Goal: Task Accomplishment & Management: Complete application form

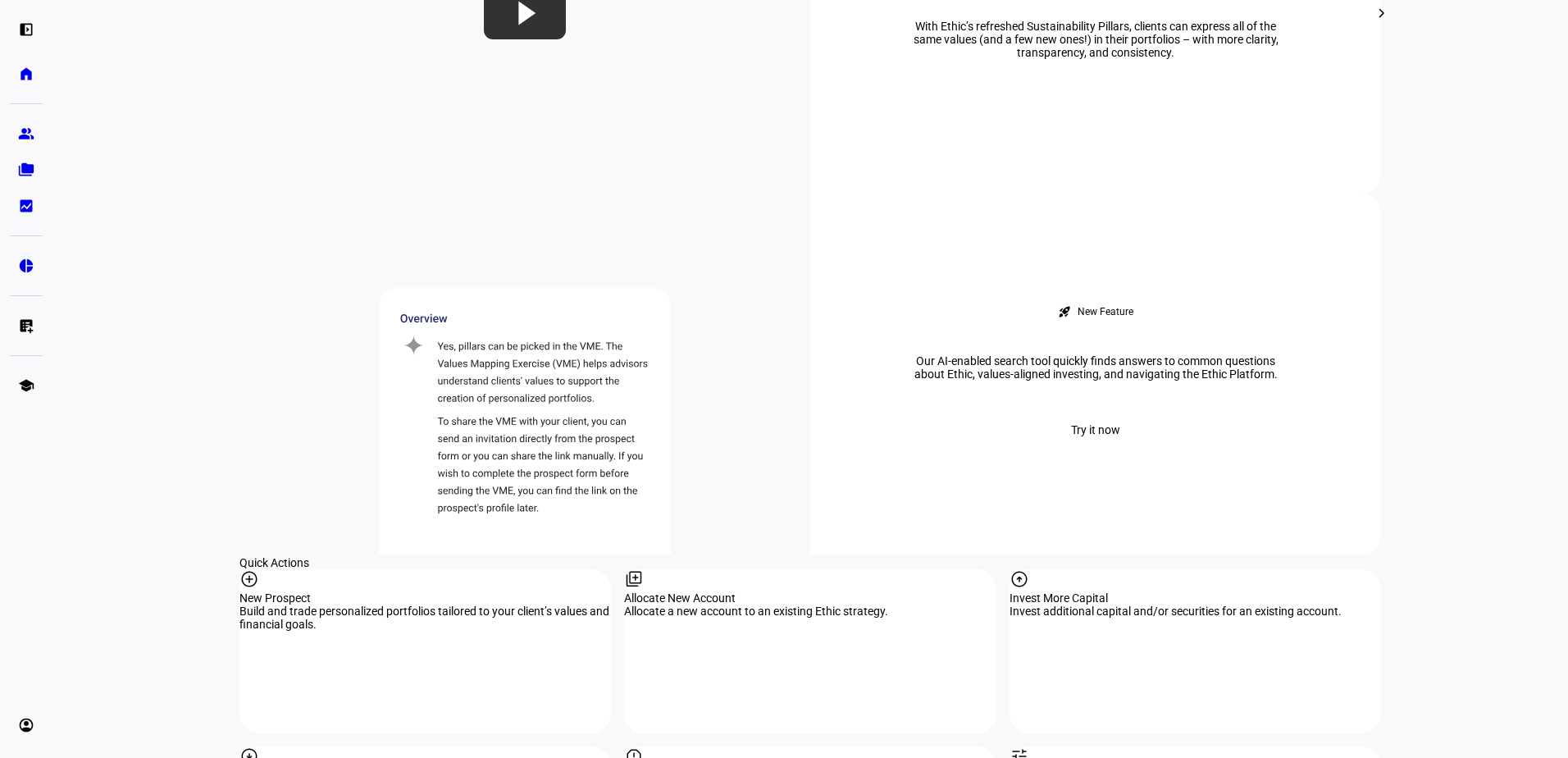
scroll to position [1313, 0]
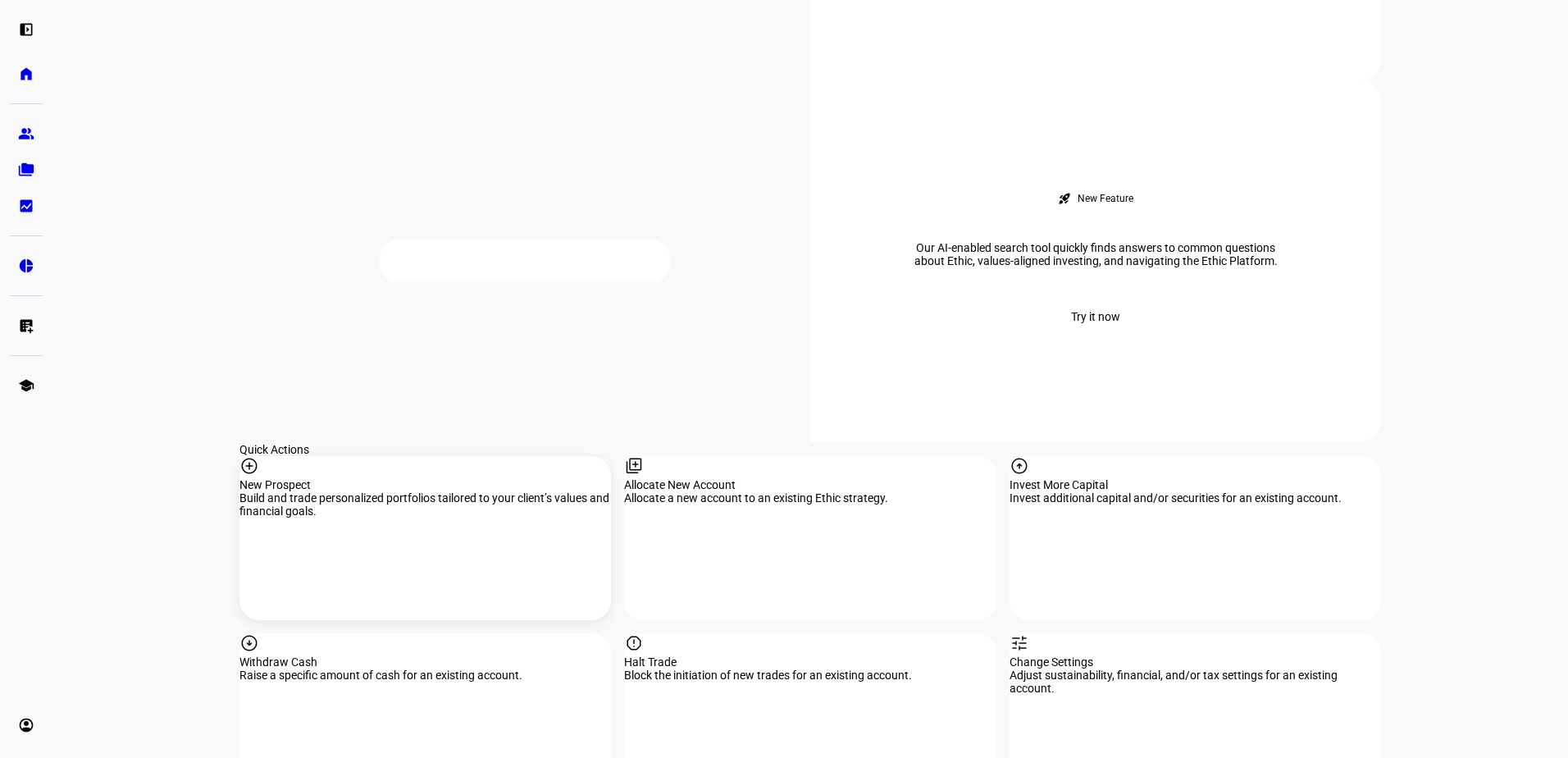
click at [259, 456] on mat-icon "add_circle" at bounding box center [249, 466] width 20 height 20
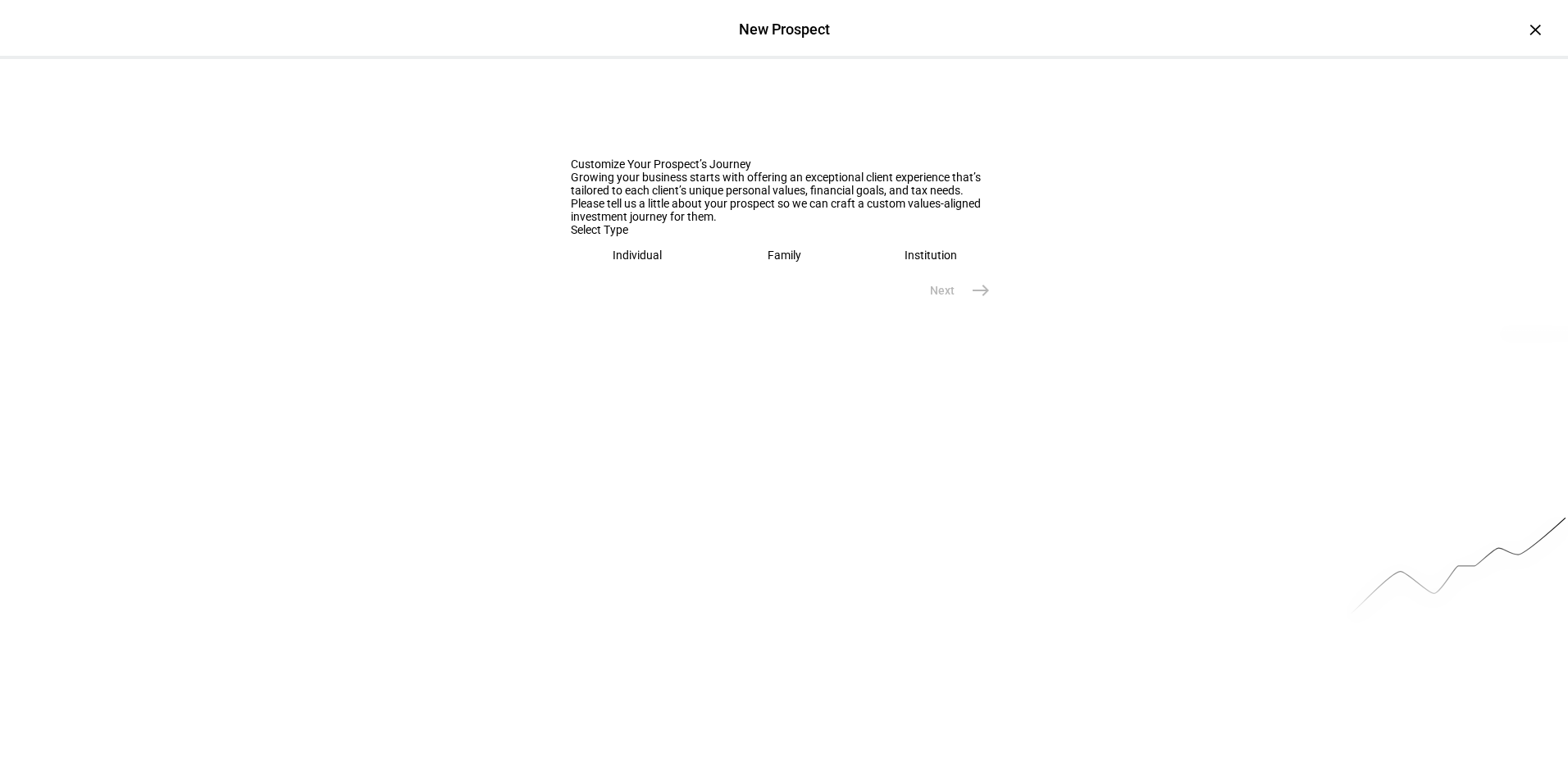
click at [615, 262] on div "Individual" at bounding box center [637, 254] width 49 height 13
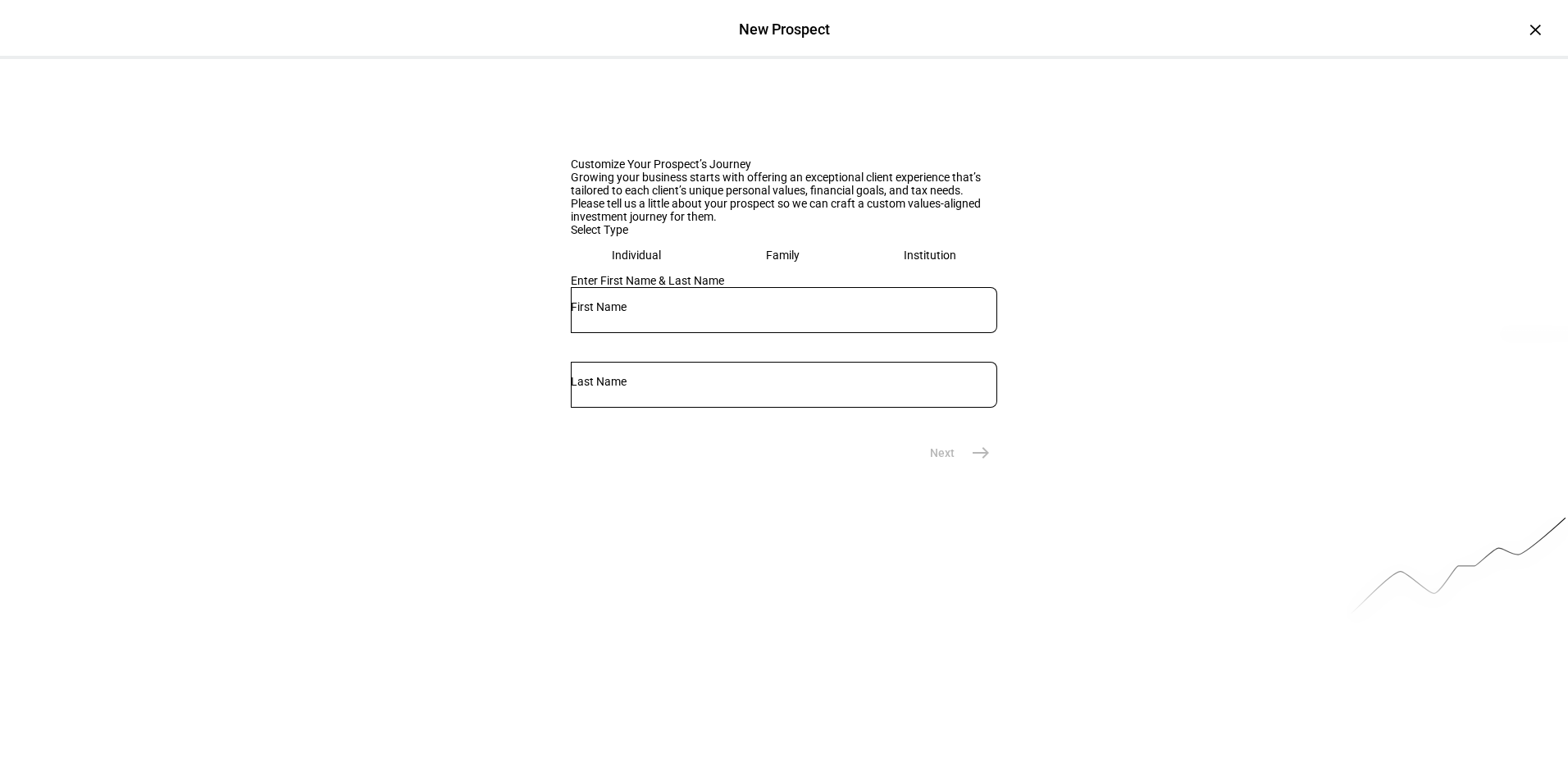
click at [614, 333] on div at bounding box center [783, 310] width 426 height 46
type input "[PERSON_NAME]"
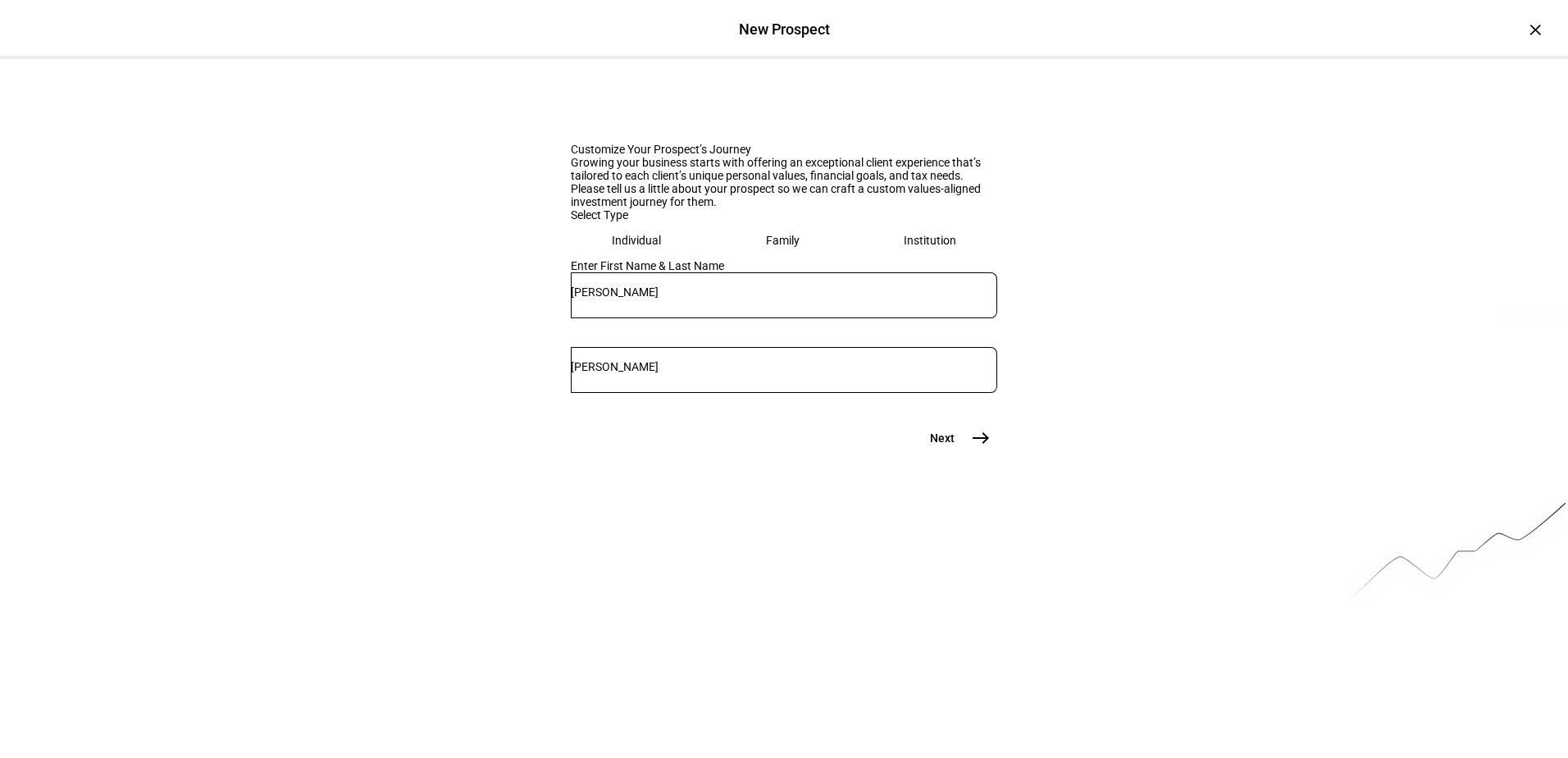
click at [964, 454] on span "east" at bounding box center [980, 437] width 32 height 32
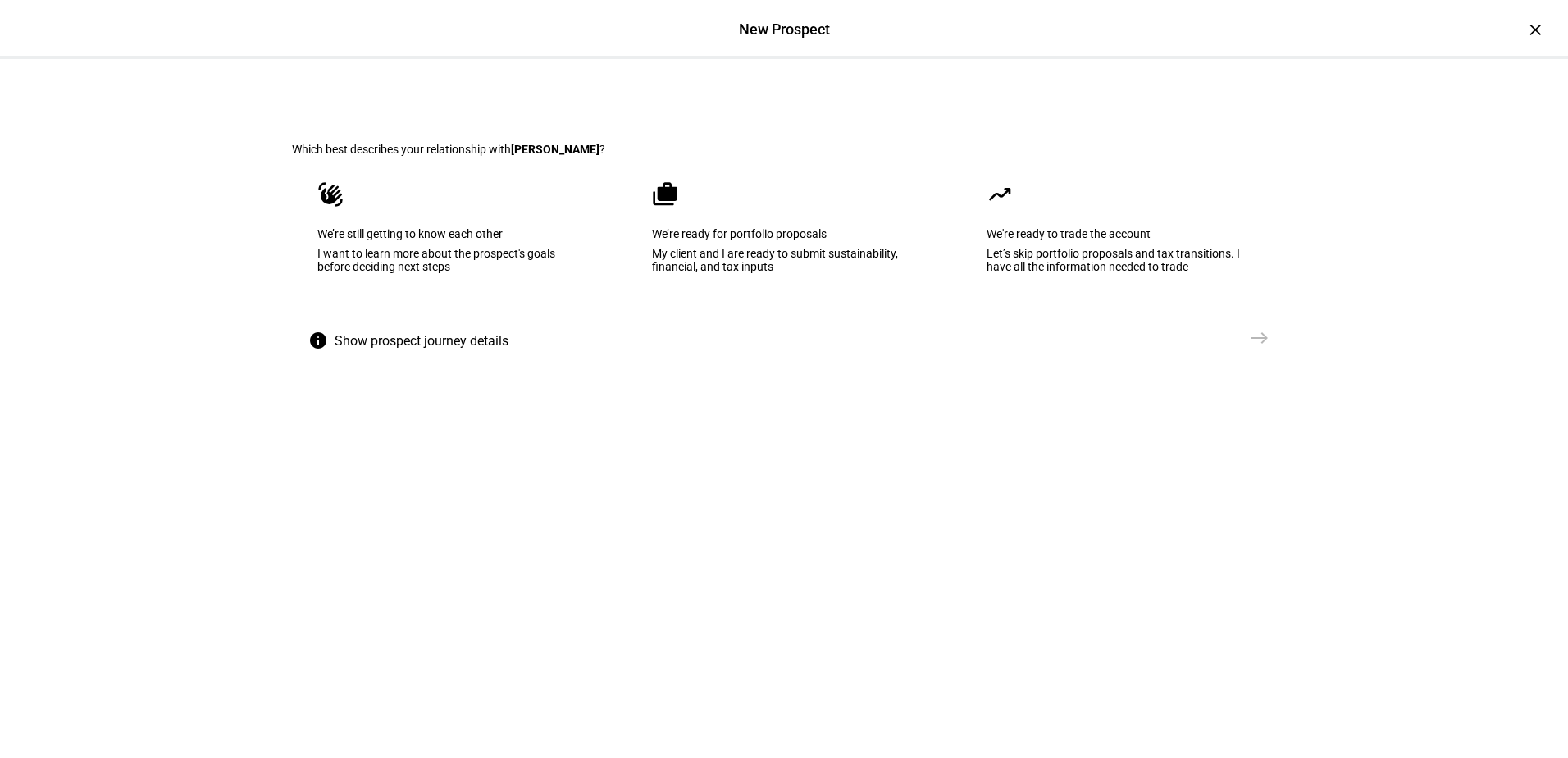
click at [768, 274] on div "My client and I are ready to submit sustainability, financial, and tax inputs" at bounding box center [783, 260] width 264 height 26
click at [1261, 348] on mat-icon "east" at bounding box center [1259, 338] width 20 height 20
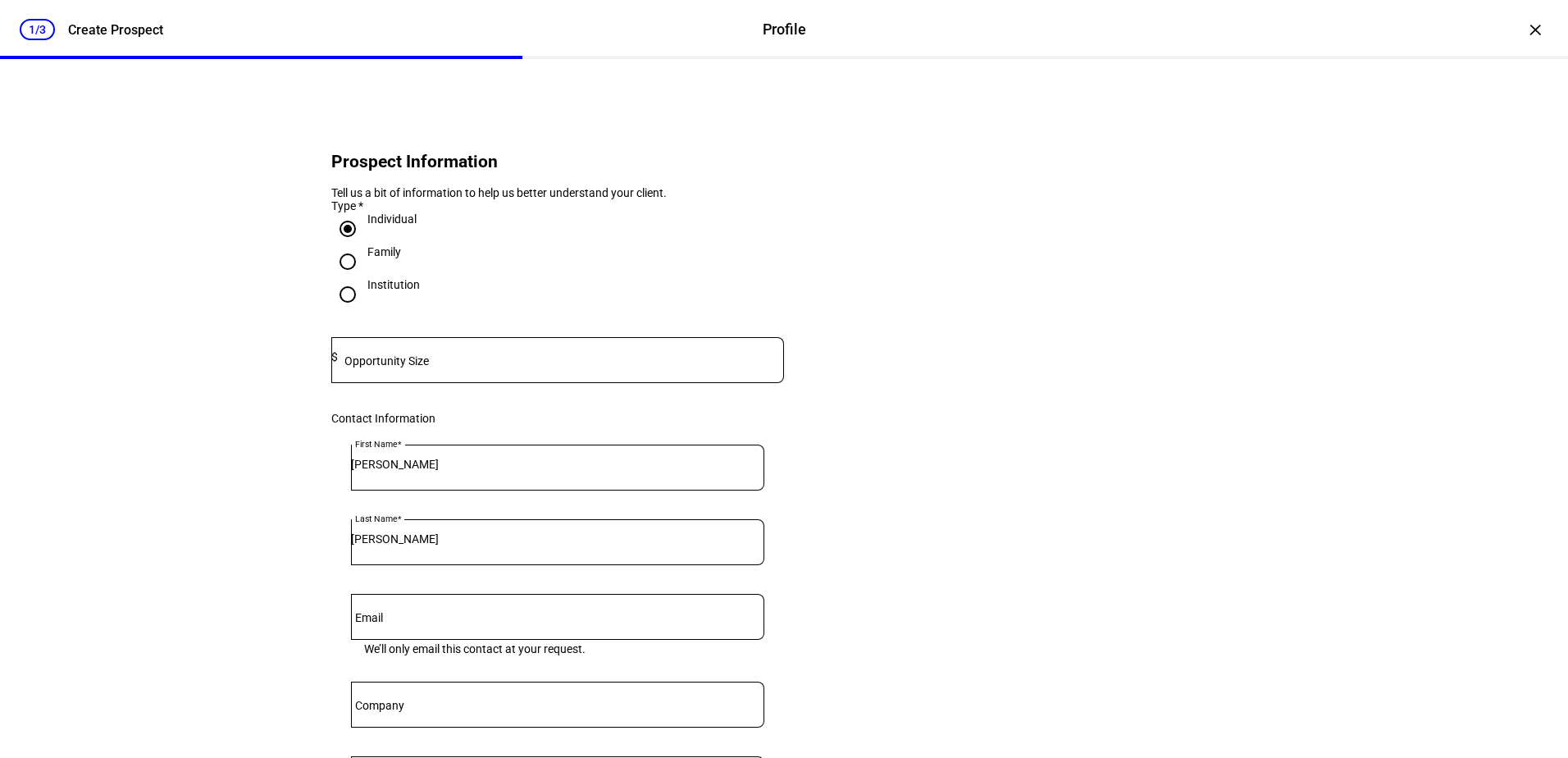
click at [392, 368] on mat-label "Opportunity Size" at bounding box center [386, 360] width 84 height 13
type input "5,600,000"
click at [925, 394] on eth-form-card "Prospect Information Tell us a bit of information to help us better understand …" at bounding box center [784, 548] width 984 height 900
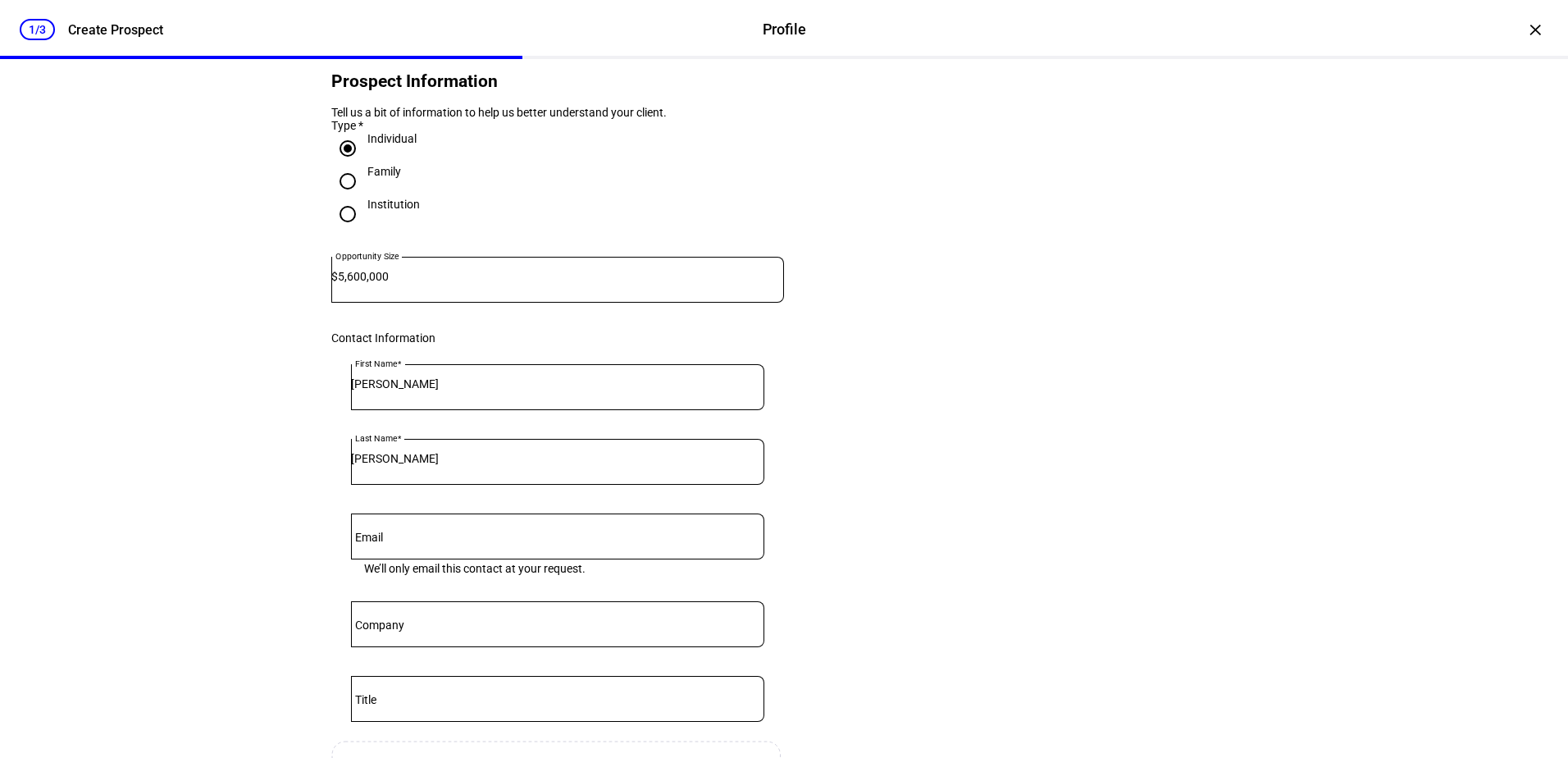
scroll to position [246, 0]
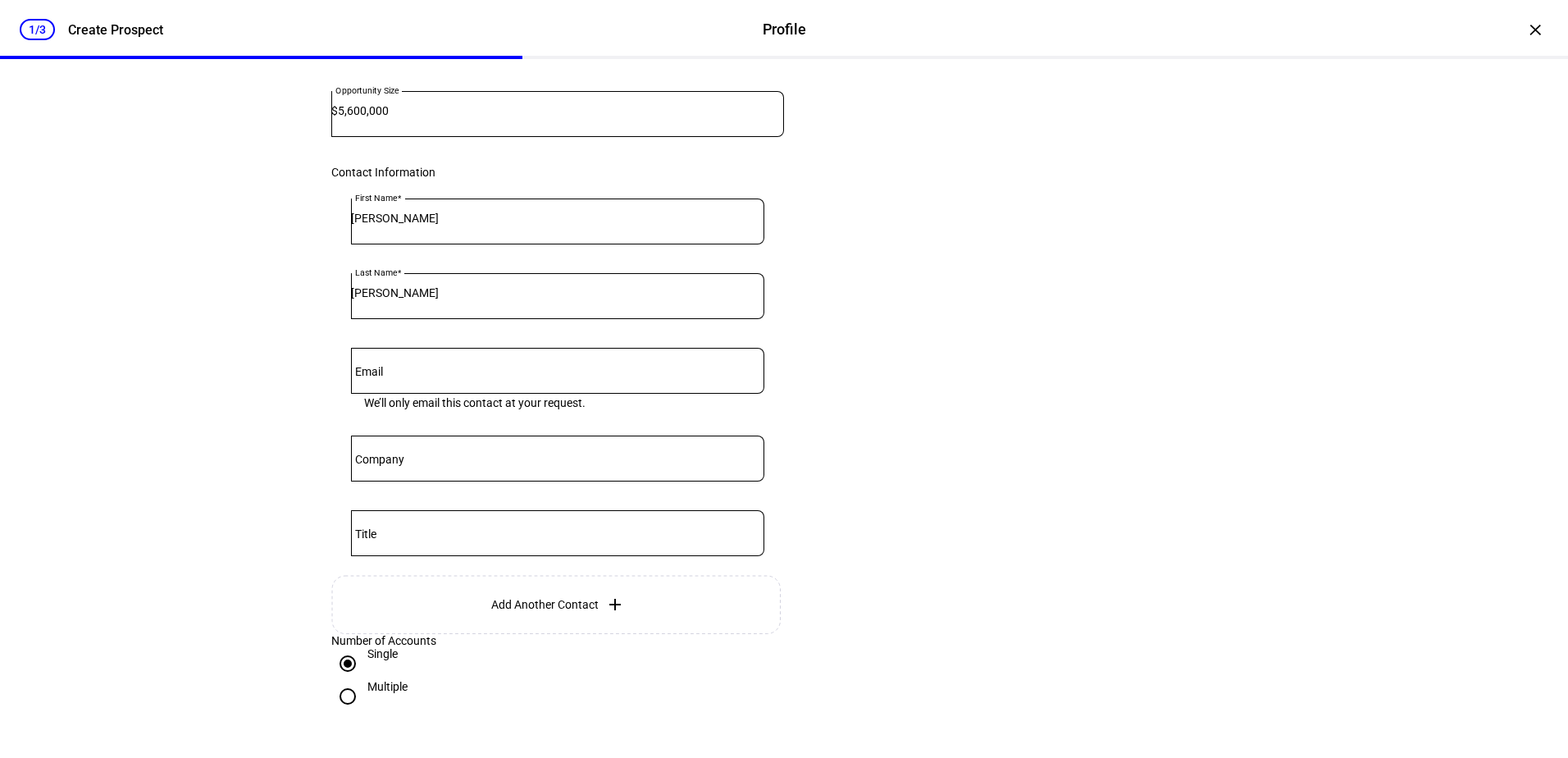
click at [486, 374] on input "Email" at bounding box center [558, 367] width 414 height 13
click at [1044, 475] on eth-form-card "Prospect Information Tell us a bit of information to help us better understand …" at bounding box center [784, 302] width 984 height 900
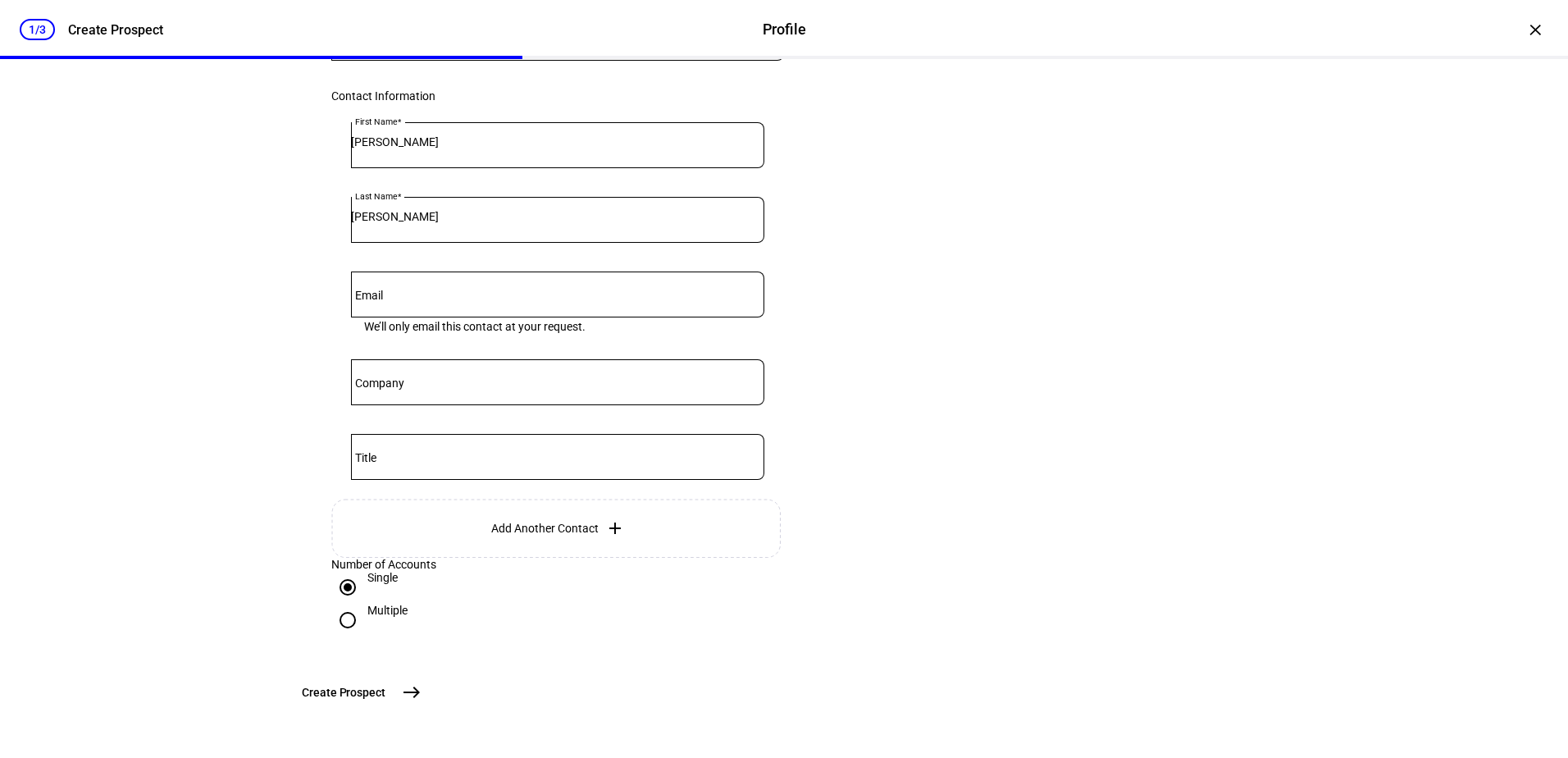
scroll to position [453, 0]
click at [421, 691] on mat-icon "east" at bounding box center [412, 692] width 20 height 20
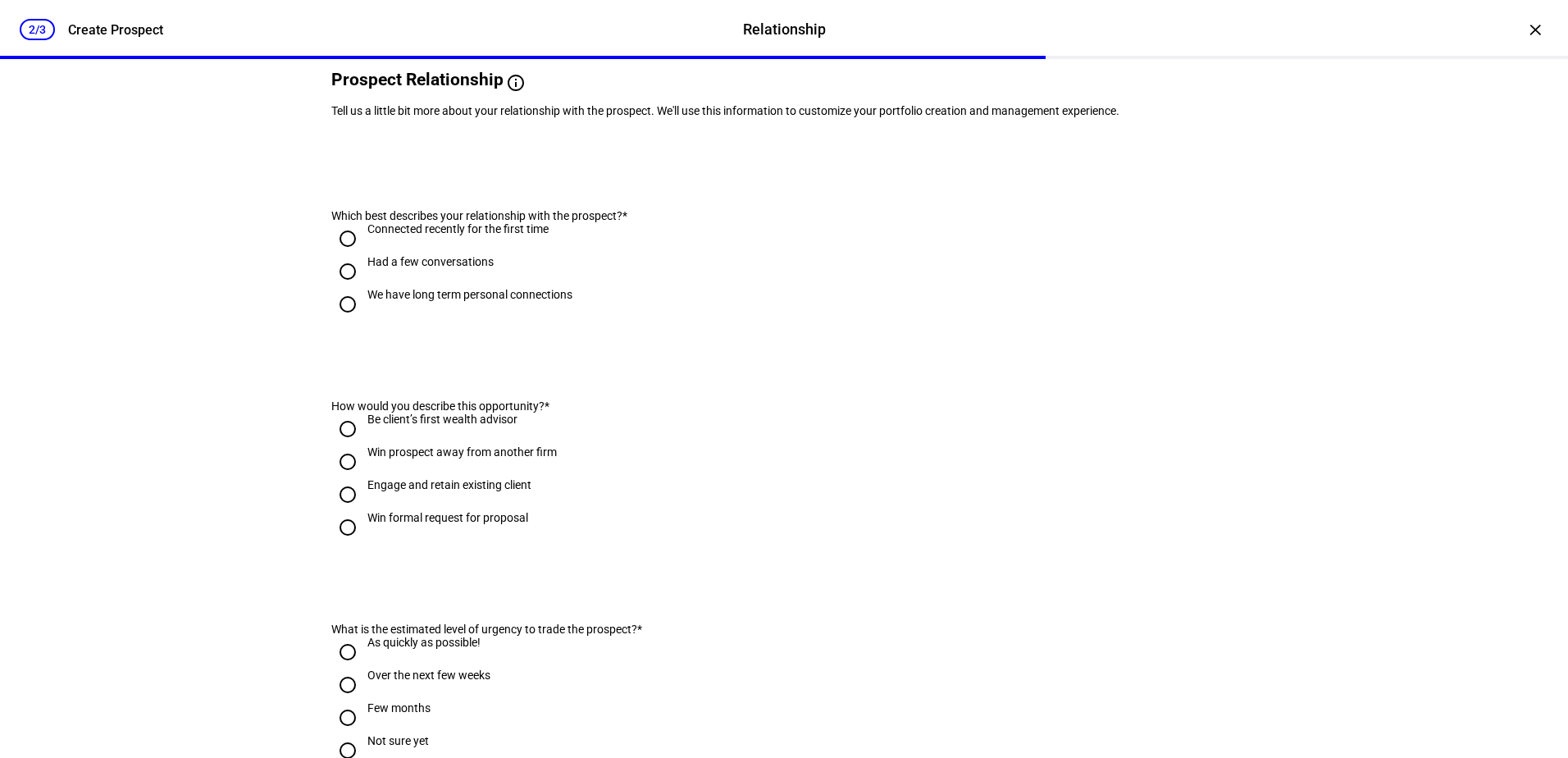
scroll to position [0, 0]
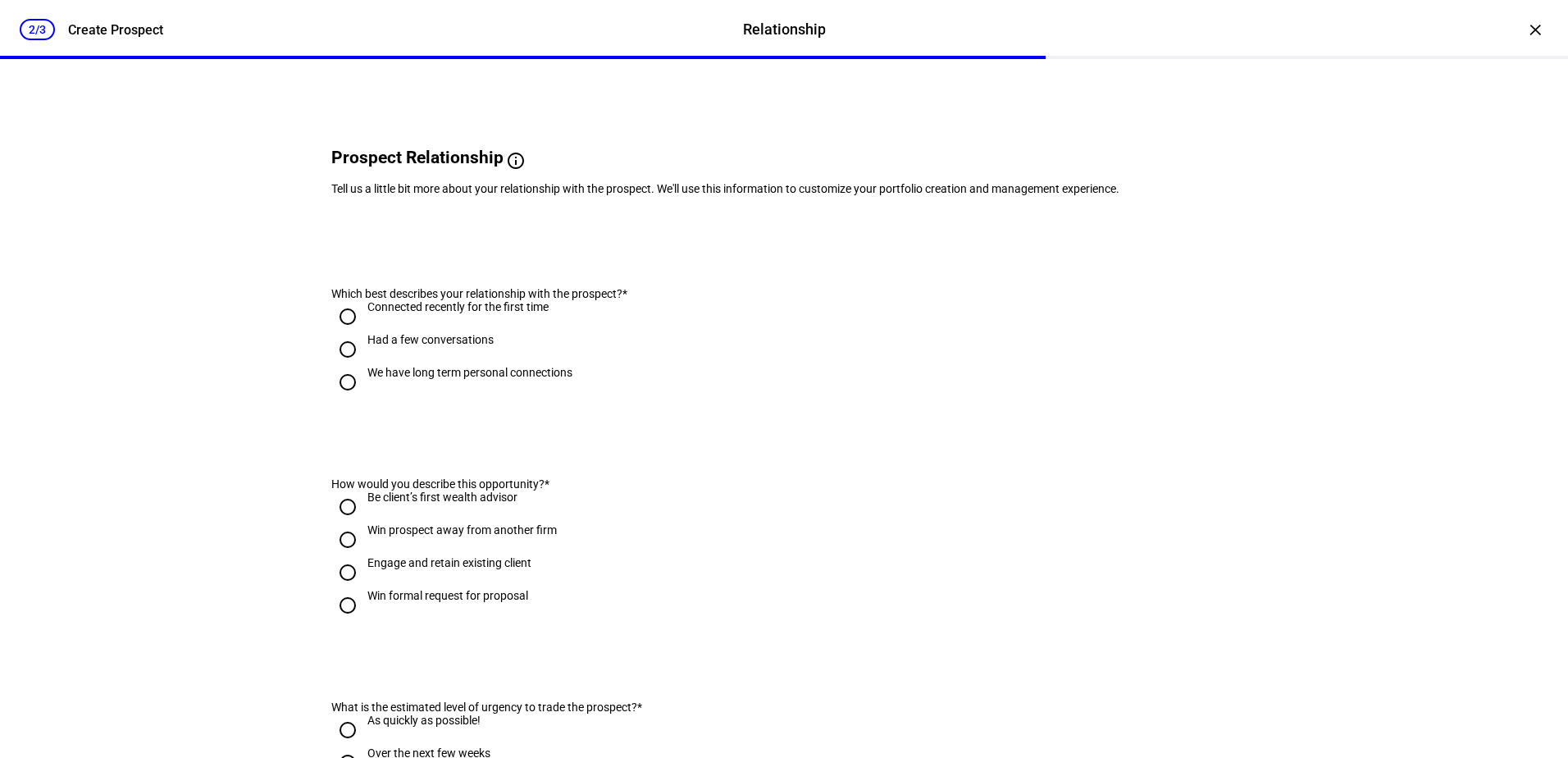
scroll to position [164, 0]
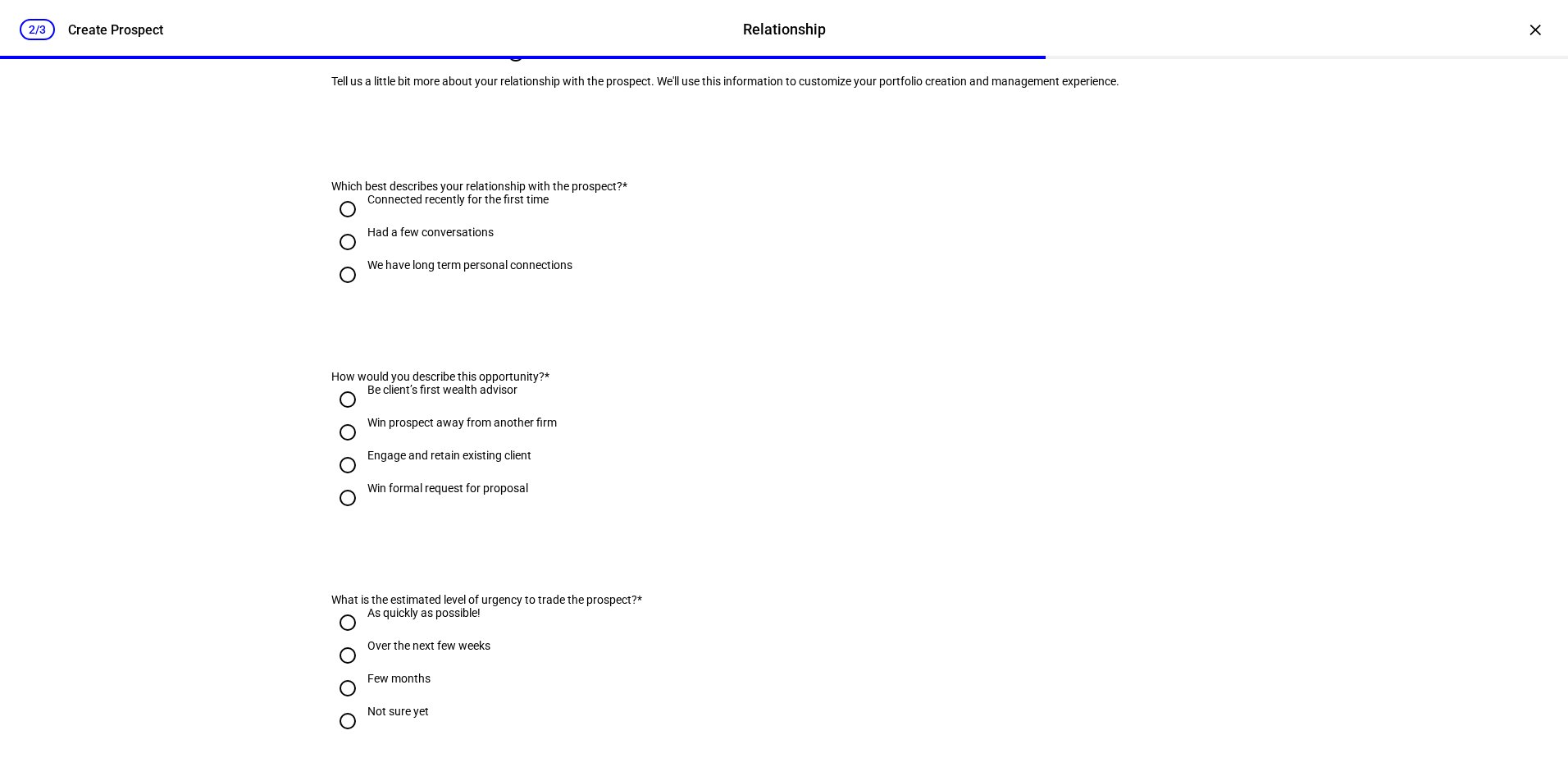
click at [344, 416] on input "Be client’s first wealth advisor" at bounding box center [347, 399] width 32 height 32
radio input "true"
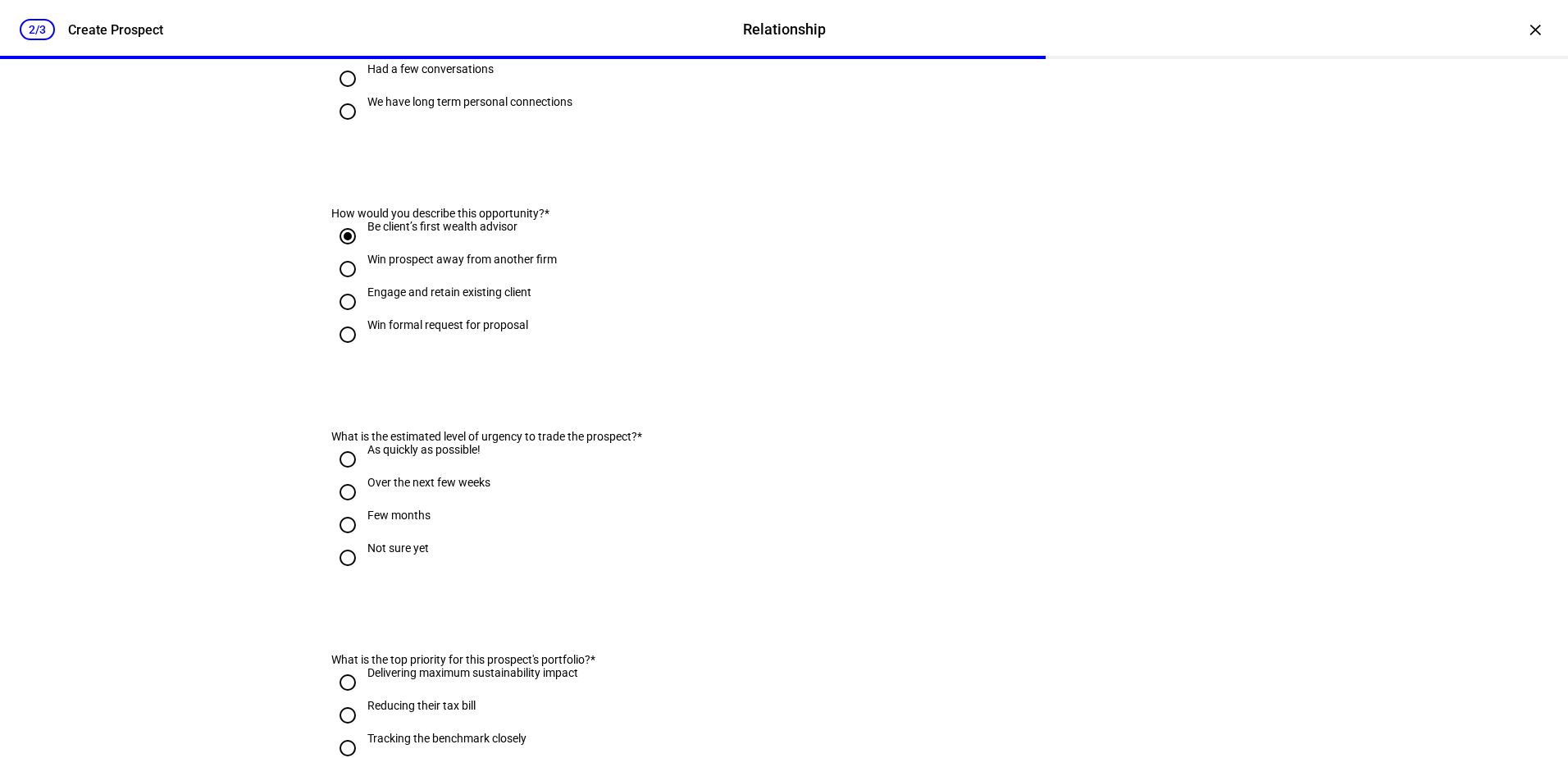
scroll to position [328, 0]
click at [347, 574] on input "Not sure yet" at bounding box center [347, 556] width 32 height 32
radio input "true"
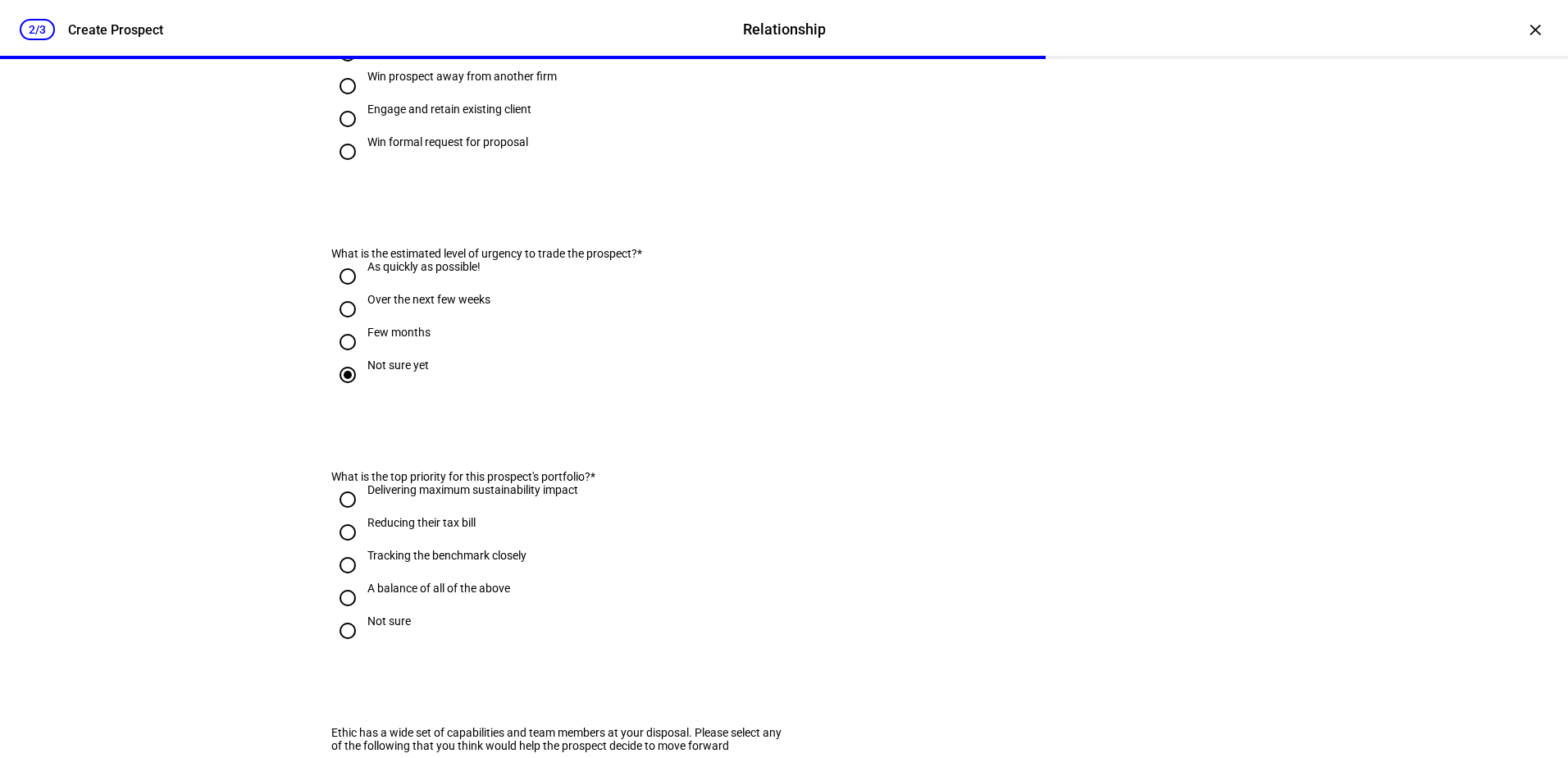
scroll to position [575, 0]
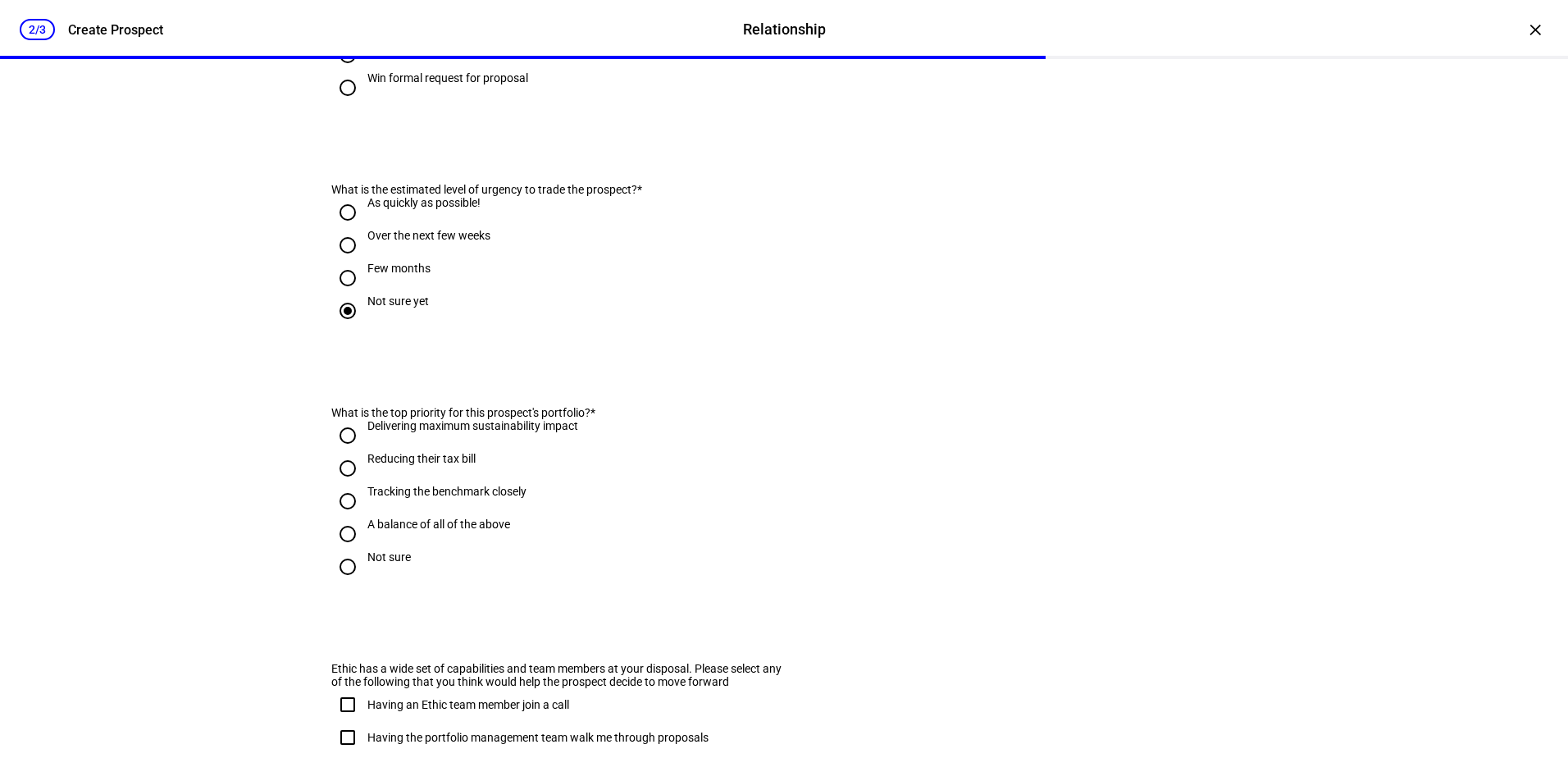
click at [344, 484] on input "Reducing their tax bill" at bounding box center [347, 468] width 32 height 32
radio input "true"
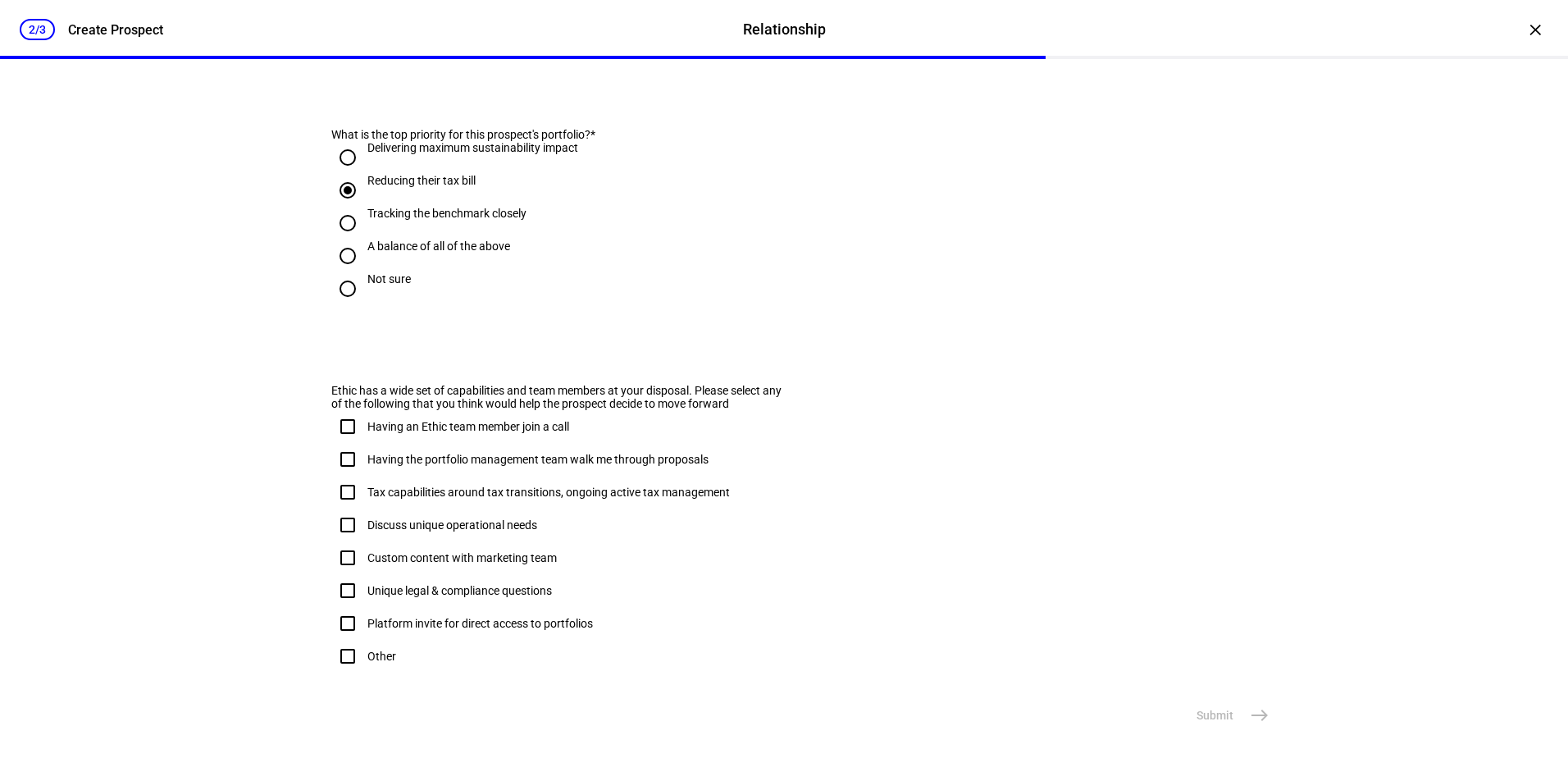
scroll to position [902, 0]
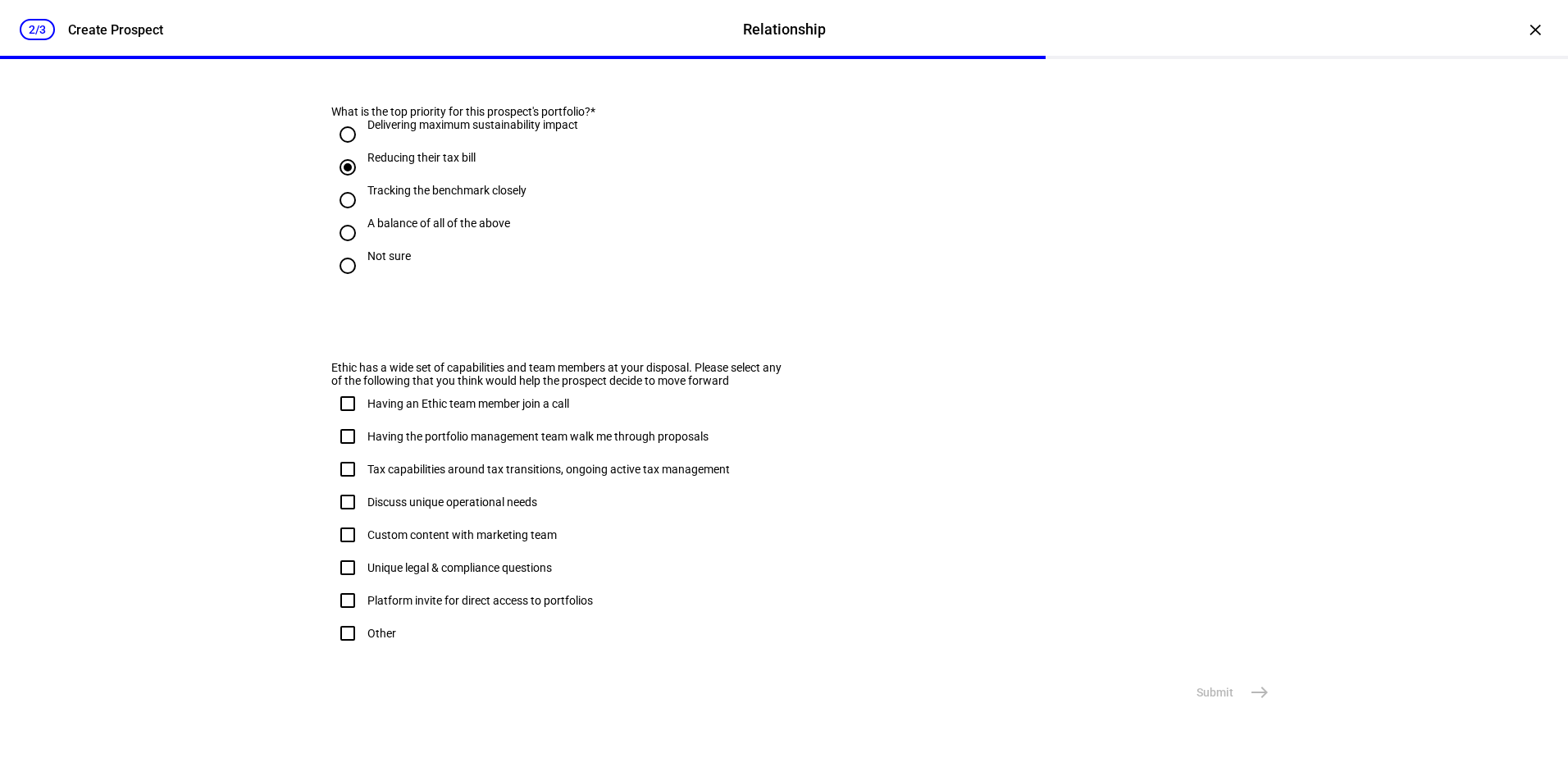
click at [342, 485] on input "Tax capabilities around tax transitions, ongoing active tax management" at bounding box center [347, 469] width 32 height 32
checkbox input "true"
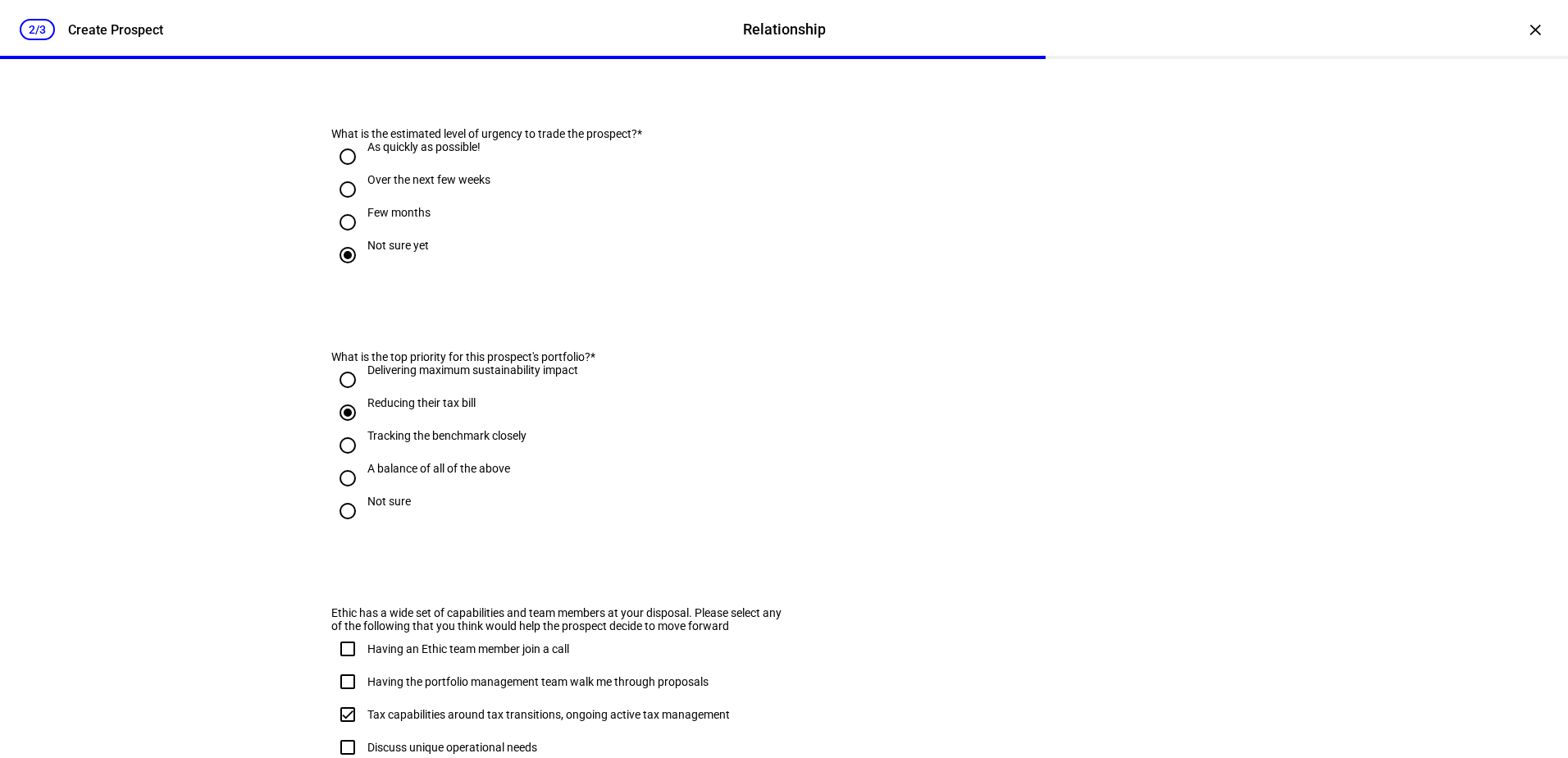
scroll to position [962, 0]
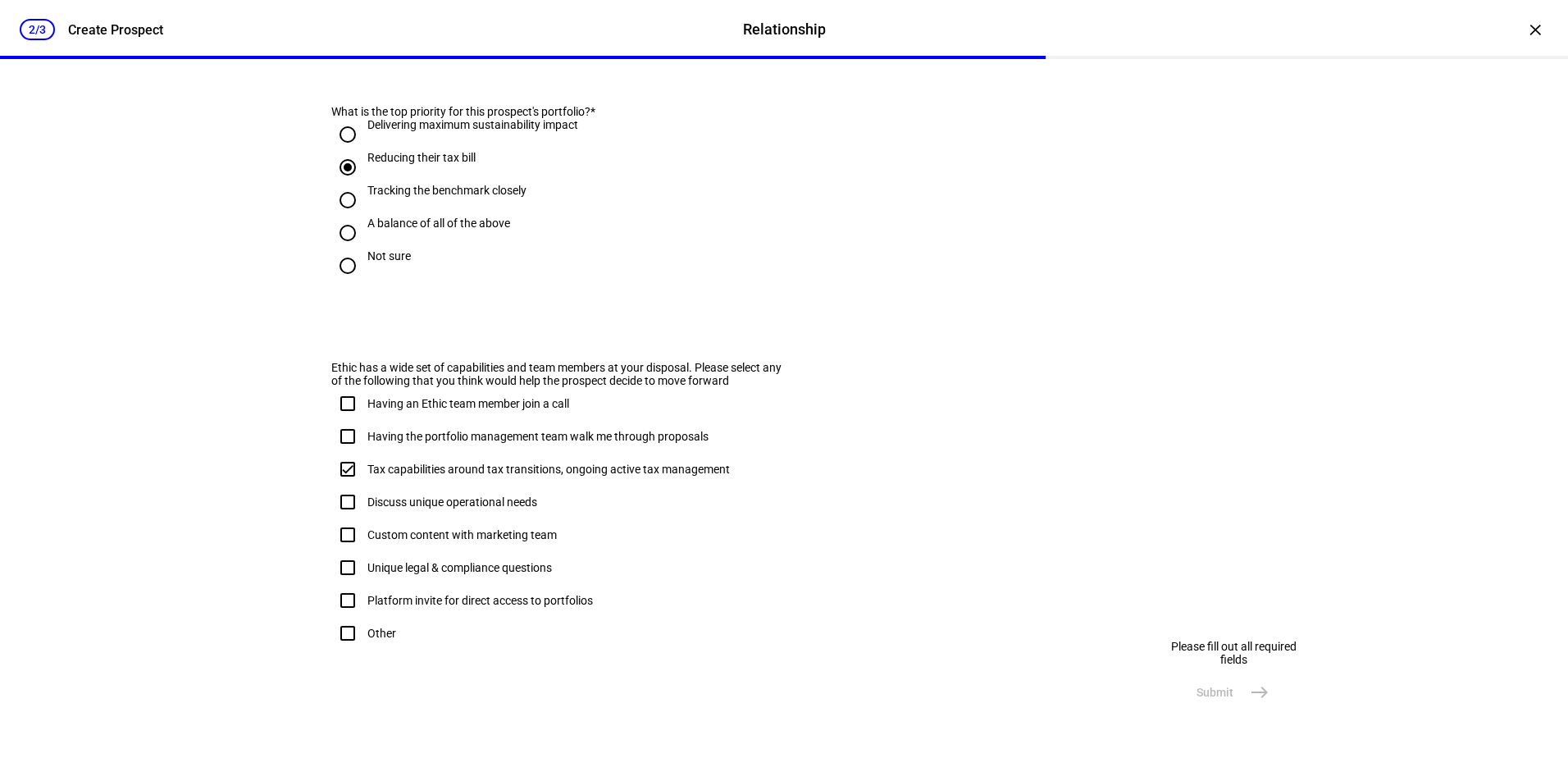
click at [1248, 696] on eth-stepper-button "Submit east" at bounding box center [1231, 691] width 89 height 32
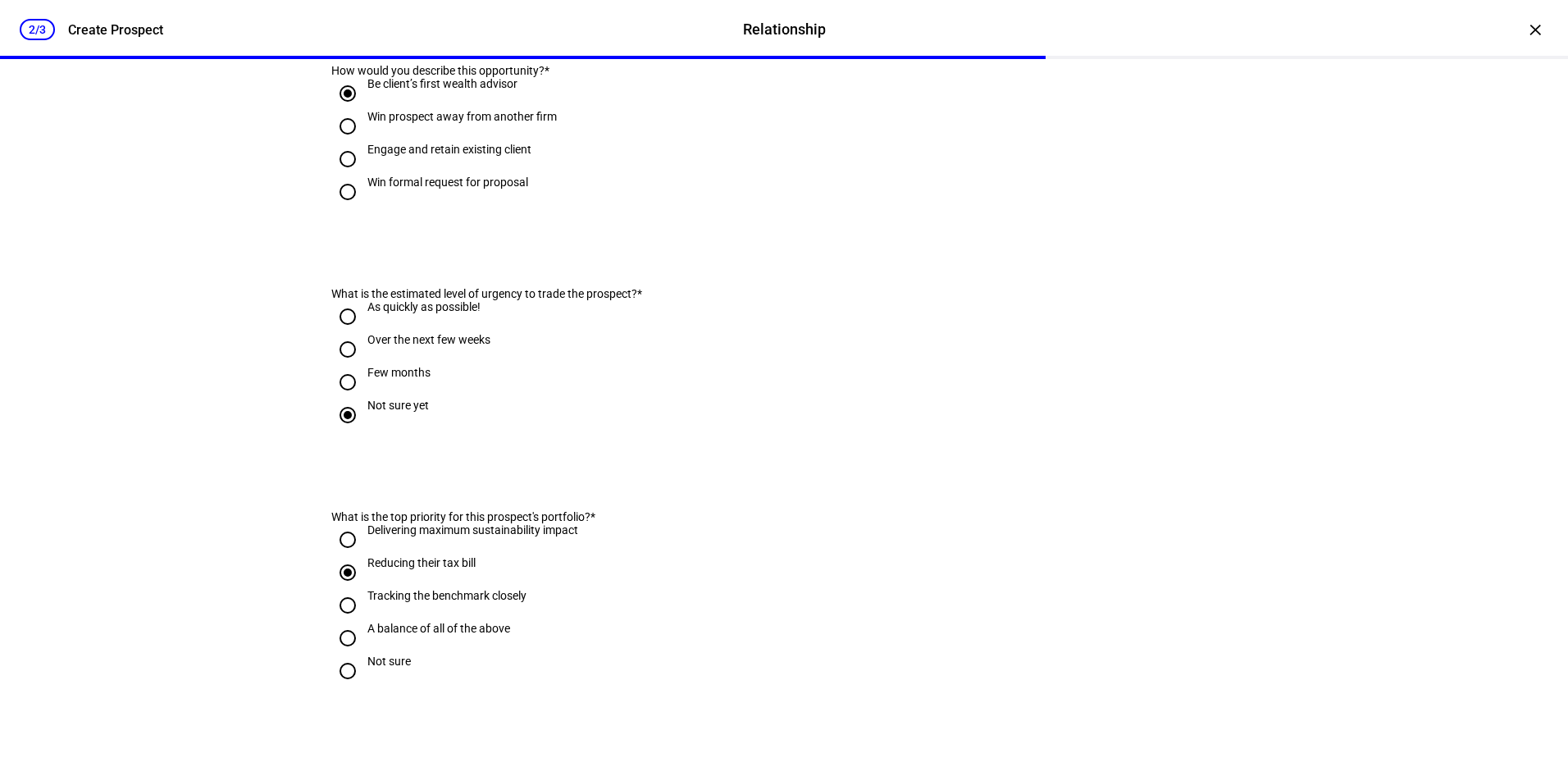
scroll to position [142, 0]
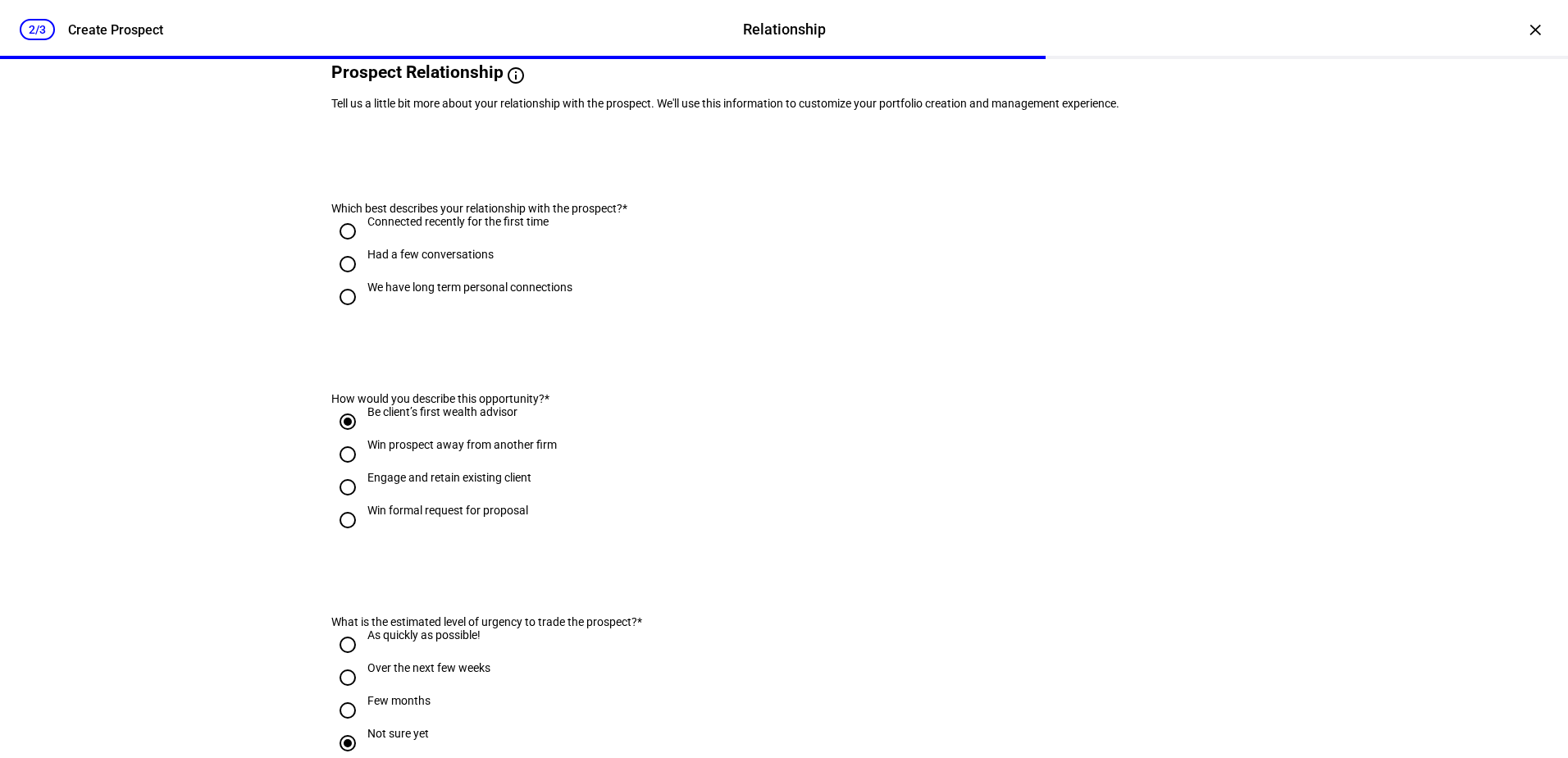
click at [340, 280] on input "Had a few conversations" at bounding box center [347, 264] width 32 height 32
radio input "true"
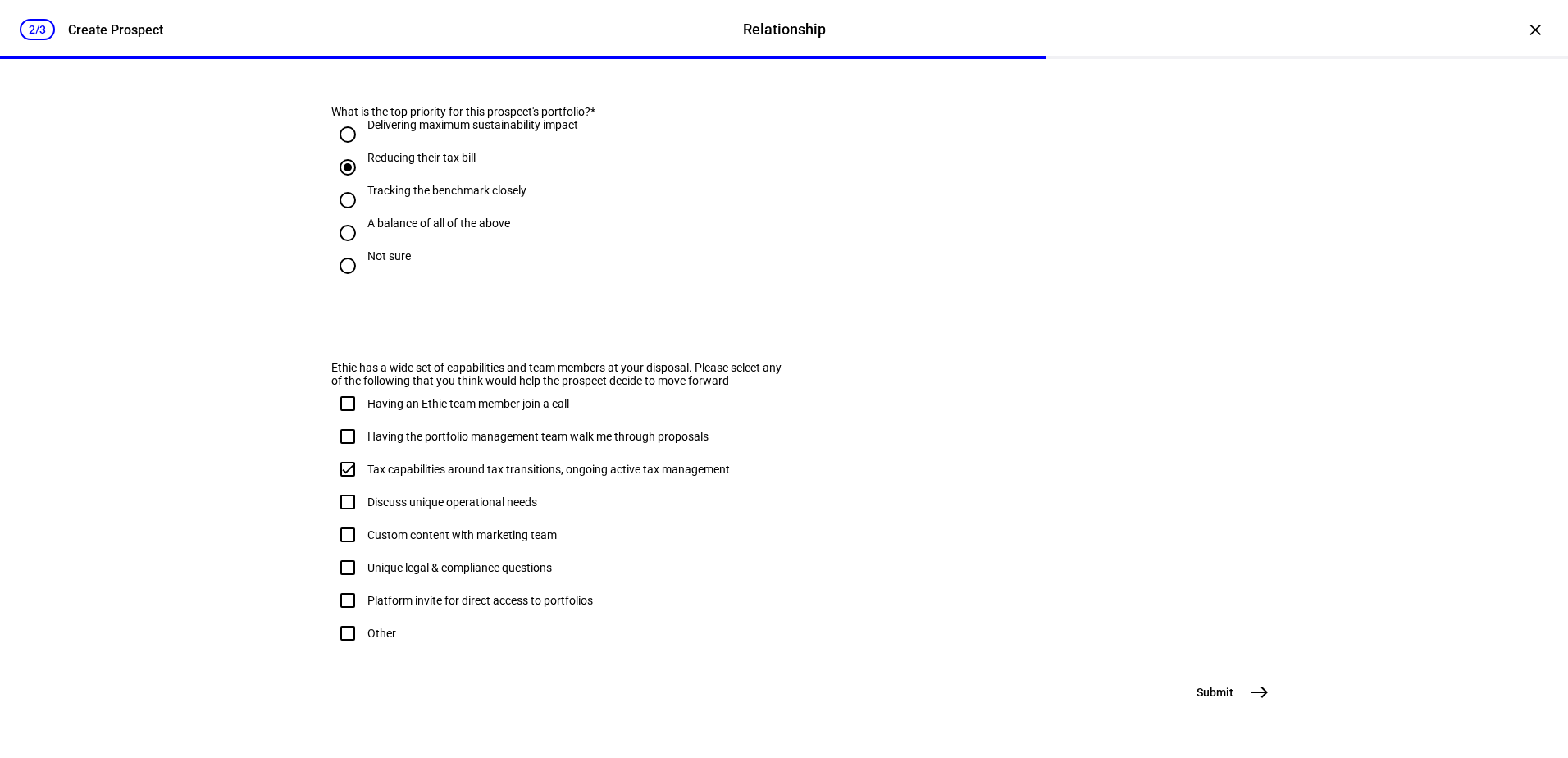
scroll to position [962, 0]
click at [1262, 696] on mat-icon "east" at bounding box center [1259, 692] width 20 height 20
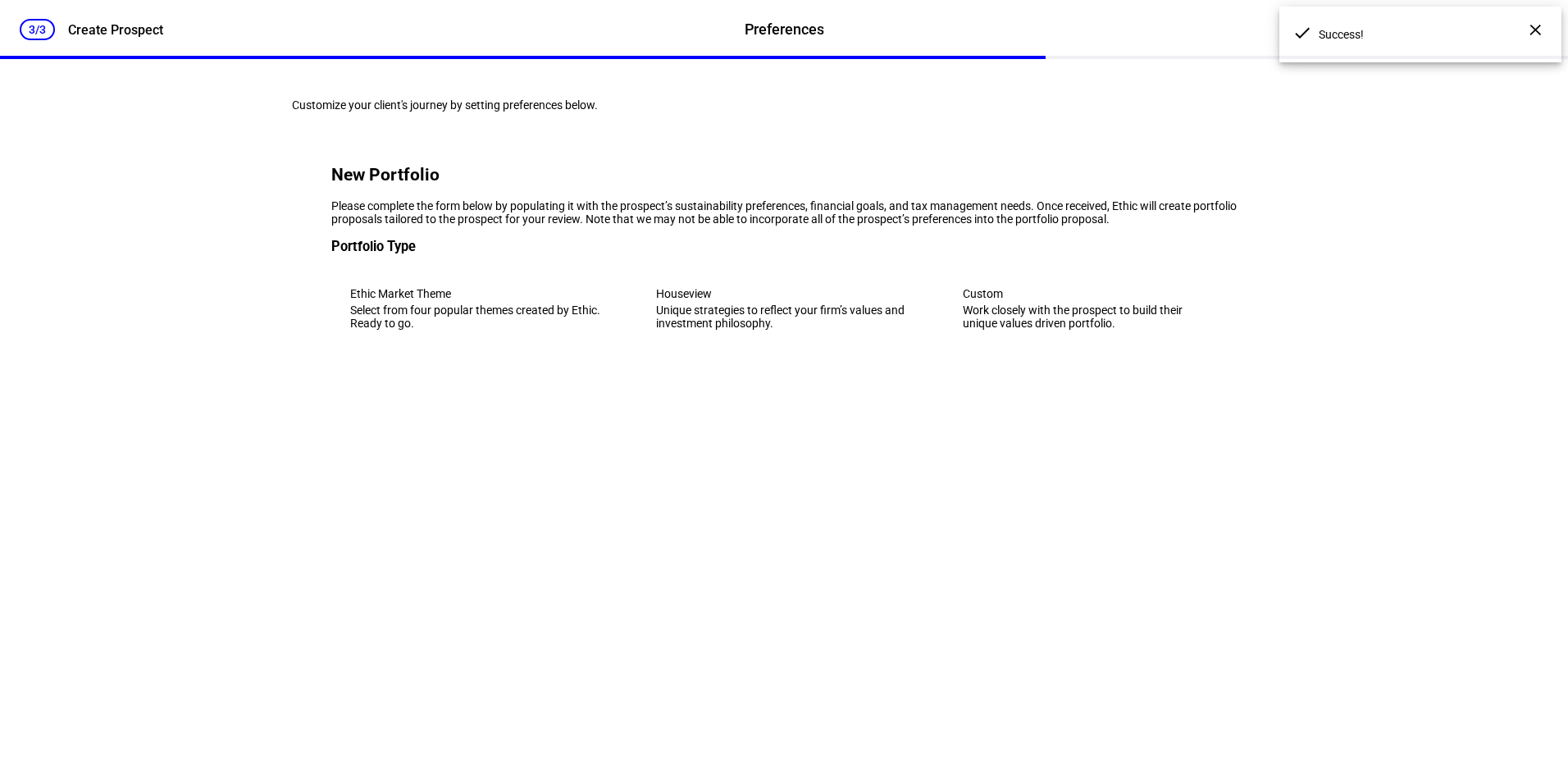
scroll to position [0, 0]
click at [435, 329] on div "Select from four popular themes created by Ethic. Ready to go." at bounding box center [477, 317] width 255 height 26
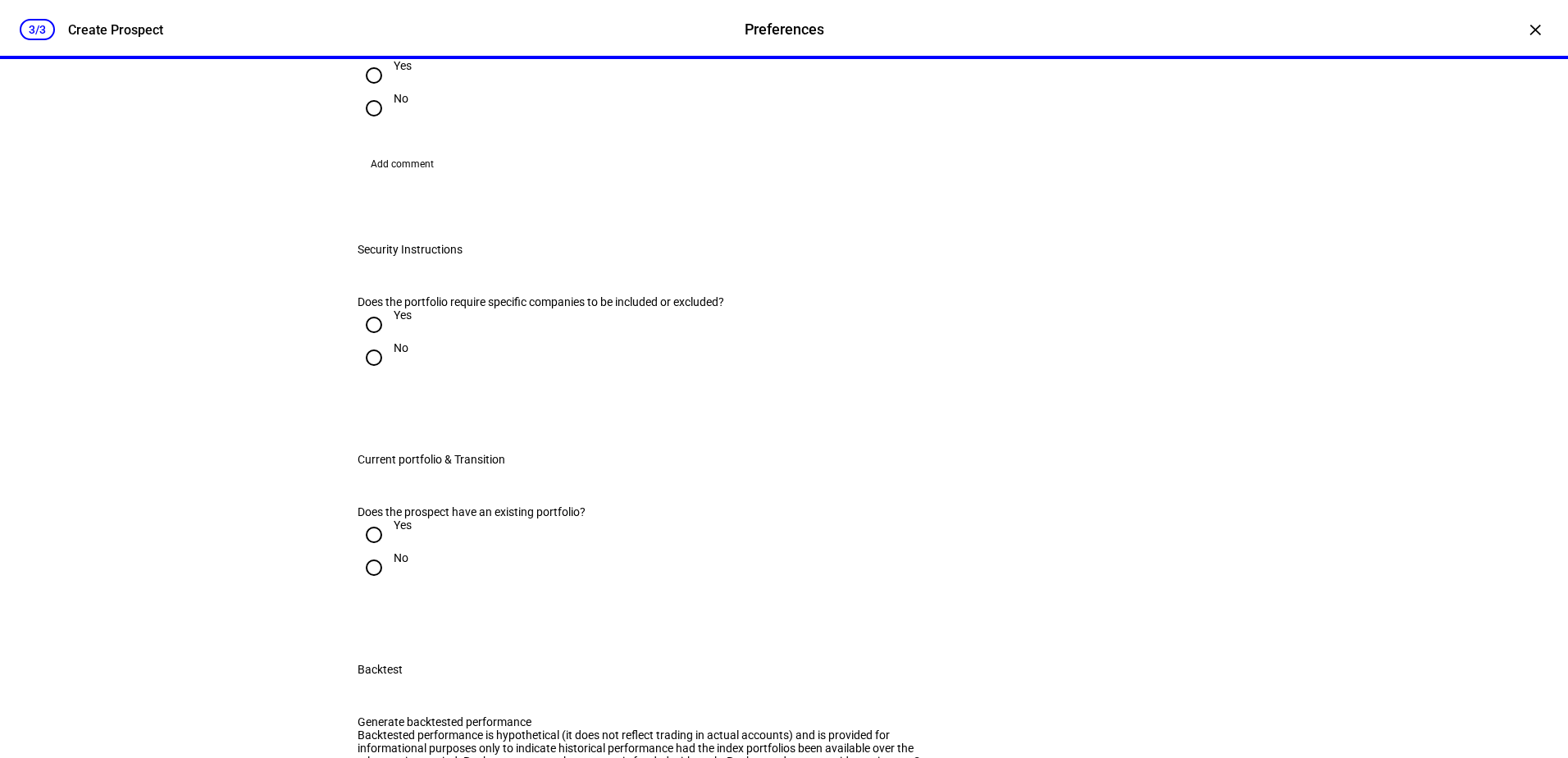
scroll to position [821, 0]
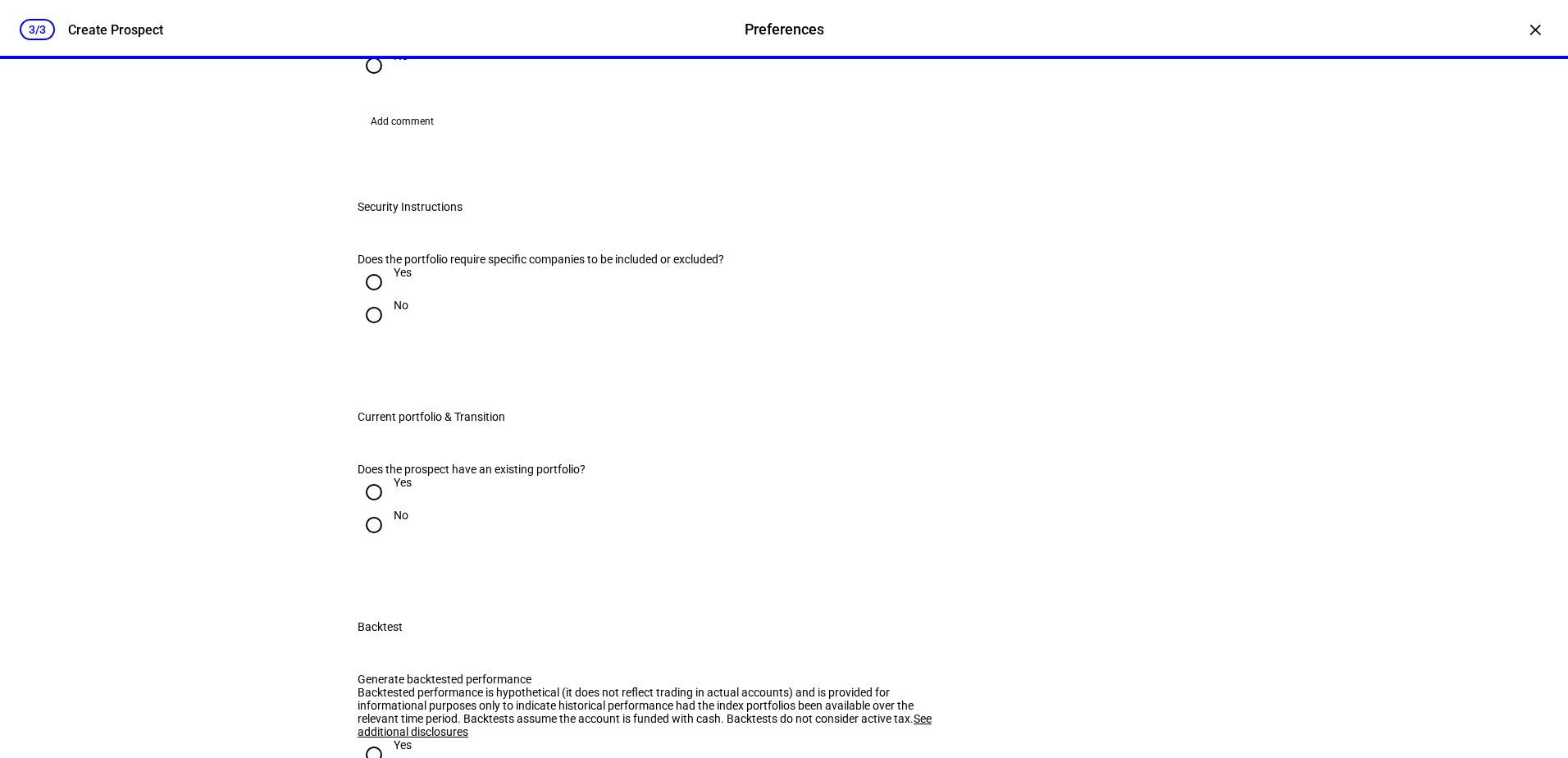
click at [368, 331] on input "No" at bounding box center [373, 315] width 32 height 32
radio input "true"
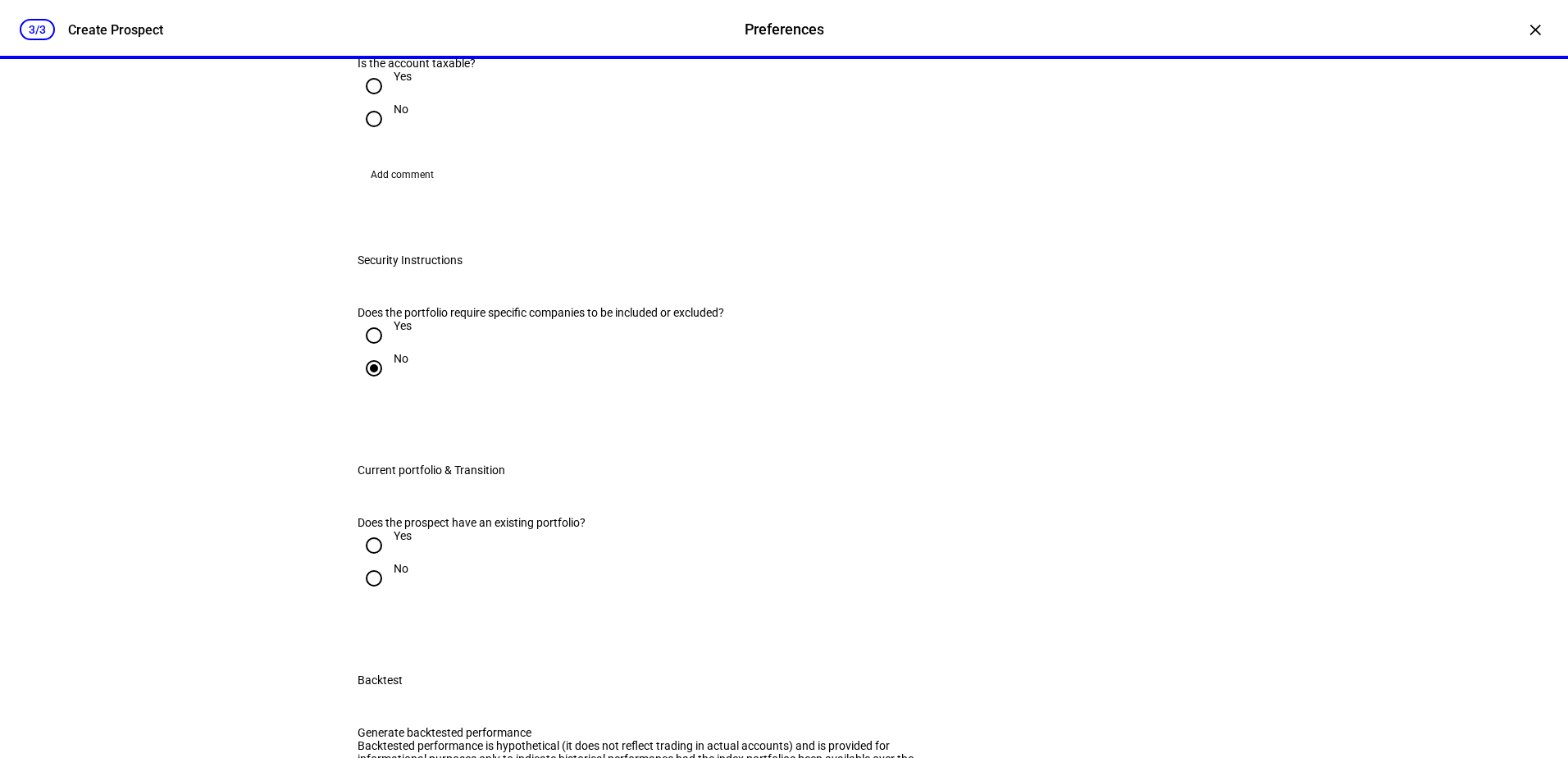
scroll to position [738, 0]
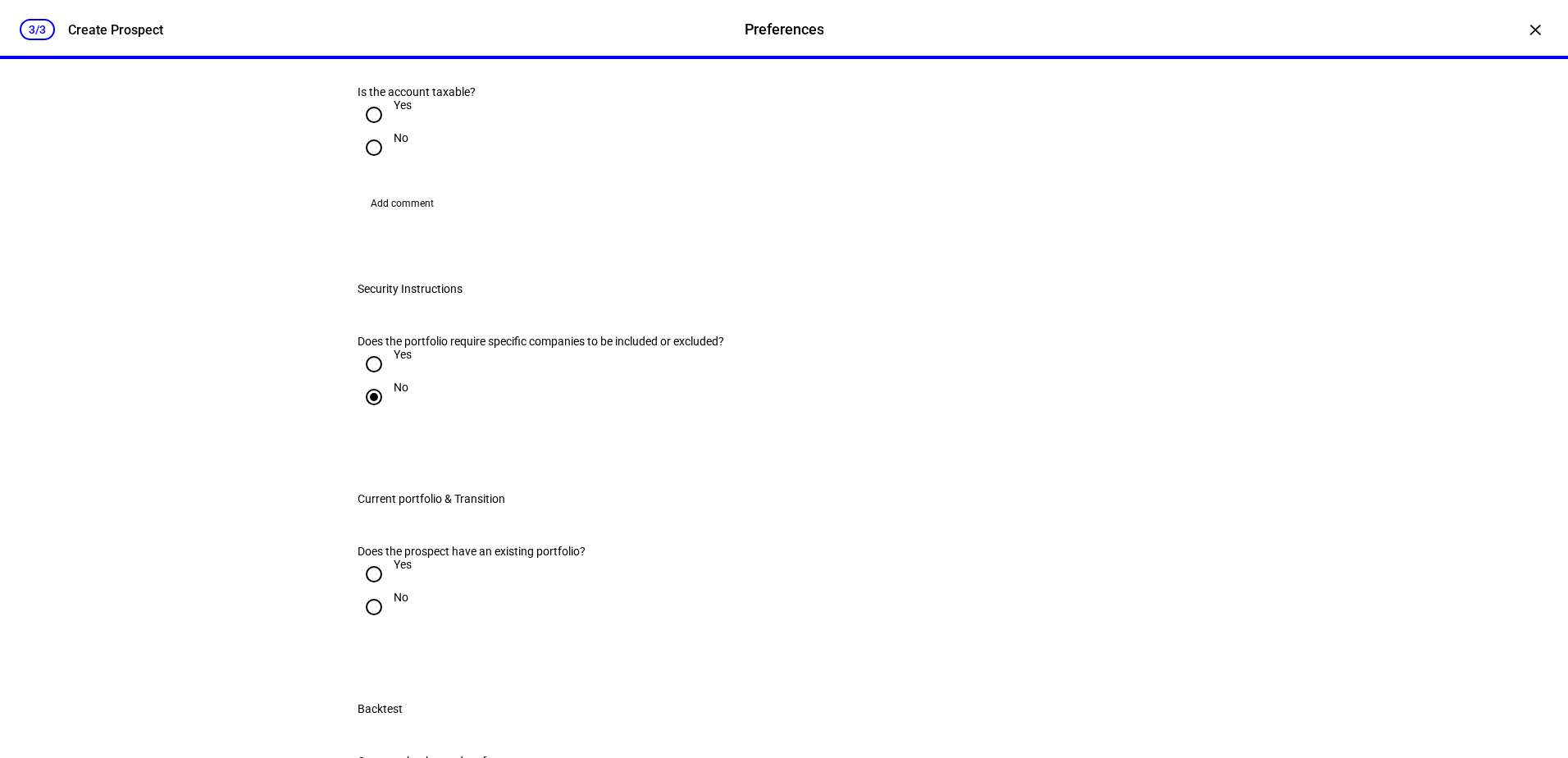
click at [367, 131] on input "Yes" at bounding box center [373, 114] width 32 height 32
radio input "true"
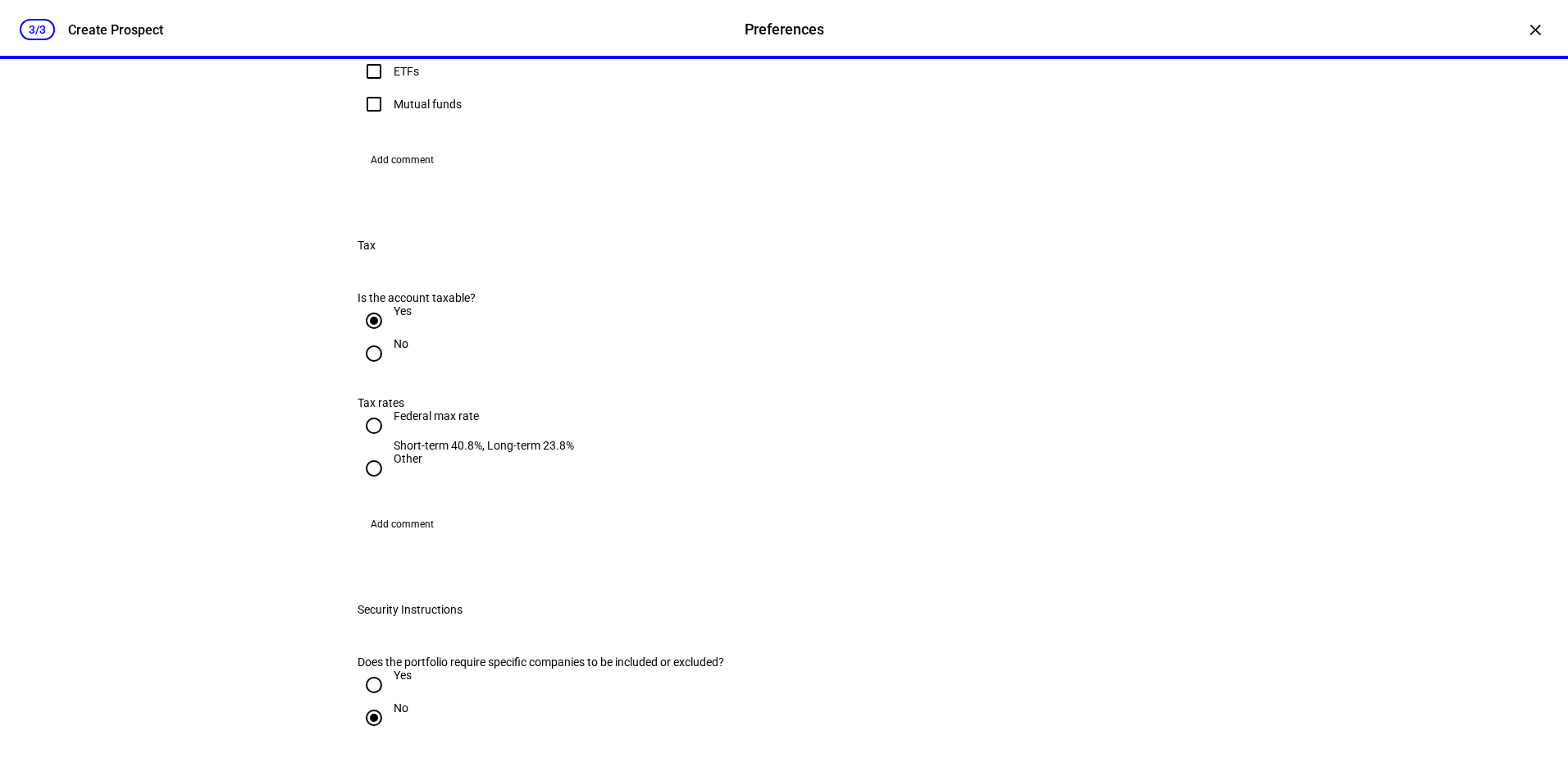
scroll to position [492, 0]
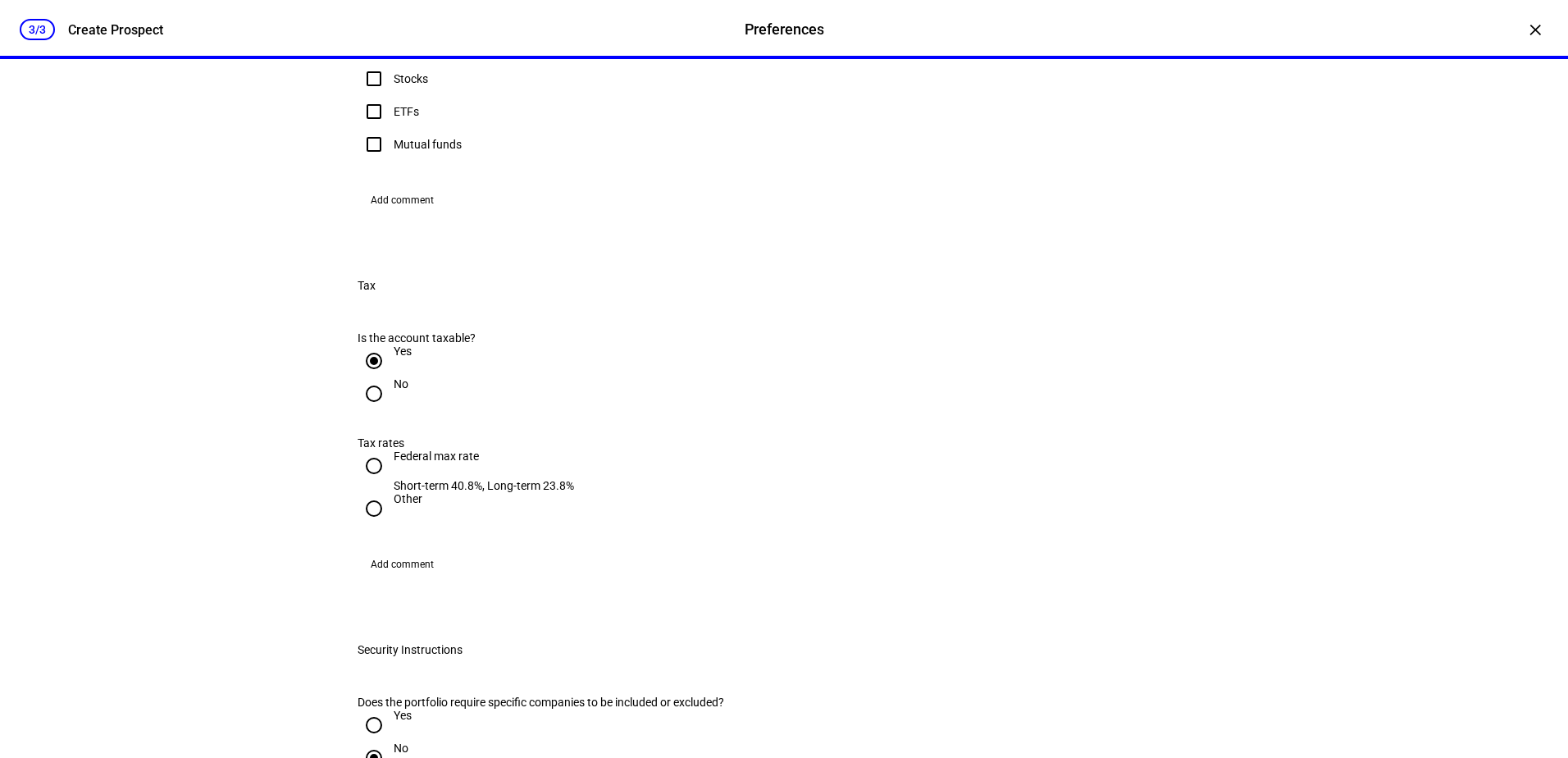
click at [376, 95] on input "Stocks" at bounding box center [373, 78] width 32 height 32
checkbox input "true"
click at [368, 63] on input "Cash" at bounding box center [373, 45] width 32 height 32
checkbox input "true"
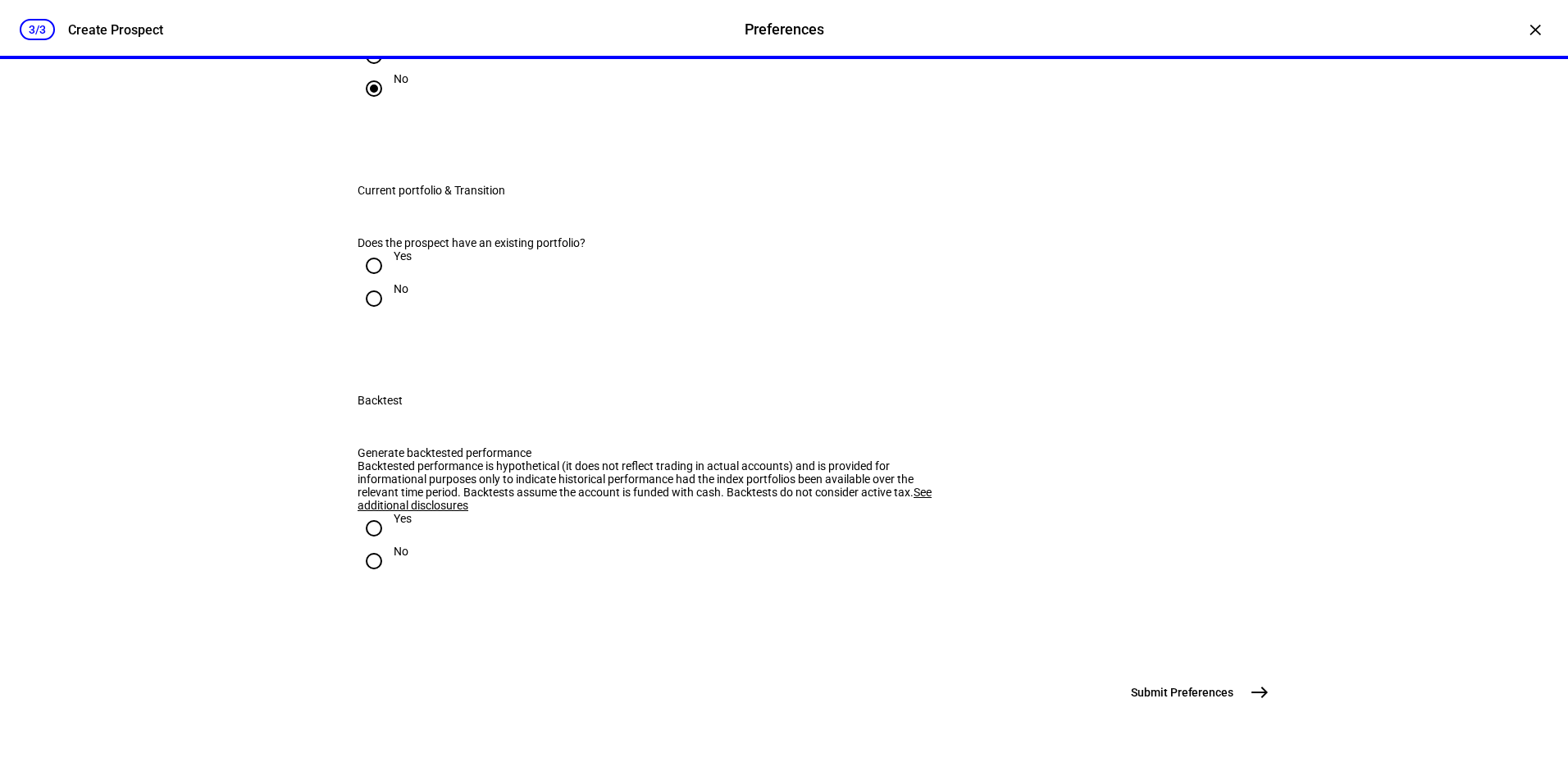
scroll to position [1231, 0]
click at [358, 282] on input "Yes" at bounding box center [373, 265] width 32 height 32
radio input "true"
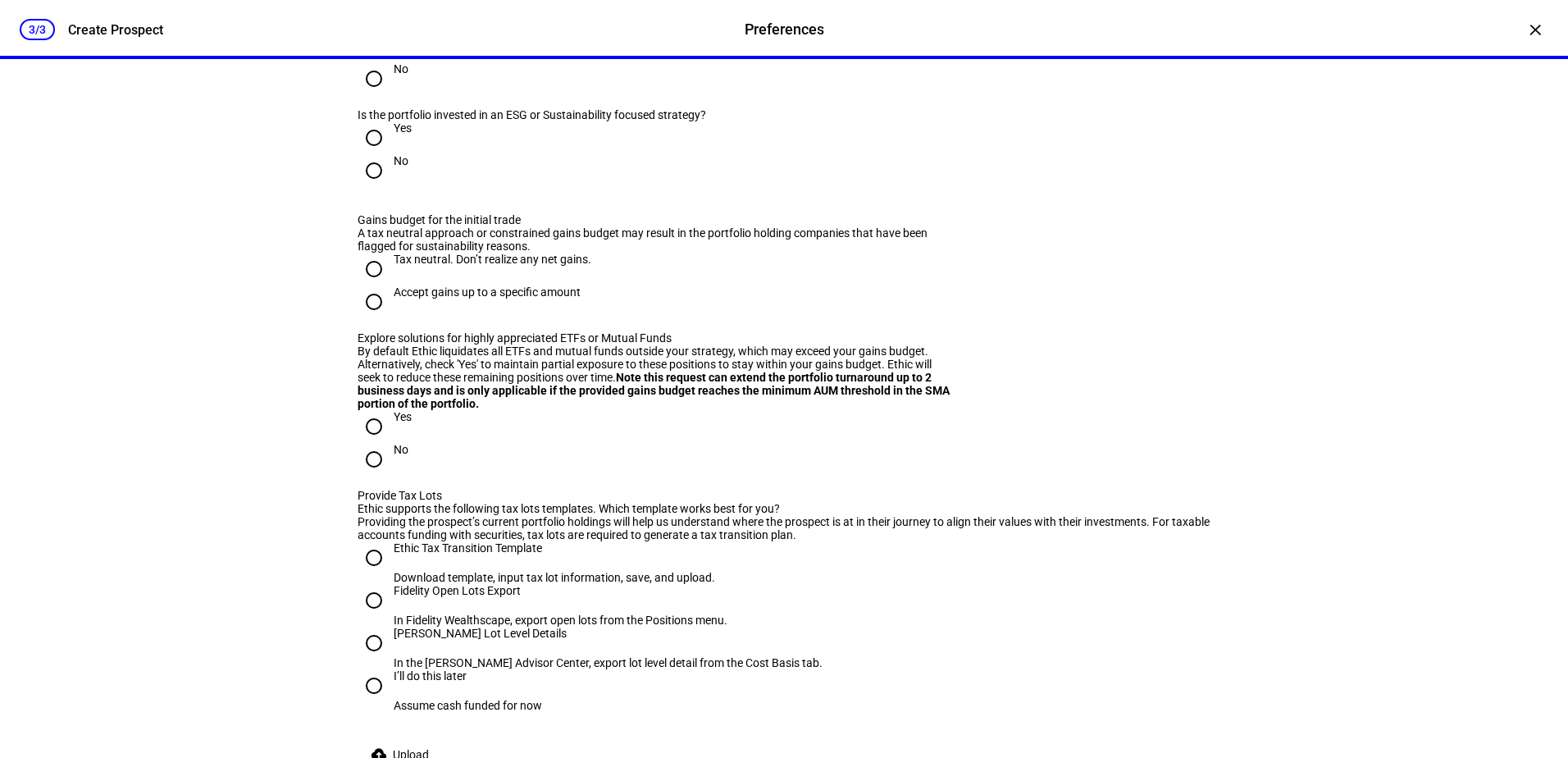
scroll to position [1394, 0]
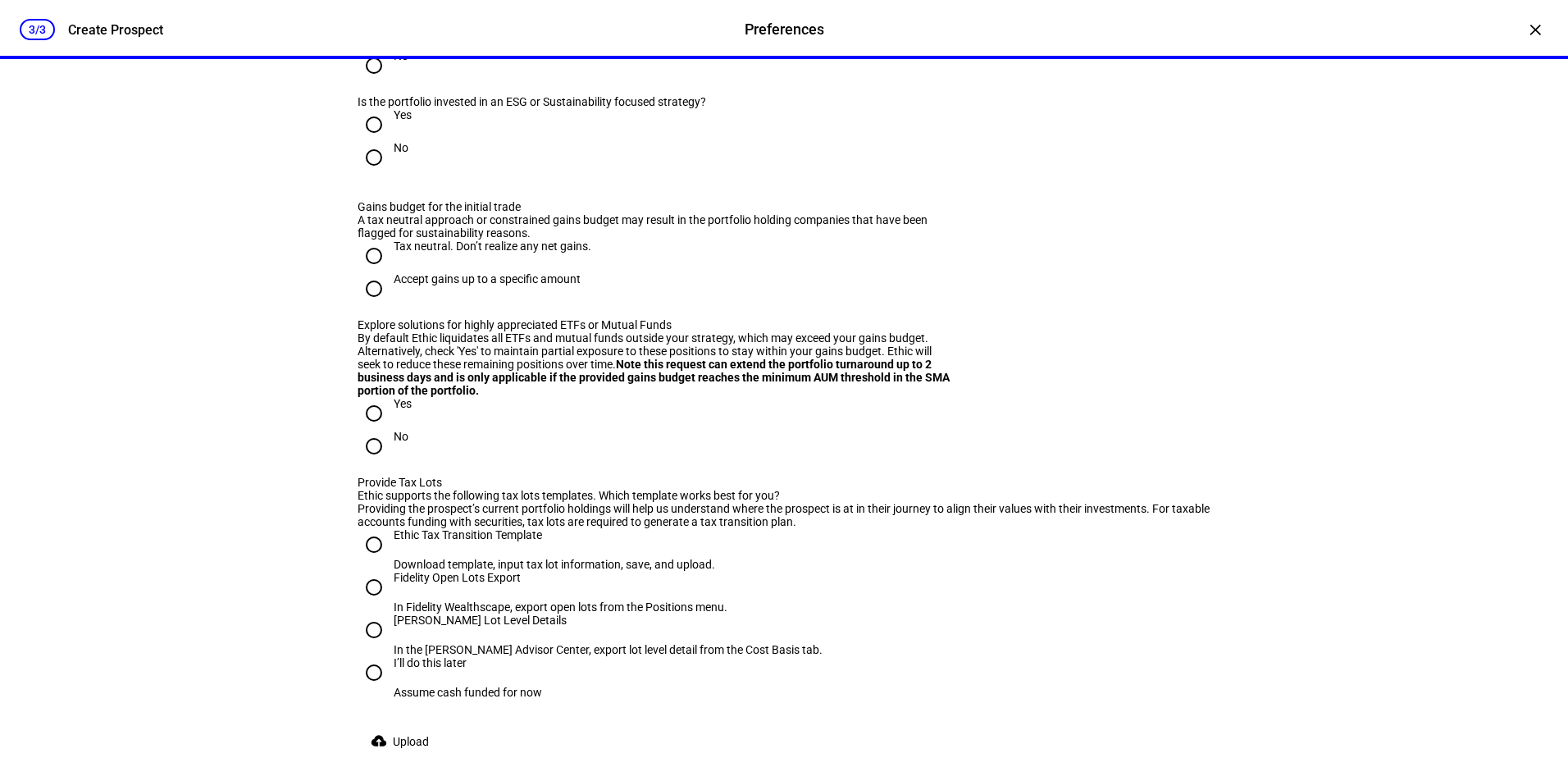
click at [361, 174] on input "No" at bounding box center [373, 157] width 32 height 32
radio input "true"
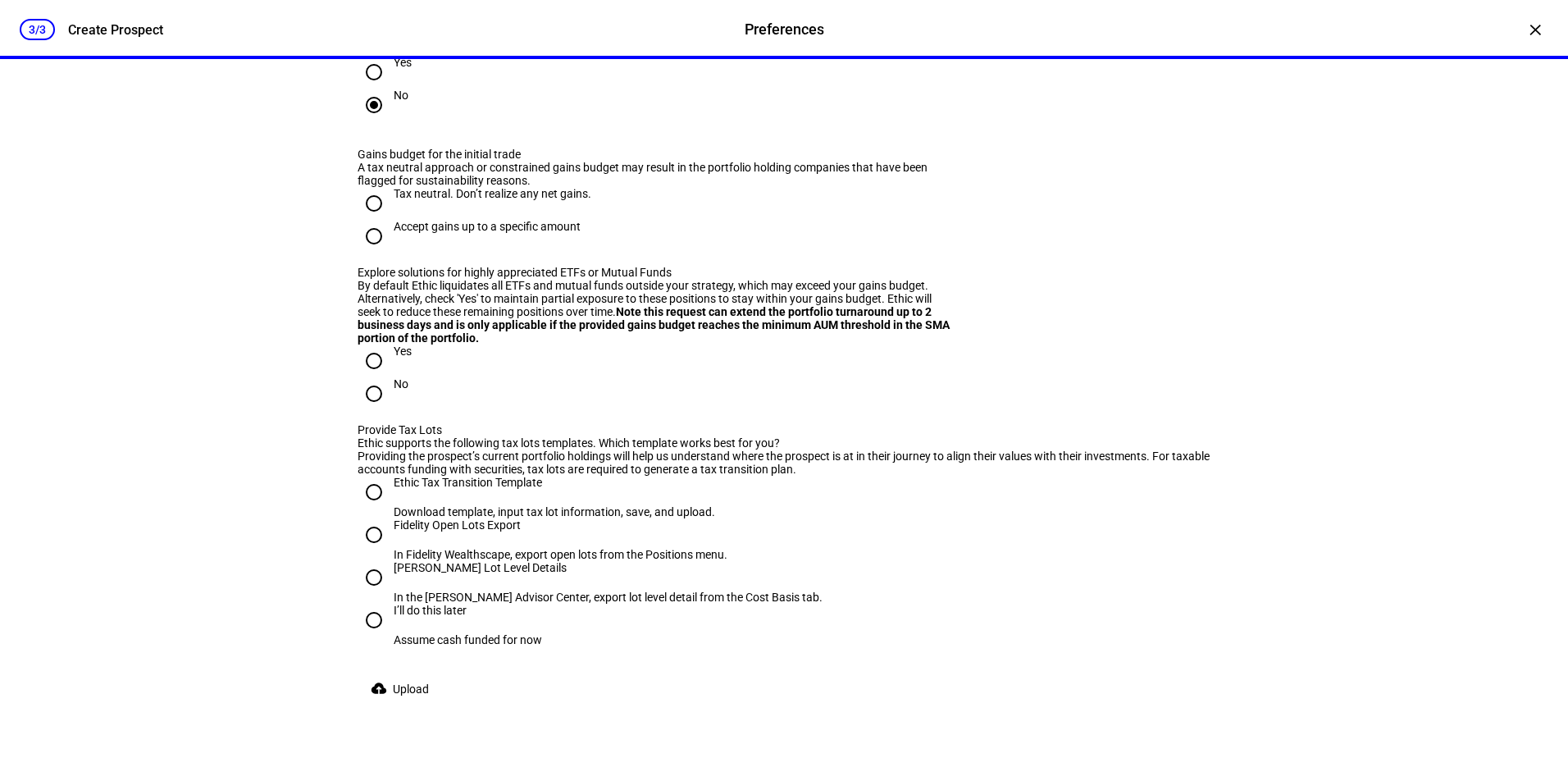
scroll to position [1477, 0]
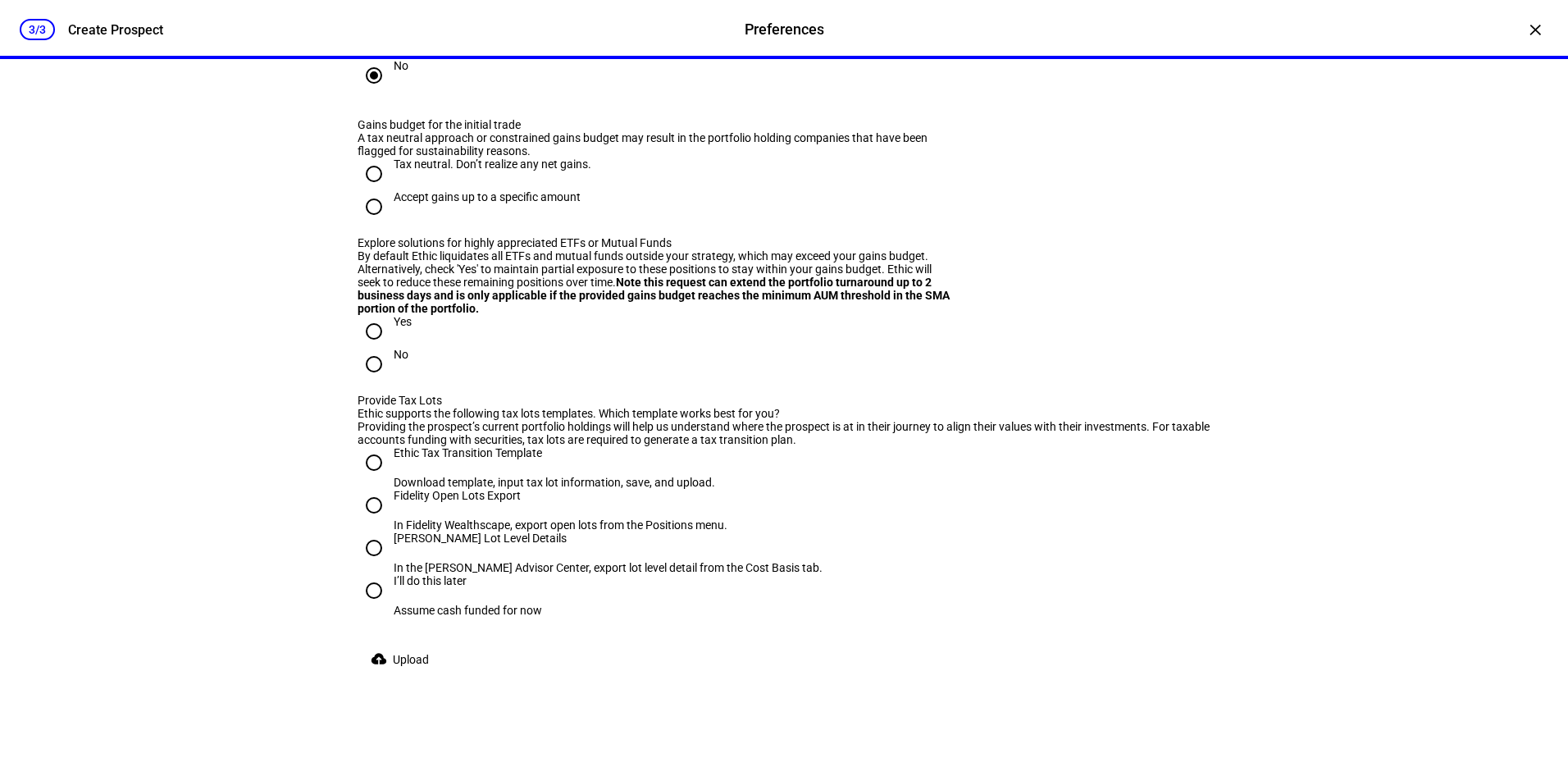
click at [373, 224] on input "Accept gains up to a specific amount" at bounding box center [373, 206] width 32 height 32
radio input "true"
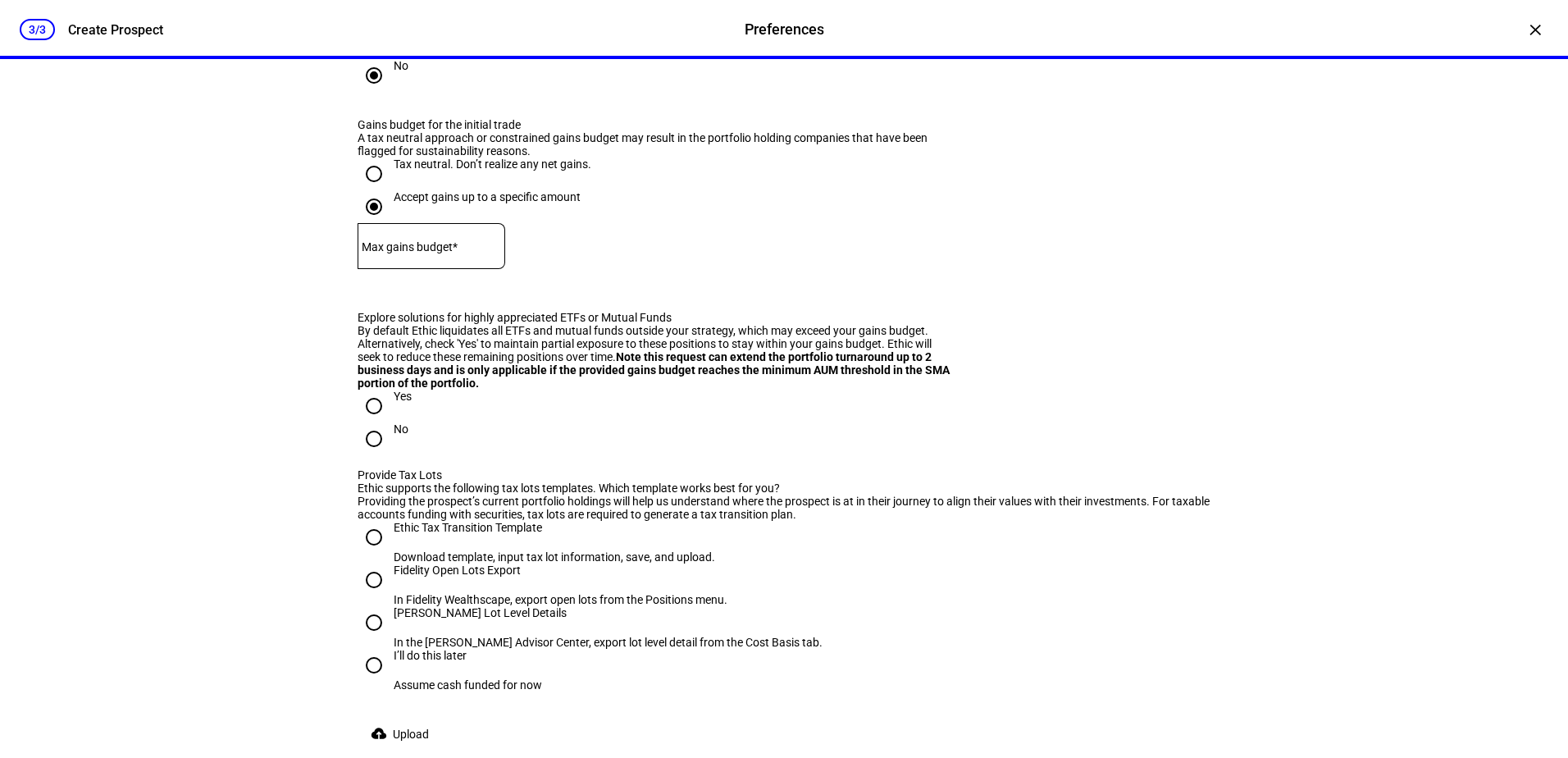
click at [432, 269] on div "Max gains budget*" at bounding box center [431, 246] width 148 height 46
type input "50,000"
click at [710, 284] on eth-form-field-wrapper "Max gains budget* $ 50,000" at bounding box center [784, 254] width 853 height 62
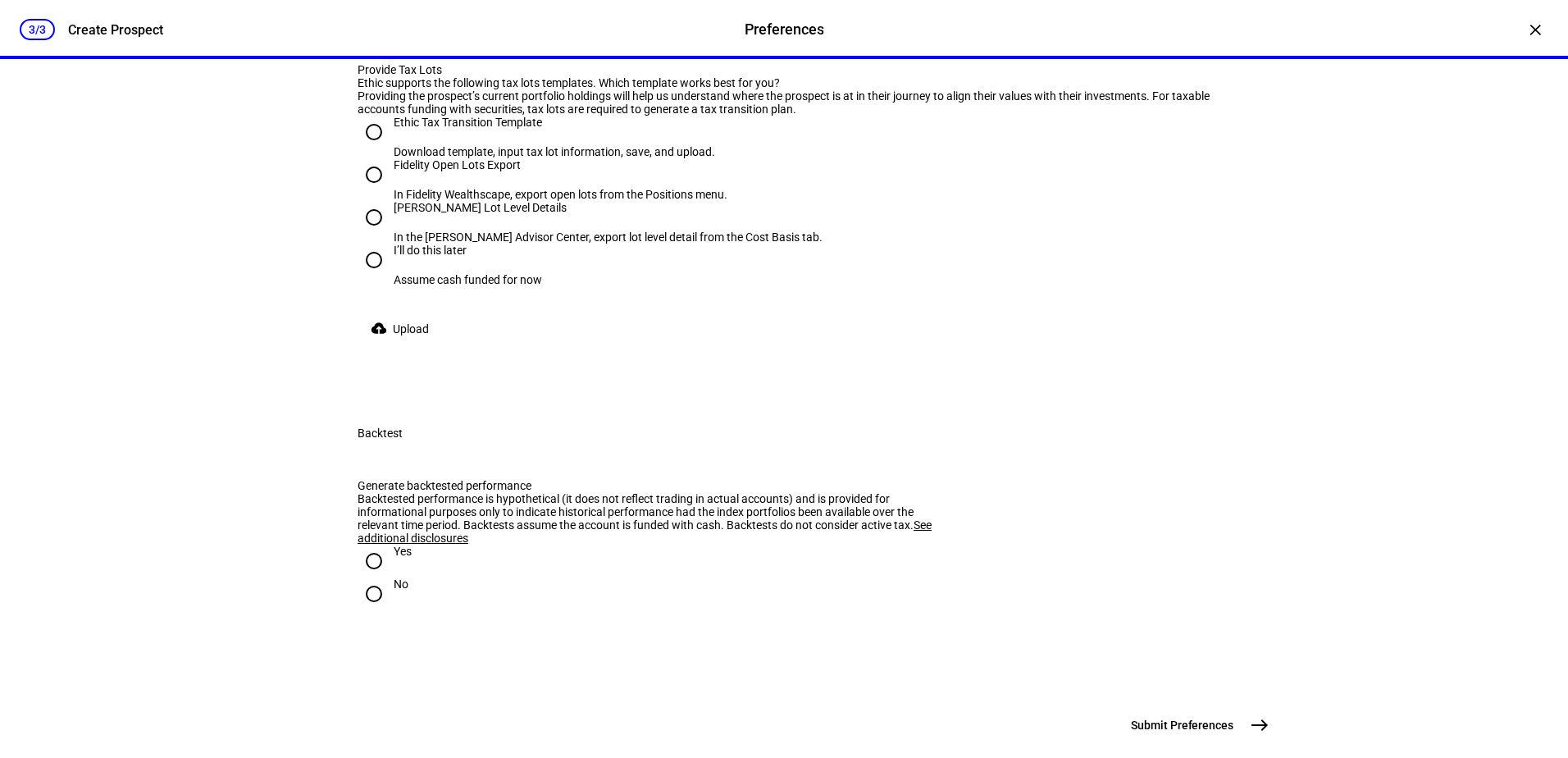
scroll to position [1887, 0]
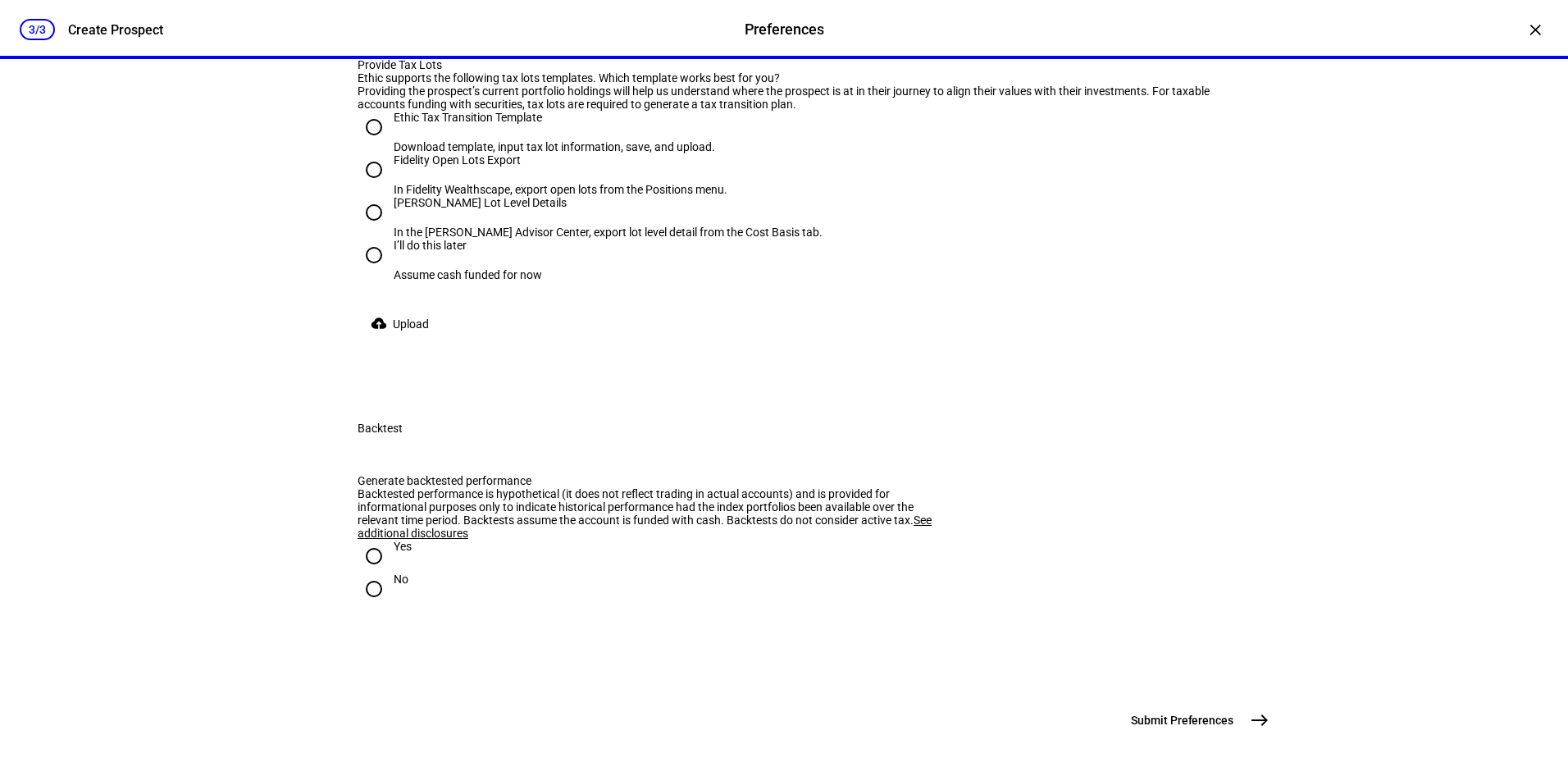
click at [372, 45] on input "No" at bounding box center [373, 28] width 32 height 32
radio input "true"
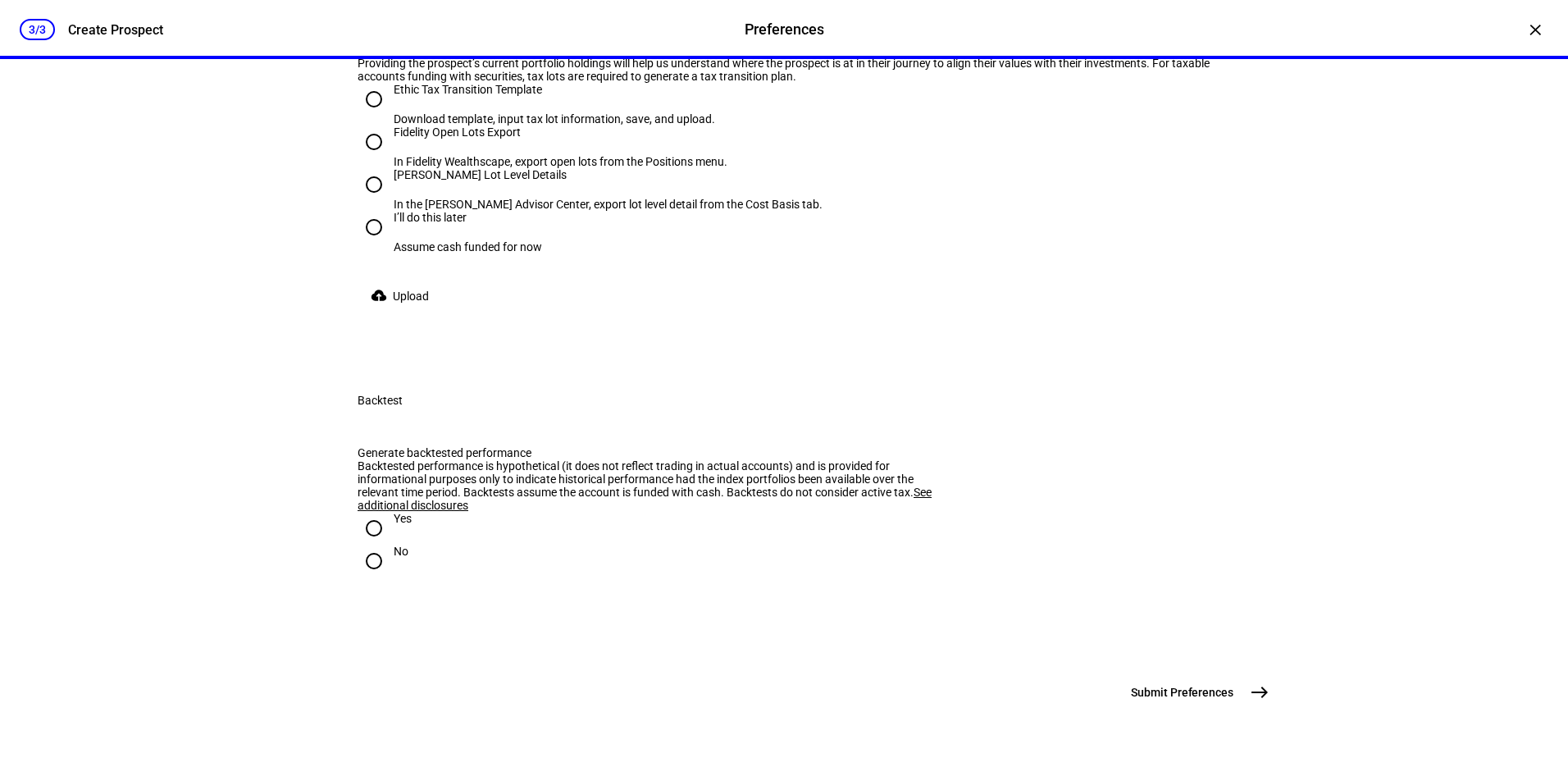
scroll to position [1969, 0]
click at [368, 158] on input "Fidelity Open Lots Export In Fidelity Wealthscape, export open lots from the Po…" at bounding box center [373, 141] width 32 height 32
radio input "true"
click at [389, 313] on span at bounding box center [403, 295] width 91 height 32
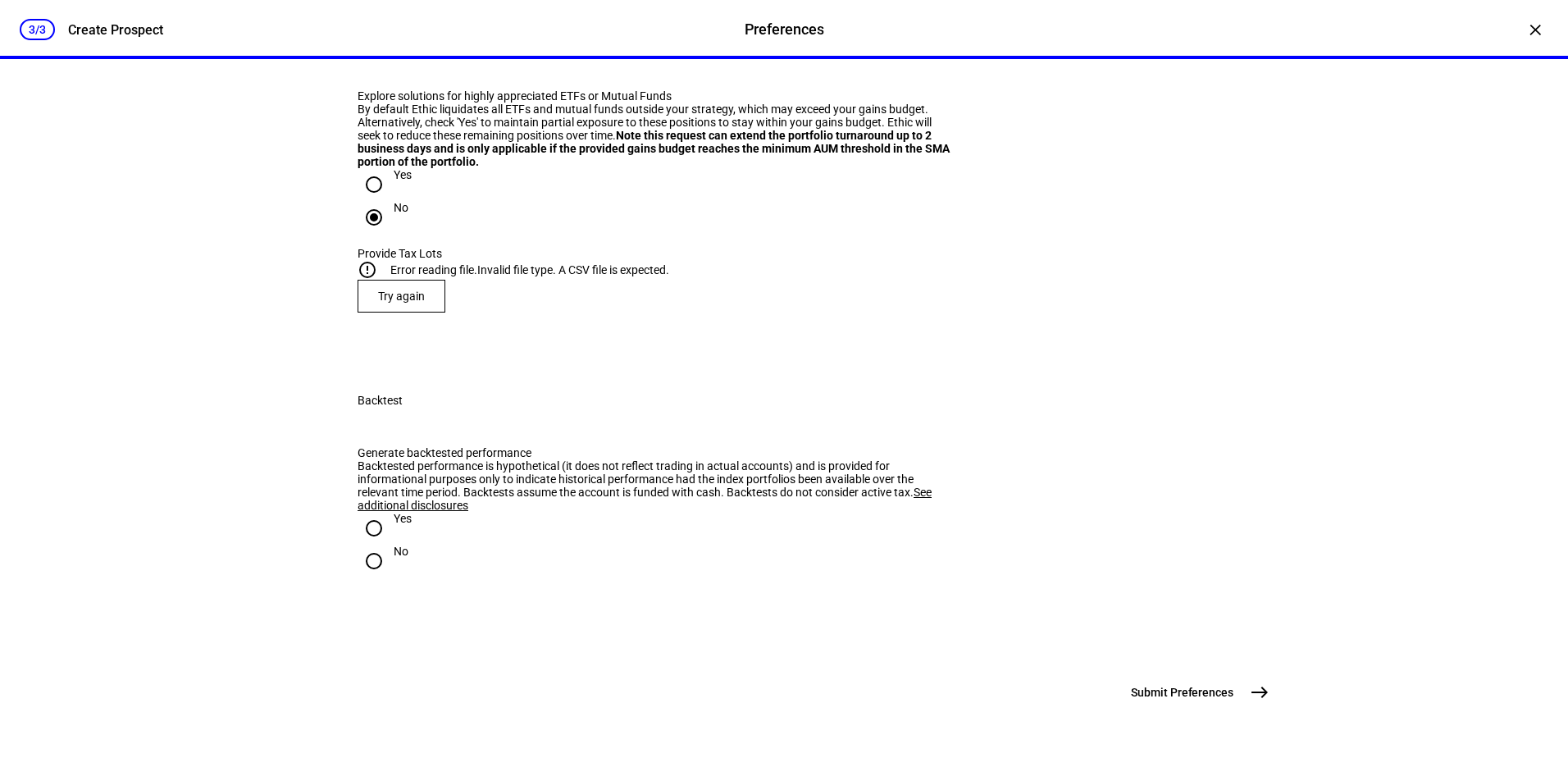
click at [395, 303] on span "Try again" at bounding box center [402, 295] width 47 height 13
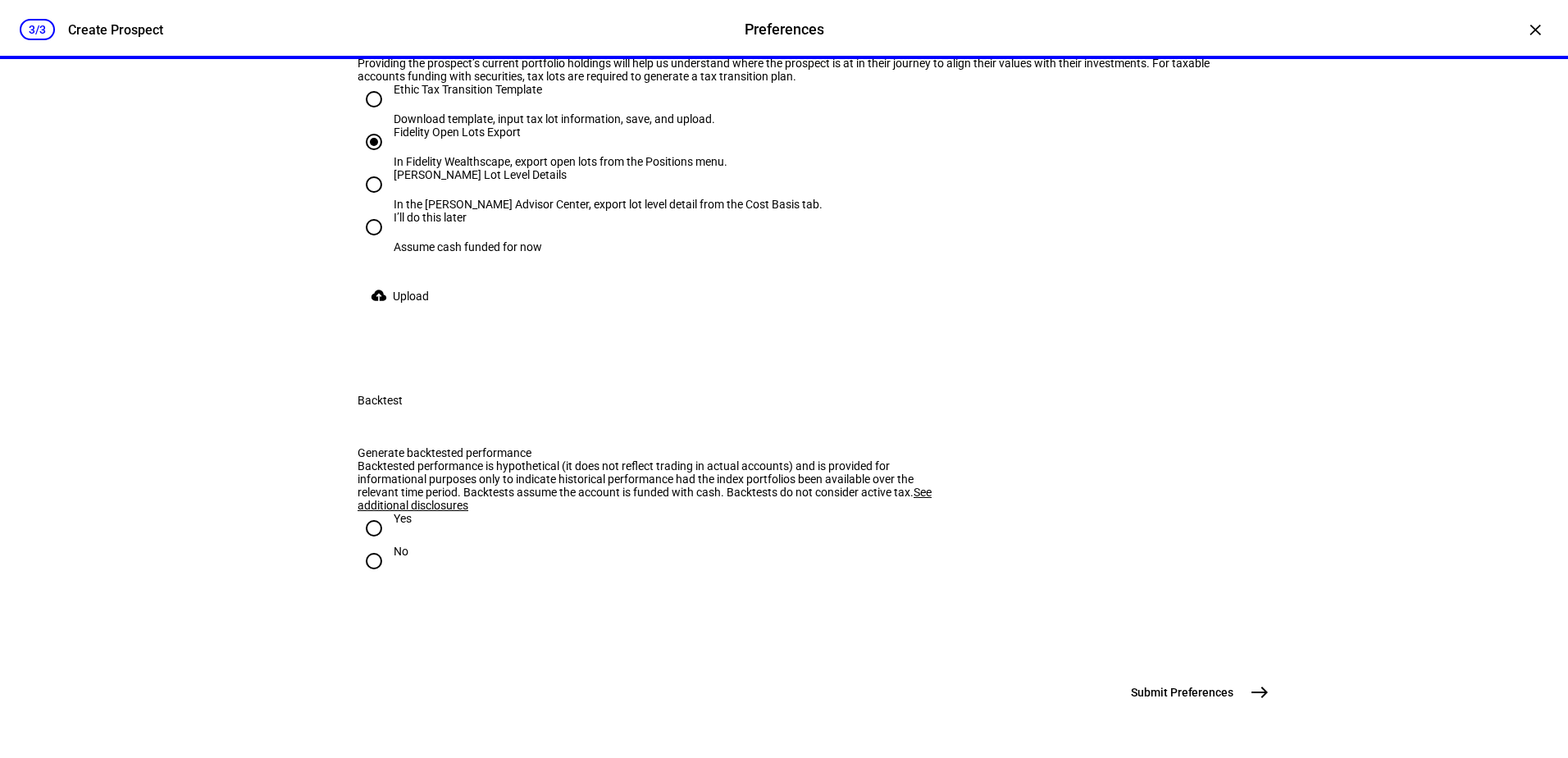
click at [402, 313] on span "Upload" at bounding box center [411, 295] width 36 height 32
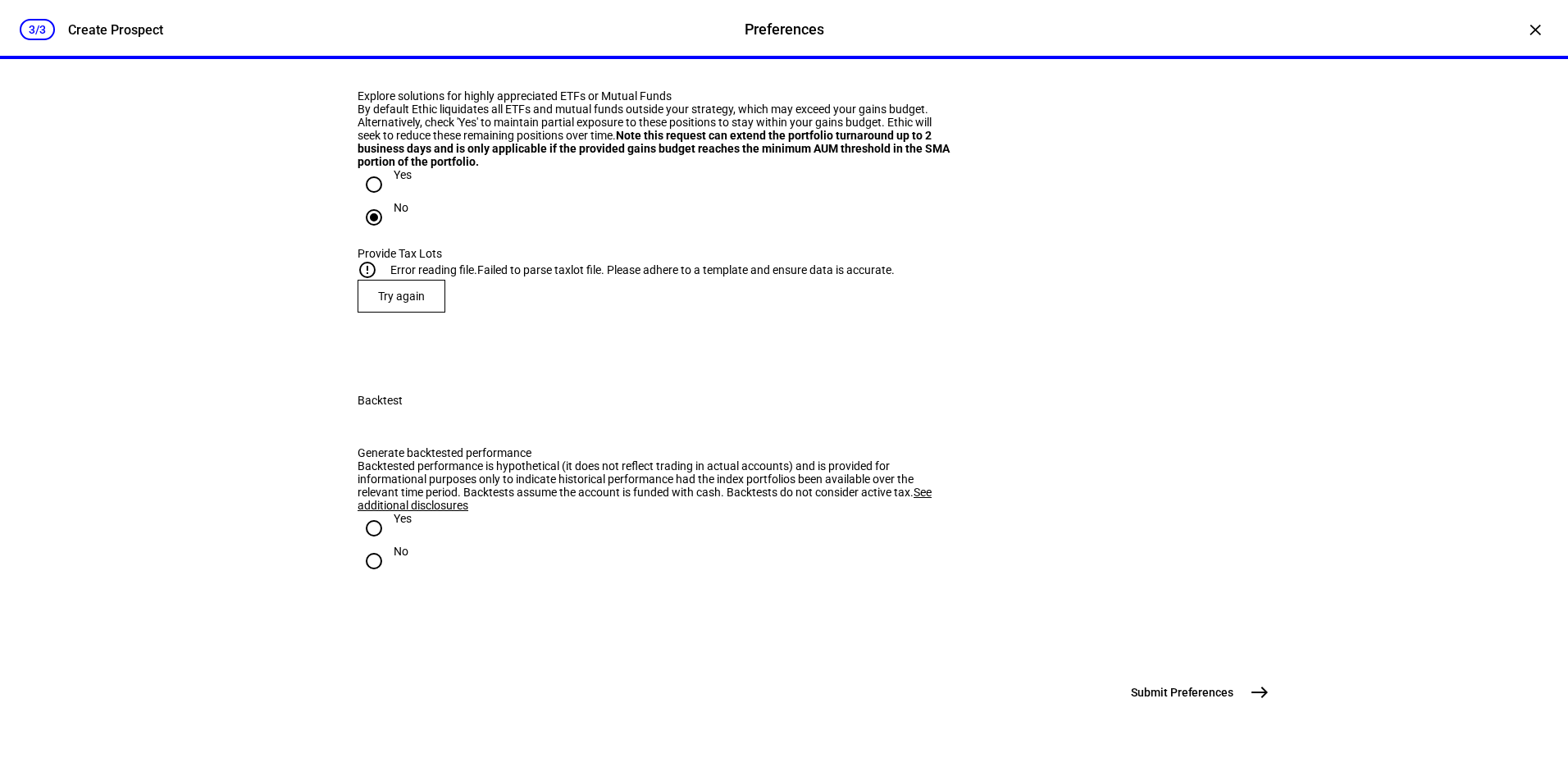
click at [404, 303] on span "Try again" at bounding box center [402, 295] width 47 height 13
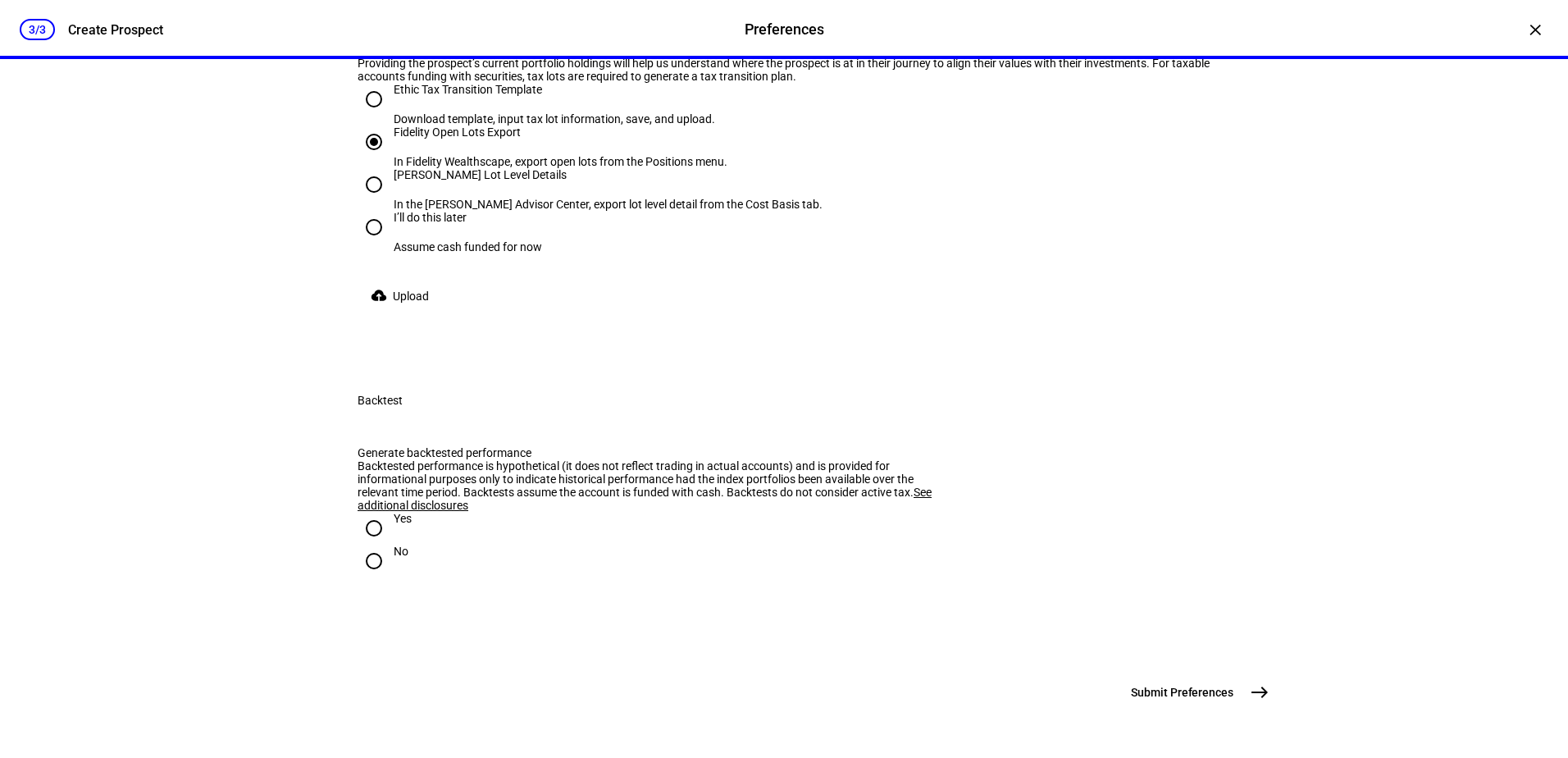
click at [372, 304] on mat-icon "cloud_upload" at bounding box center [378, 295] width 17 height 17
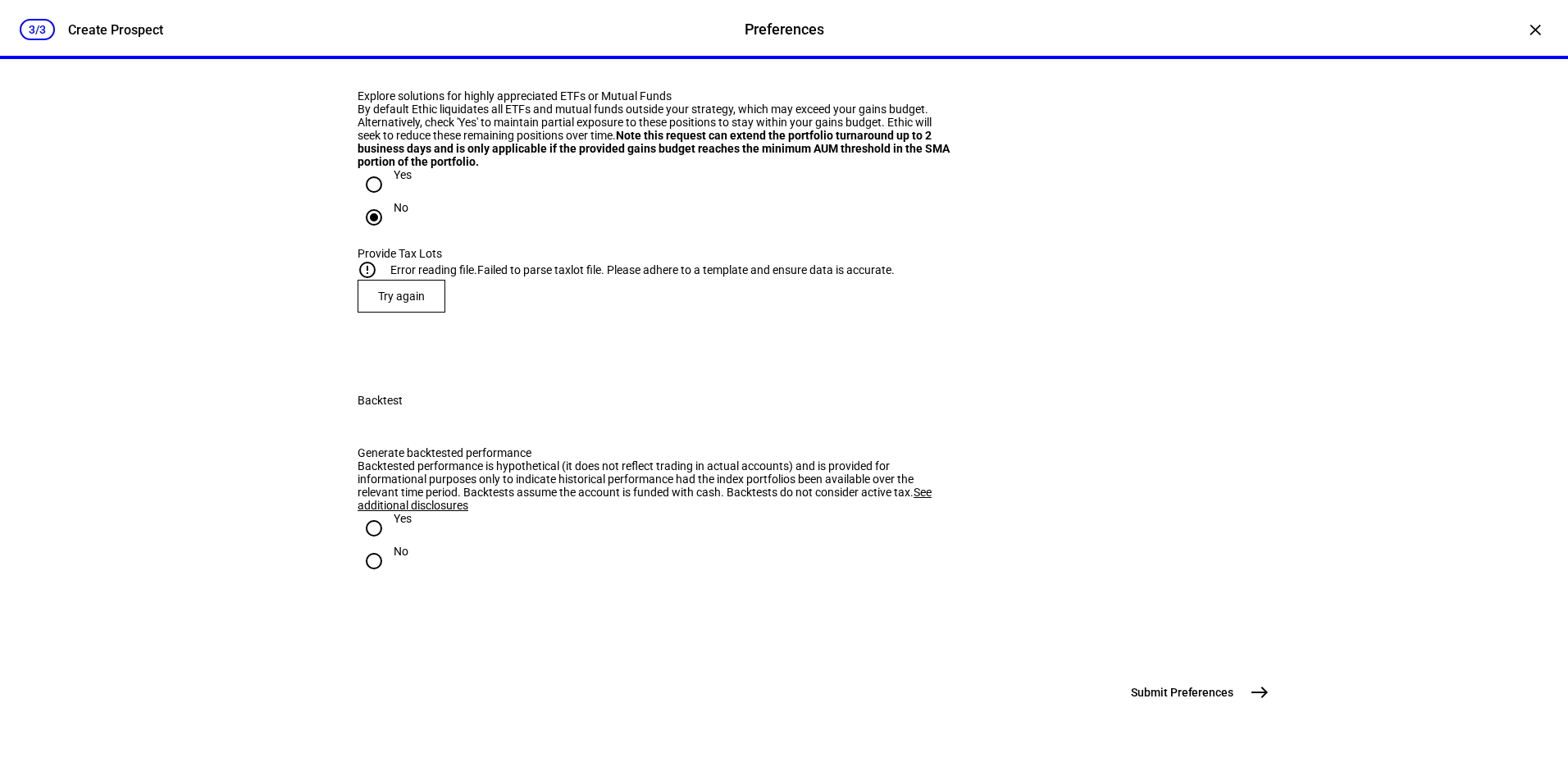
scroll to position [2159, 0]
click at [361, 512] on input "Yes" at bounding box center [373, 528] width 32 height 32
radio input "true"
click at [382, 303] on span "Try again" at bounding box center [402, 295] width 47 height 13
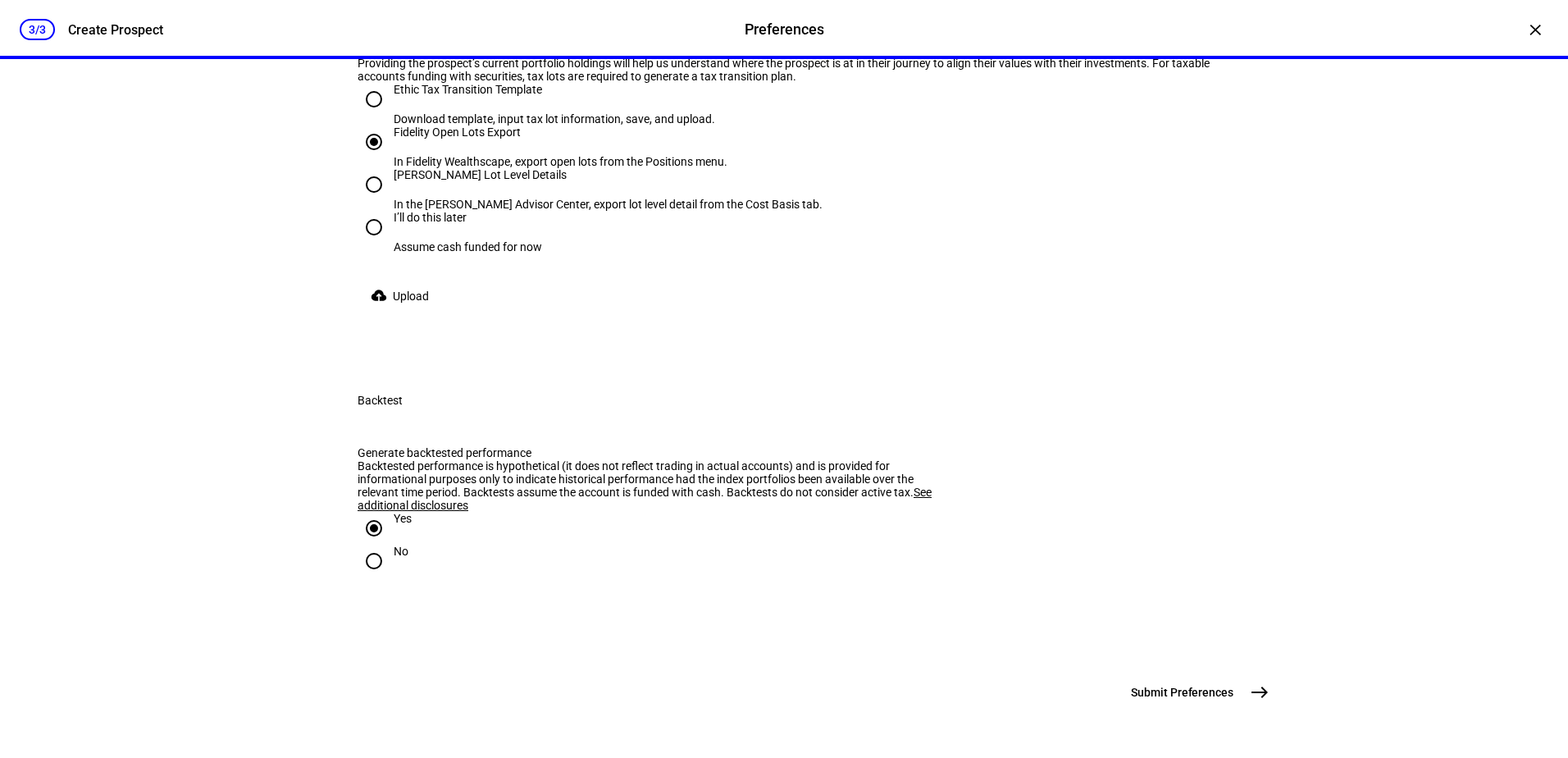
scroll to position [2077, 0]
click at [368, 116] on input "Ethic Tax Transition Template Download template, input tax lot information, sav…" at bounding box center [373, 98] width 32 height 32
radio input "true"
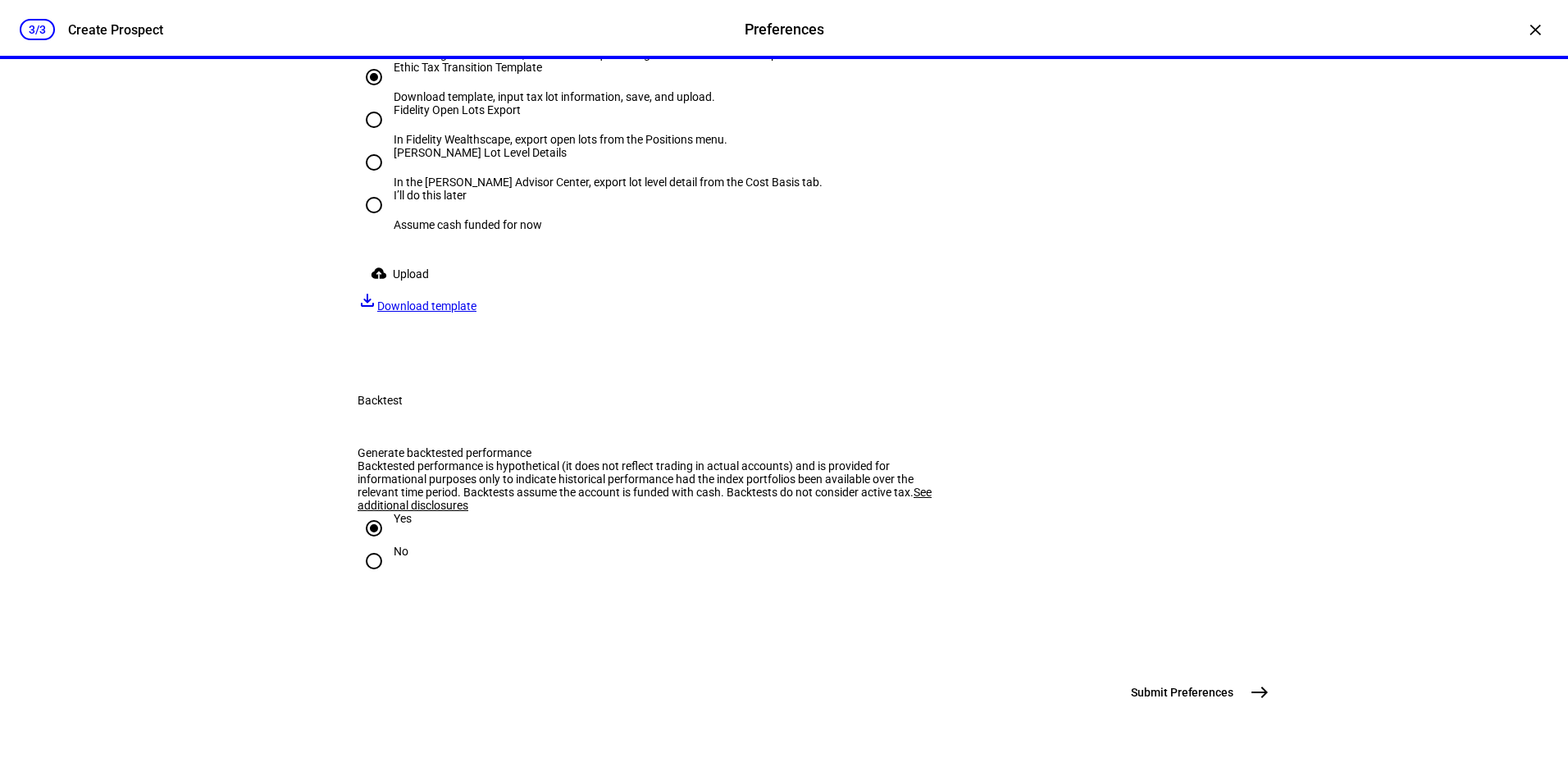
click at [476, 313] on span "Download template" at bounding box center [426, 305] width 99 height 13
click at [389, 290] on span at bounding box center [403, 274] width 91 height 32
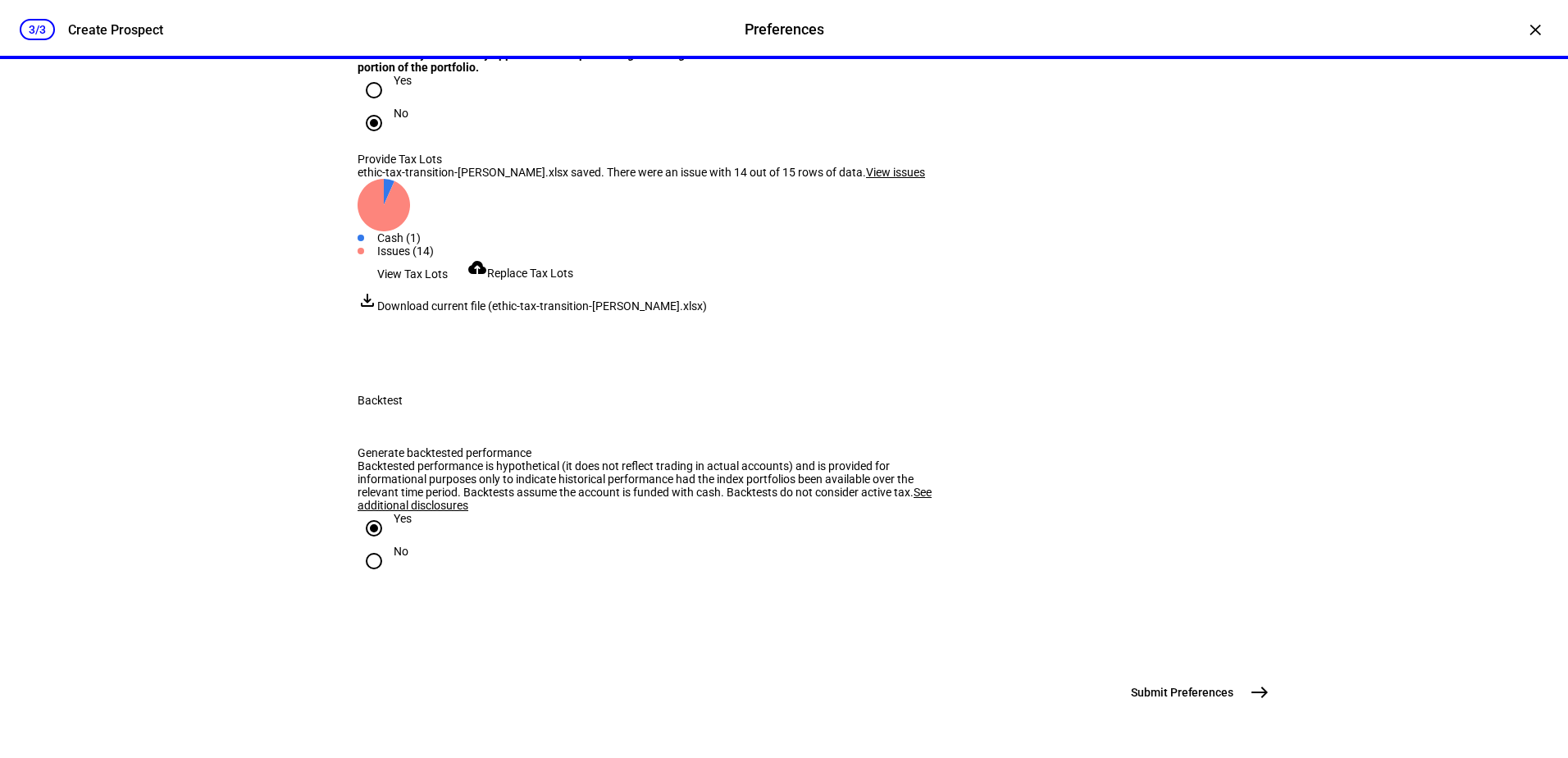
scroll to position [2270, 0]
click at [1250, 685] on mat-icon "east" at bounding box center [1259, 692] width 20 height 20
click at [868, 178] on span "View issues" at bounding box center [895, 172] width 59 height 13
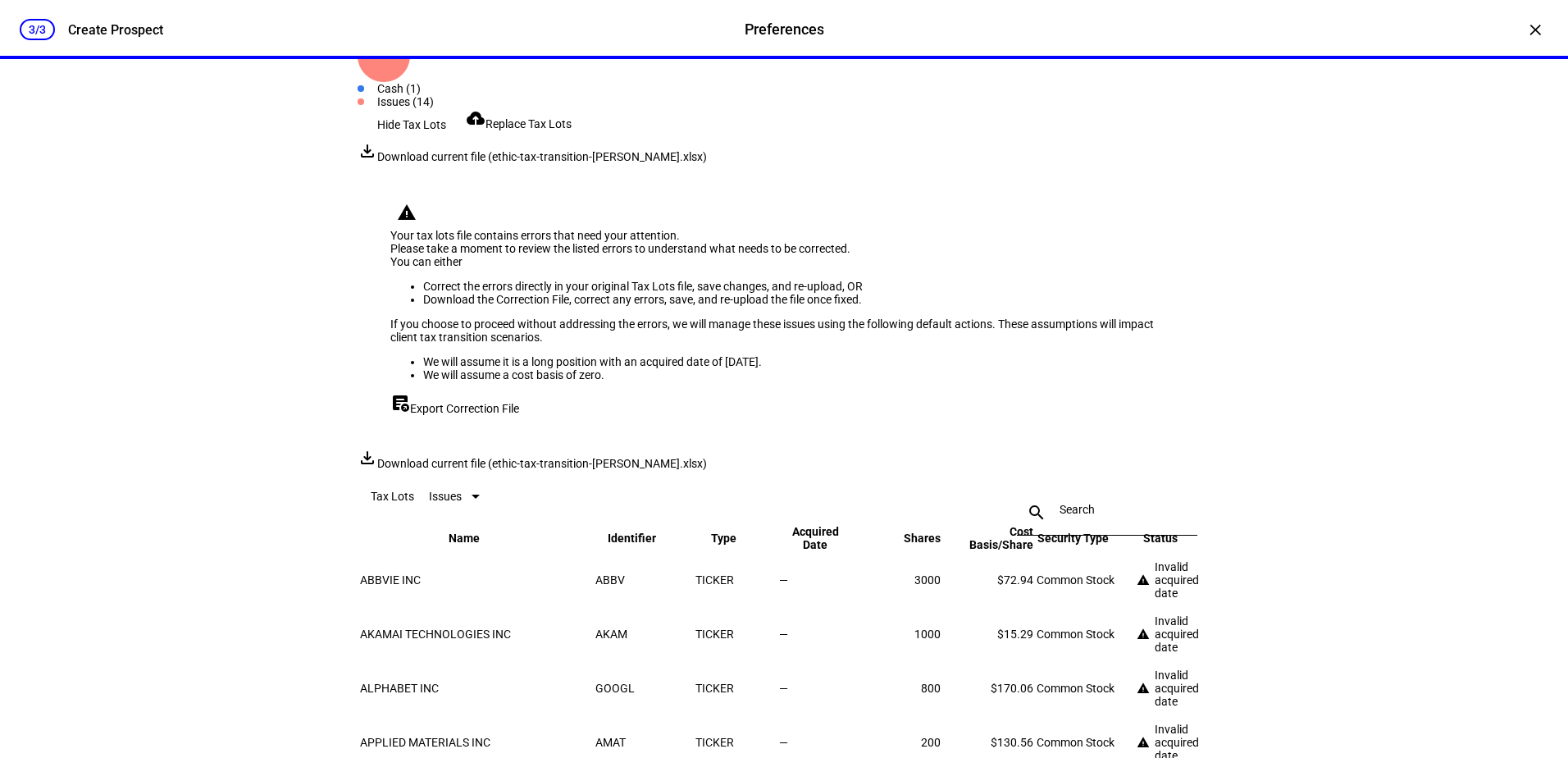
scroll to position [2270, 0]
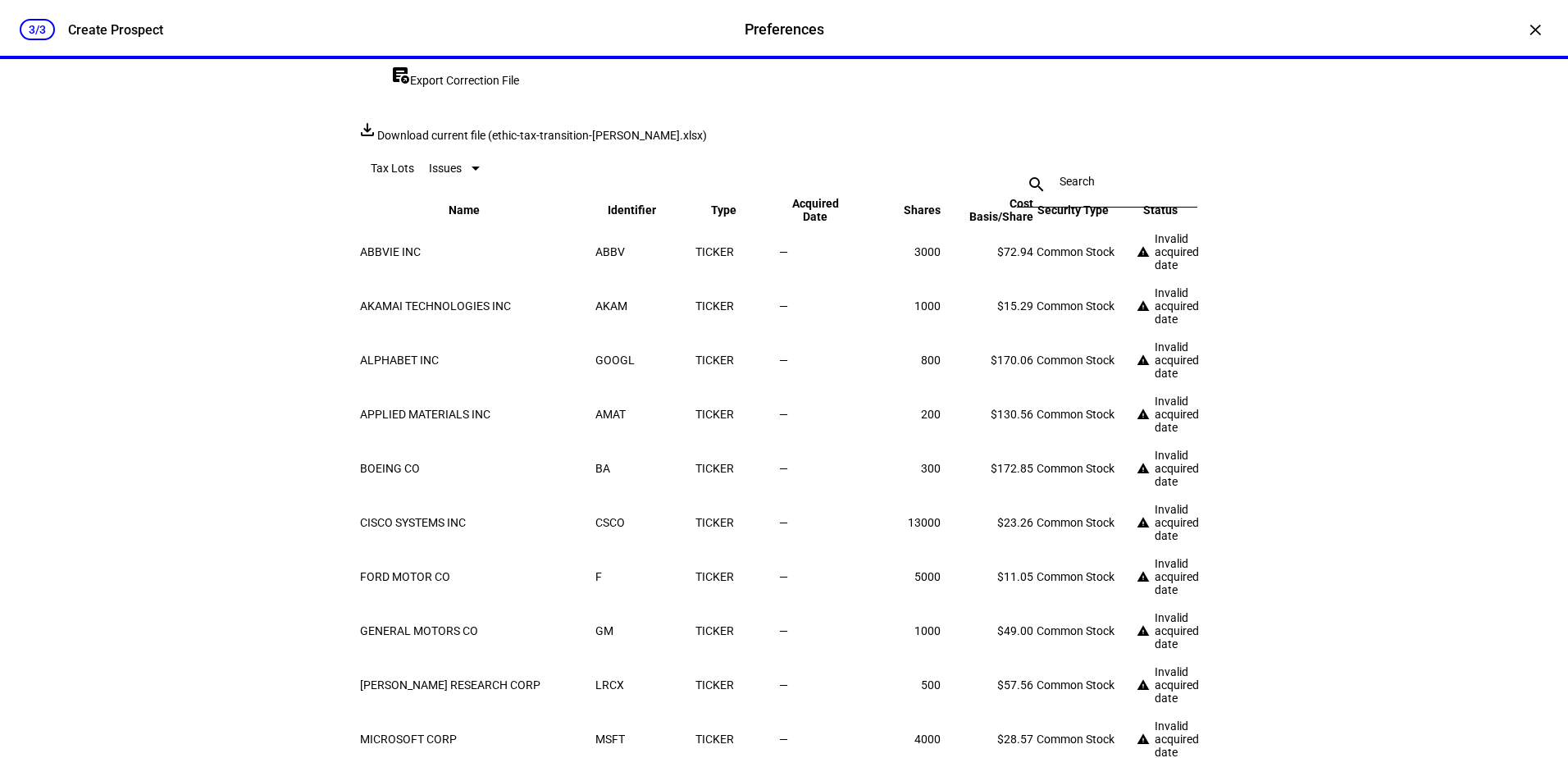
click at [25, 374] on div "3/3 Create Prospect Preferences Preferences Create Prospect × Customize your cl…" at bounding box center [784, 379] width 1568 height 758
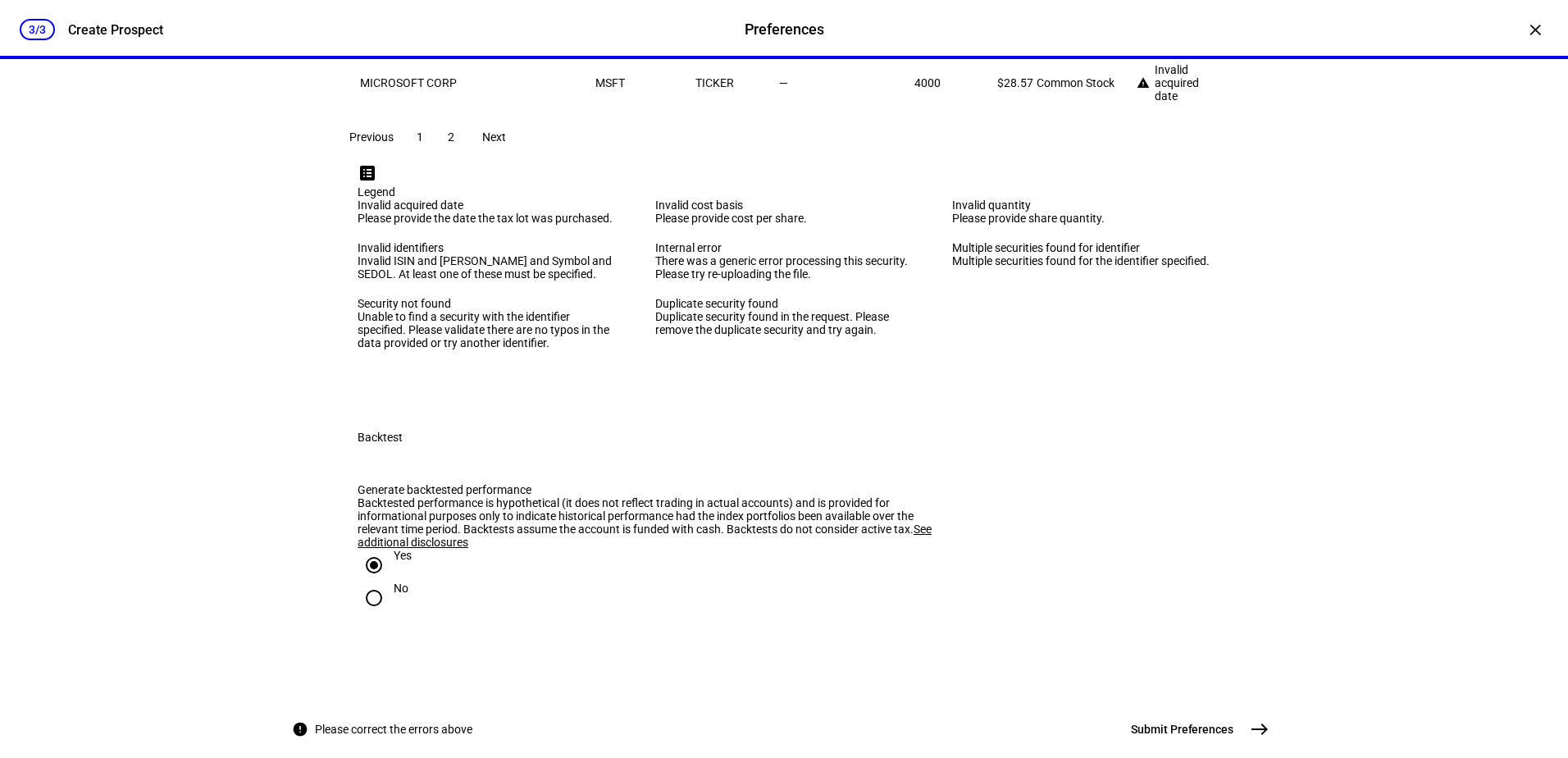
scroll to position [2680, 0]
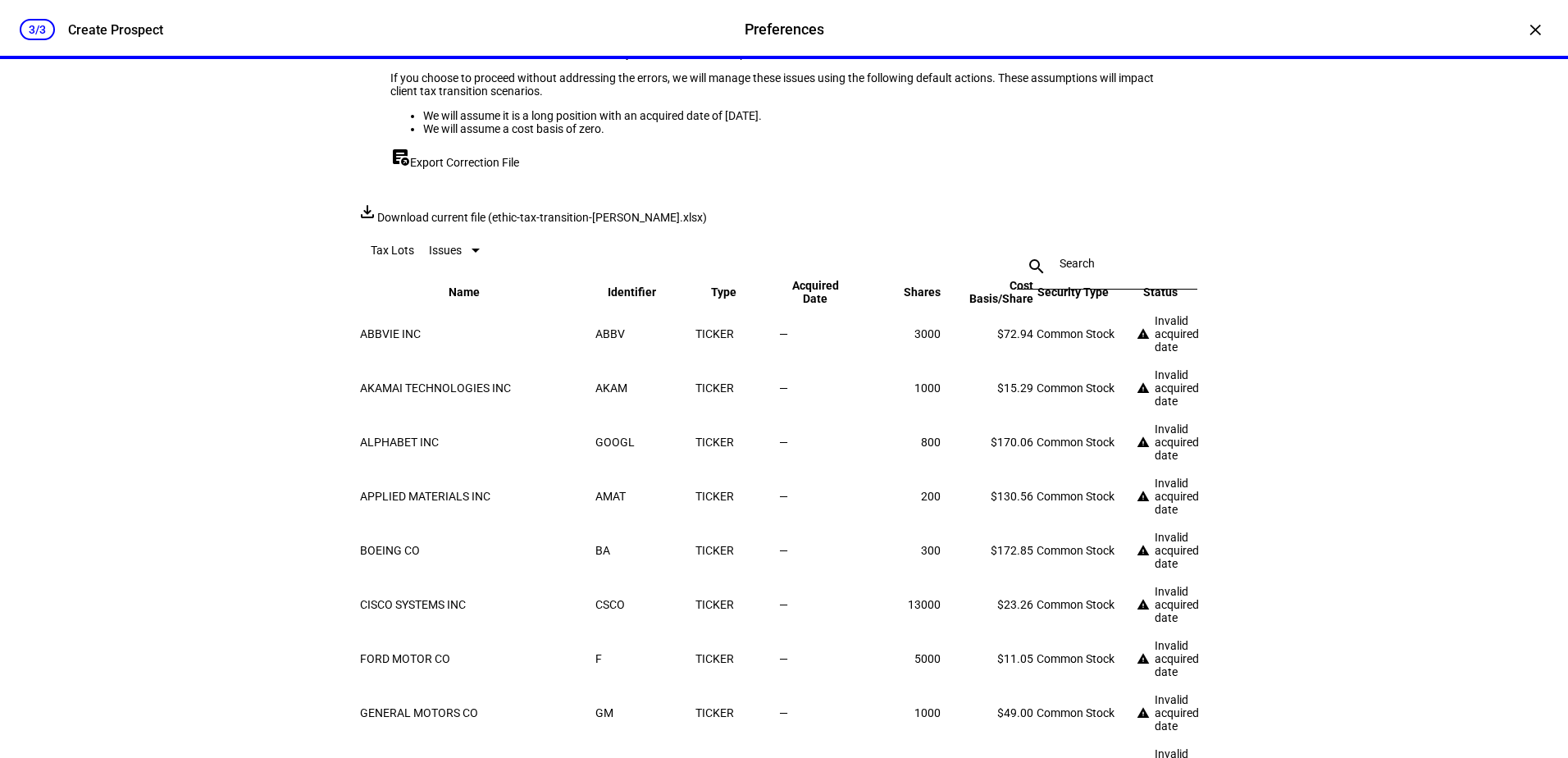
scroll to position [2434, 0]
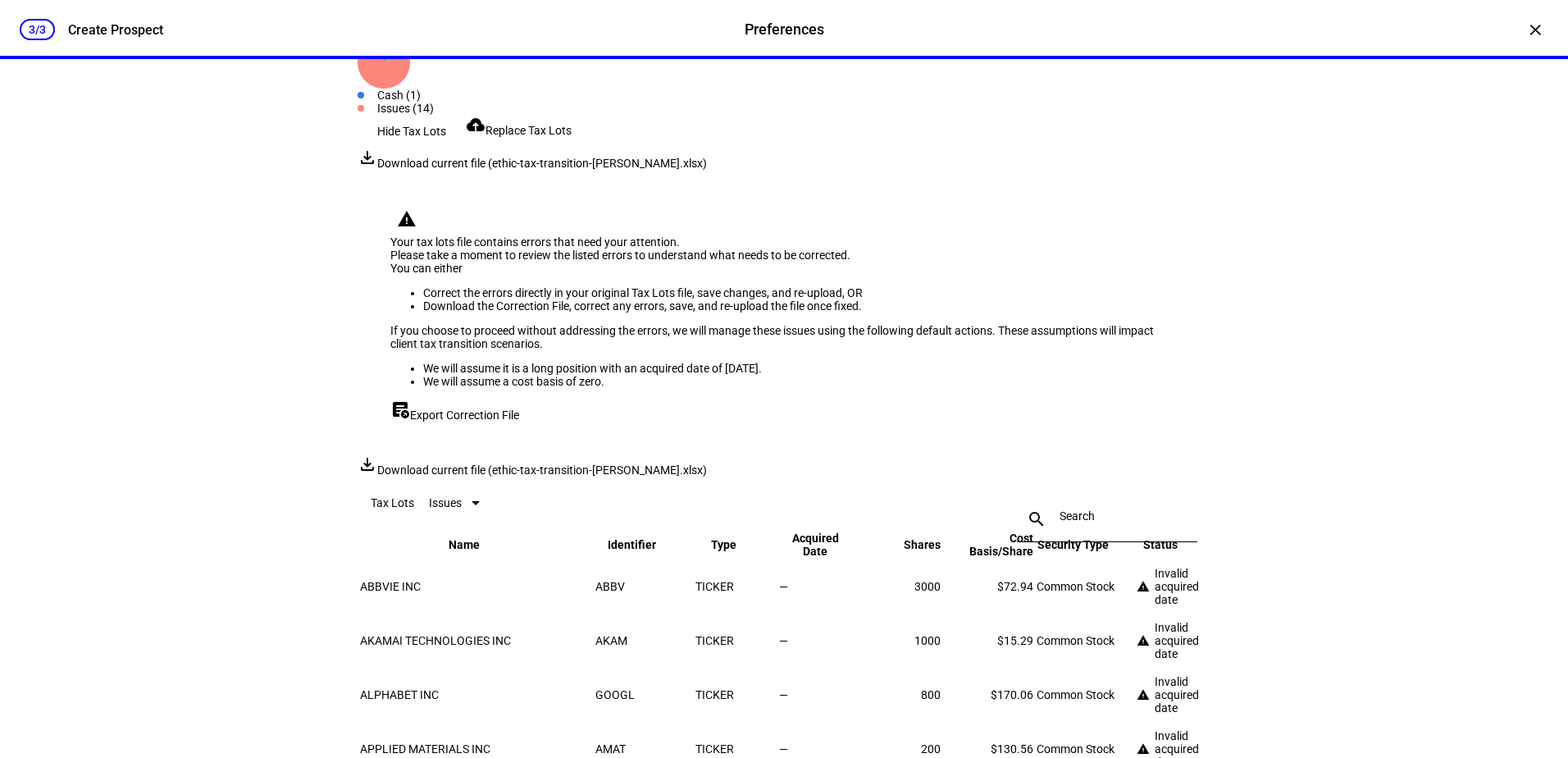
scroll to position [1915, 0]
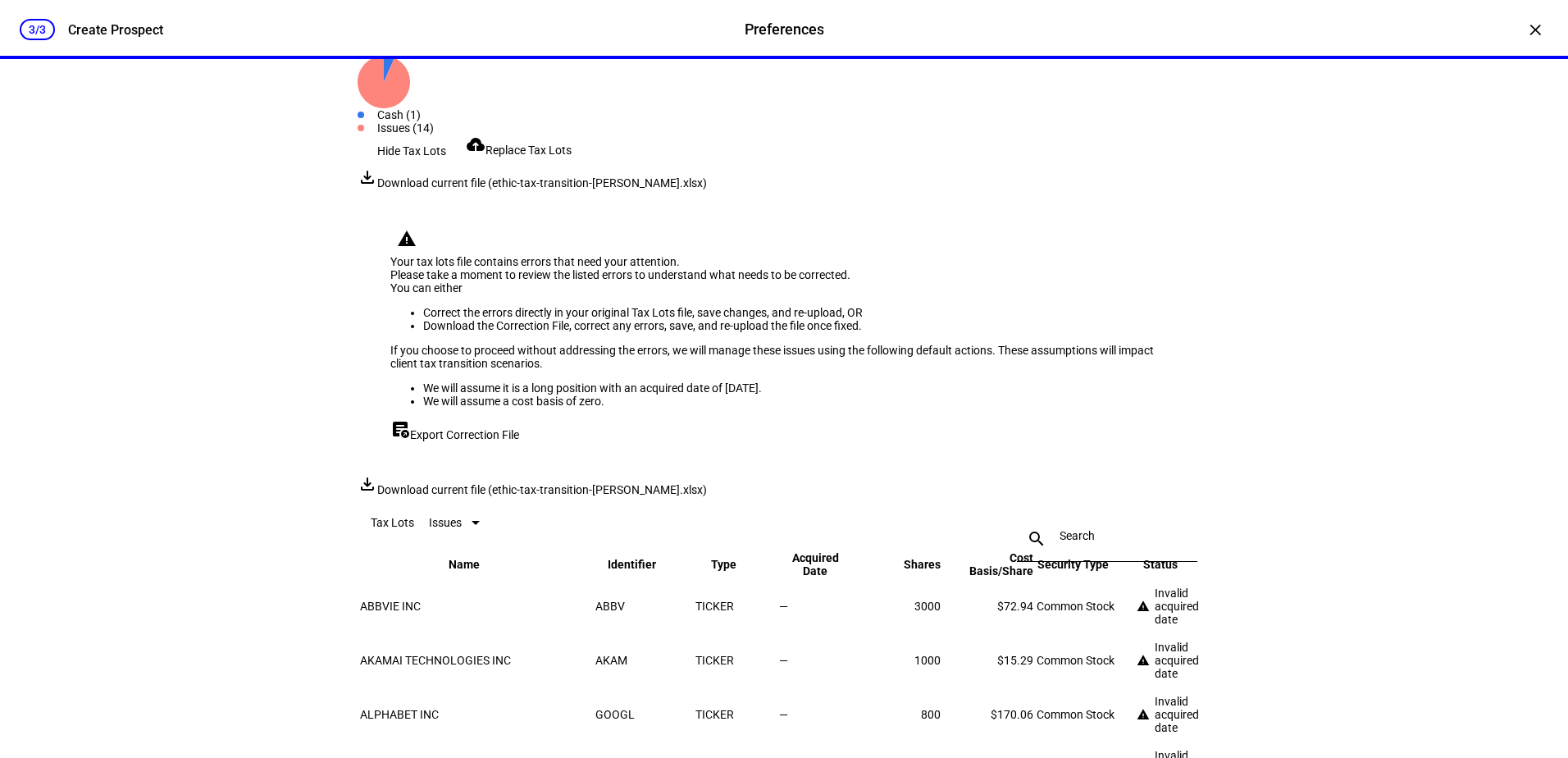
click at [555, 157] on span "Replace Tax Lots" at bounding box center [528, 149] width 86 height 13
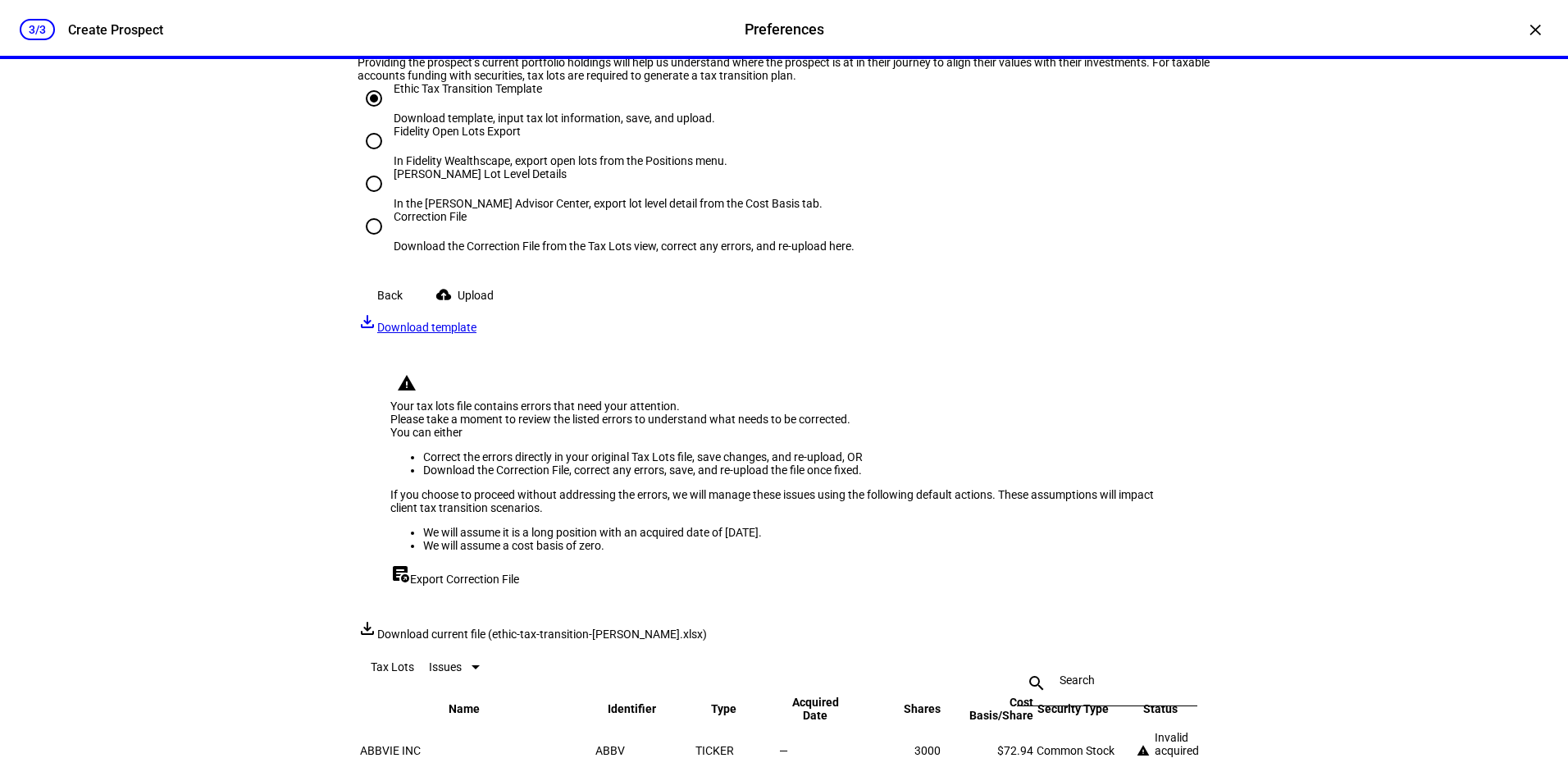
click at [490, 312] on span "Upload" at bounding box center [475, 294] width 36 height 32
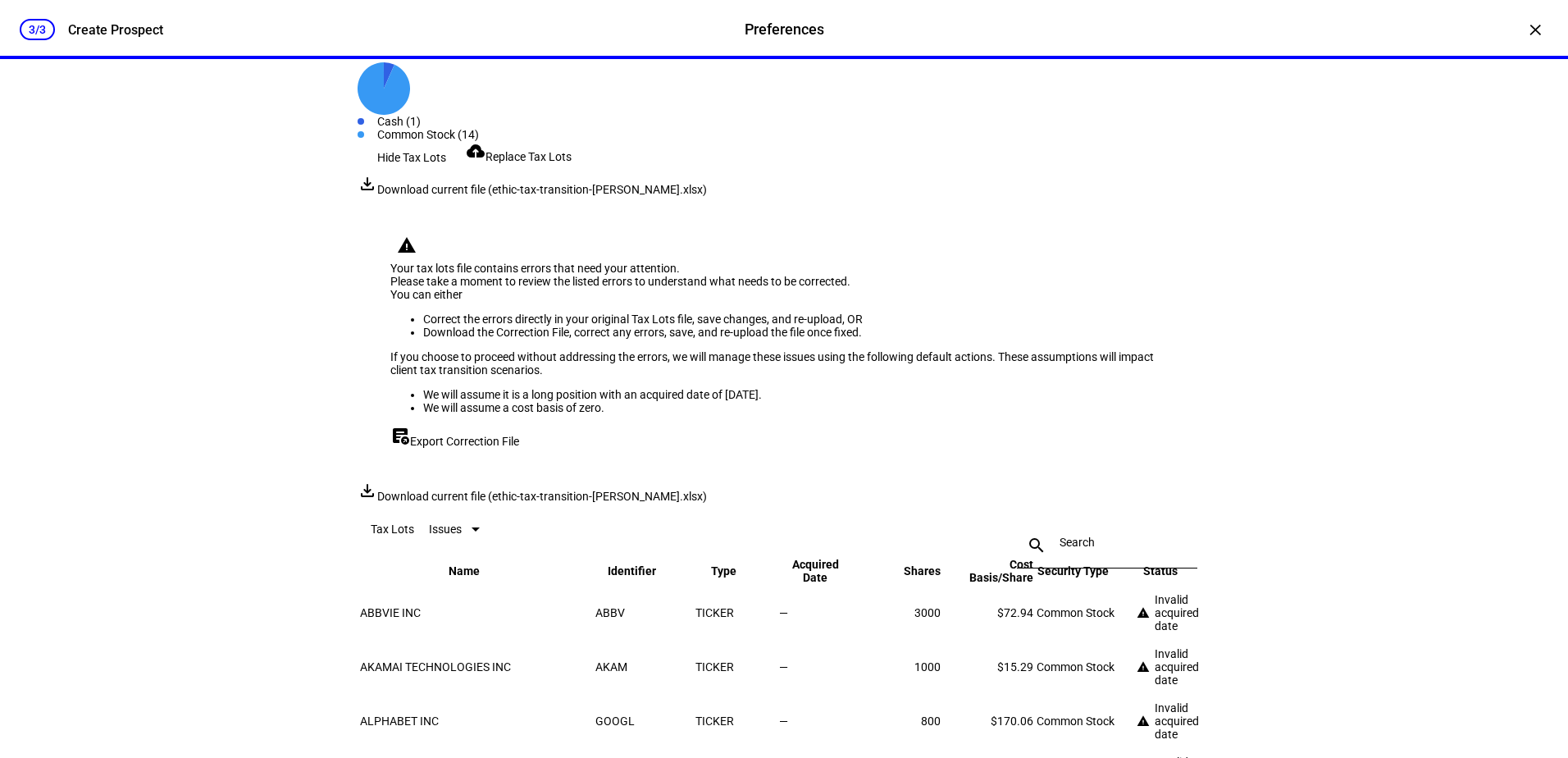
click at [545, 163] on link "cloud_upload Replace Tax Lots" at bounding box center [518, 156] width 106 height 13
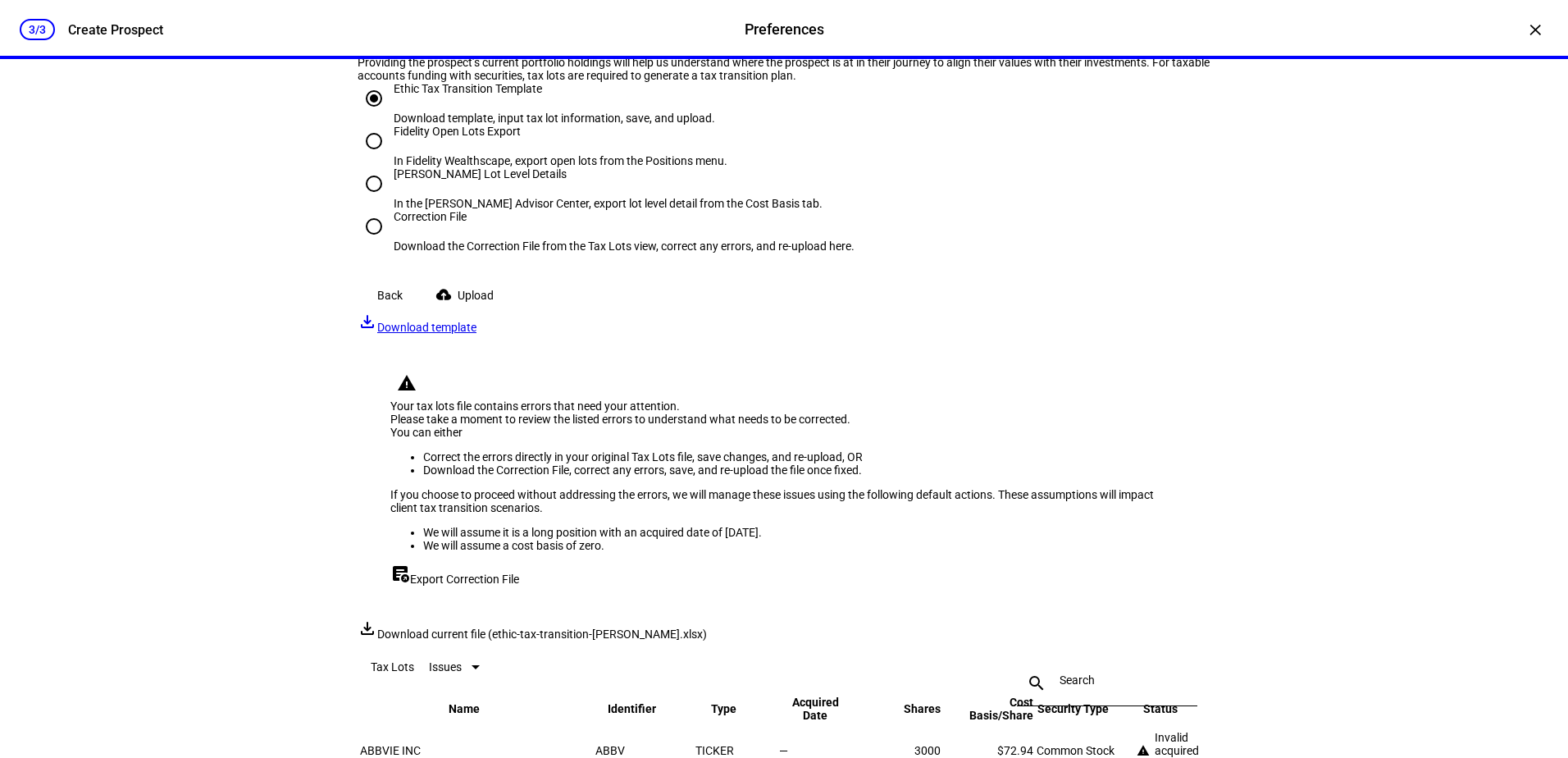
click at [466, 312] on span at bounding box center [467, 294] width 91 height 32
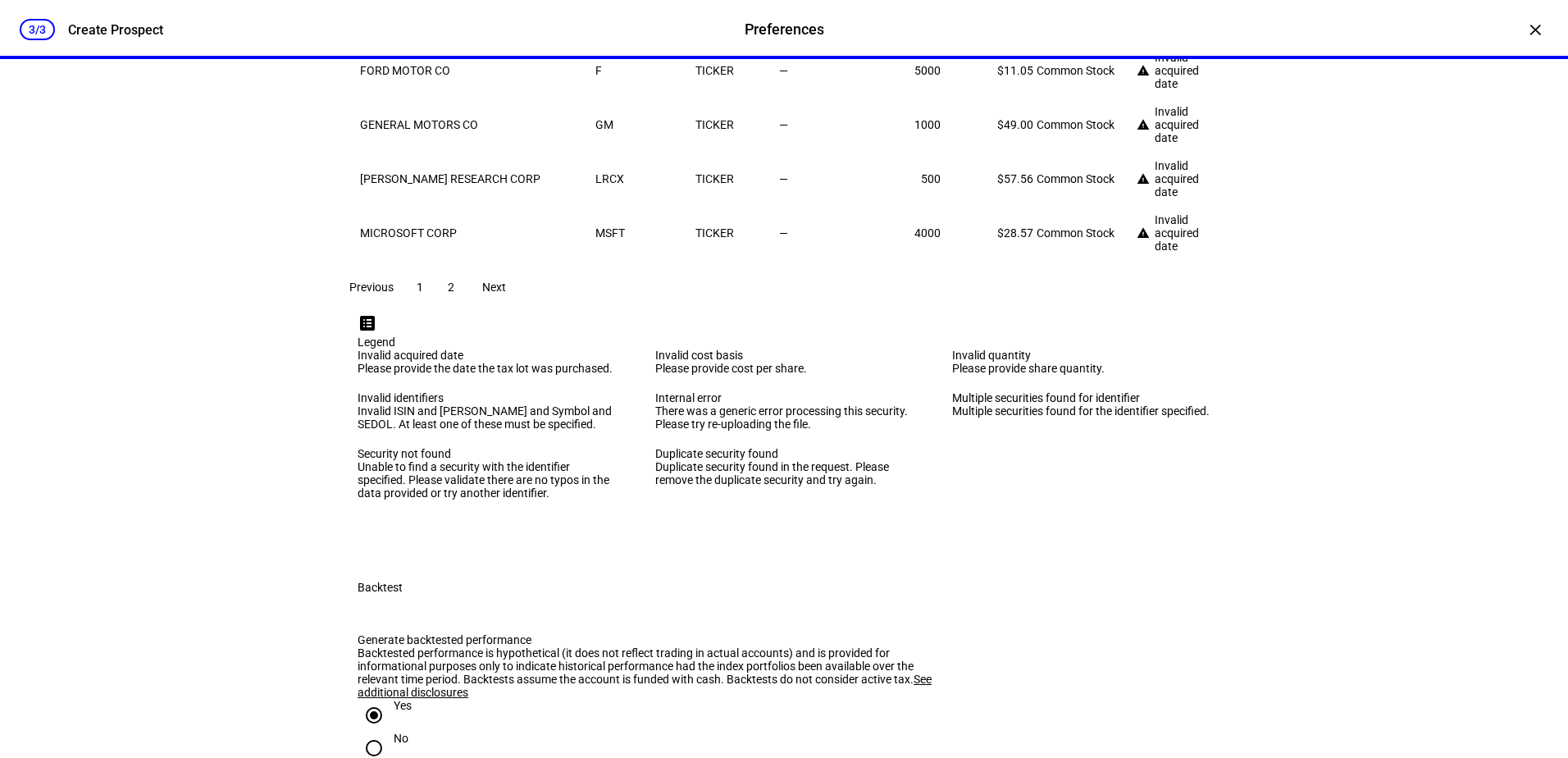
scroll to position [2900, 0]
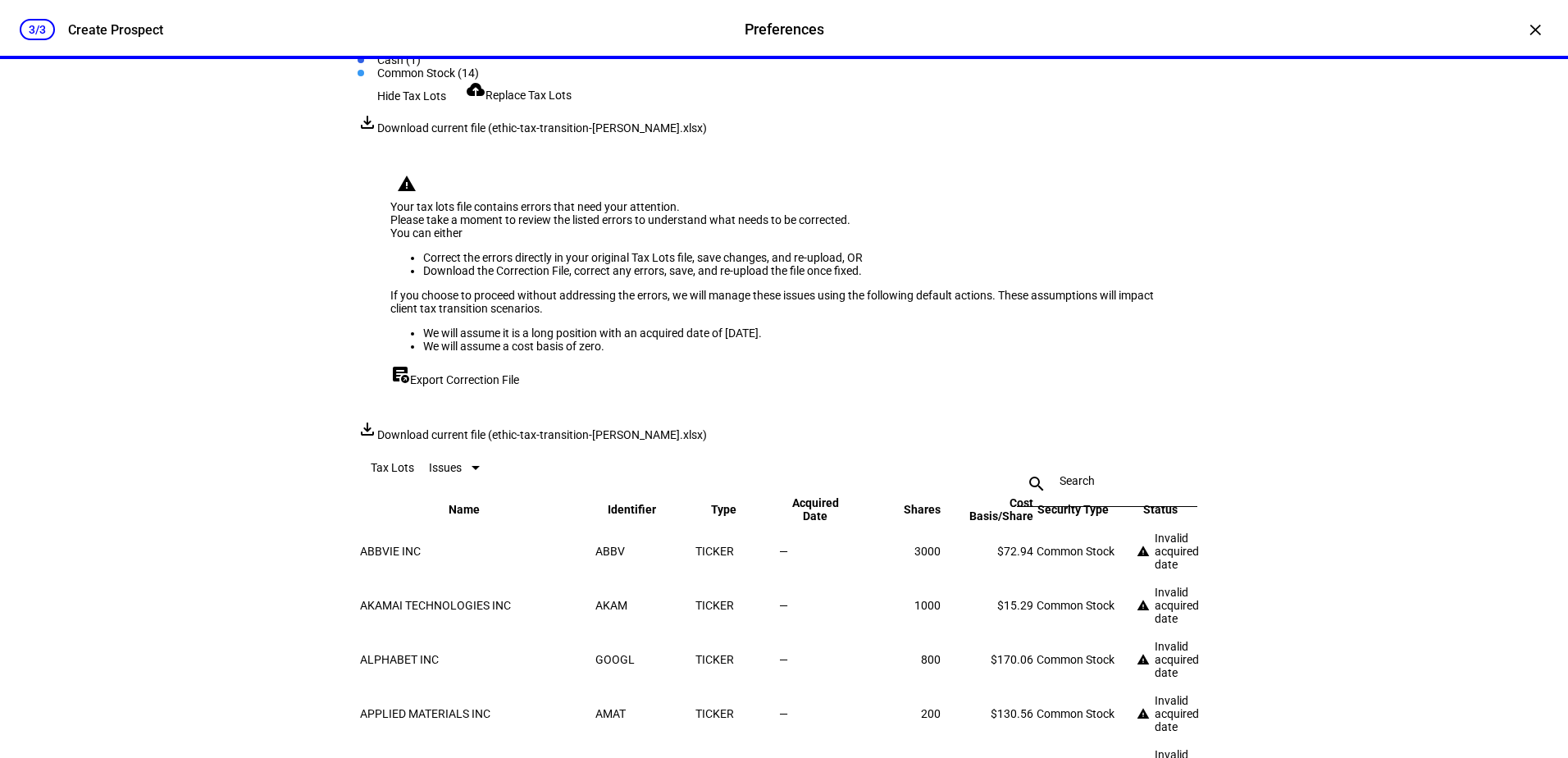
scroll to position [1997, 0]
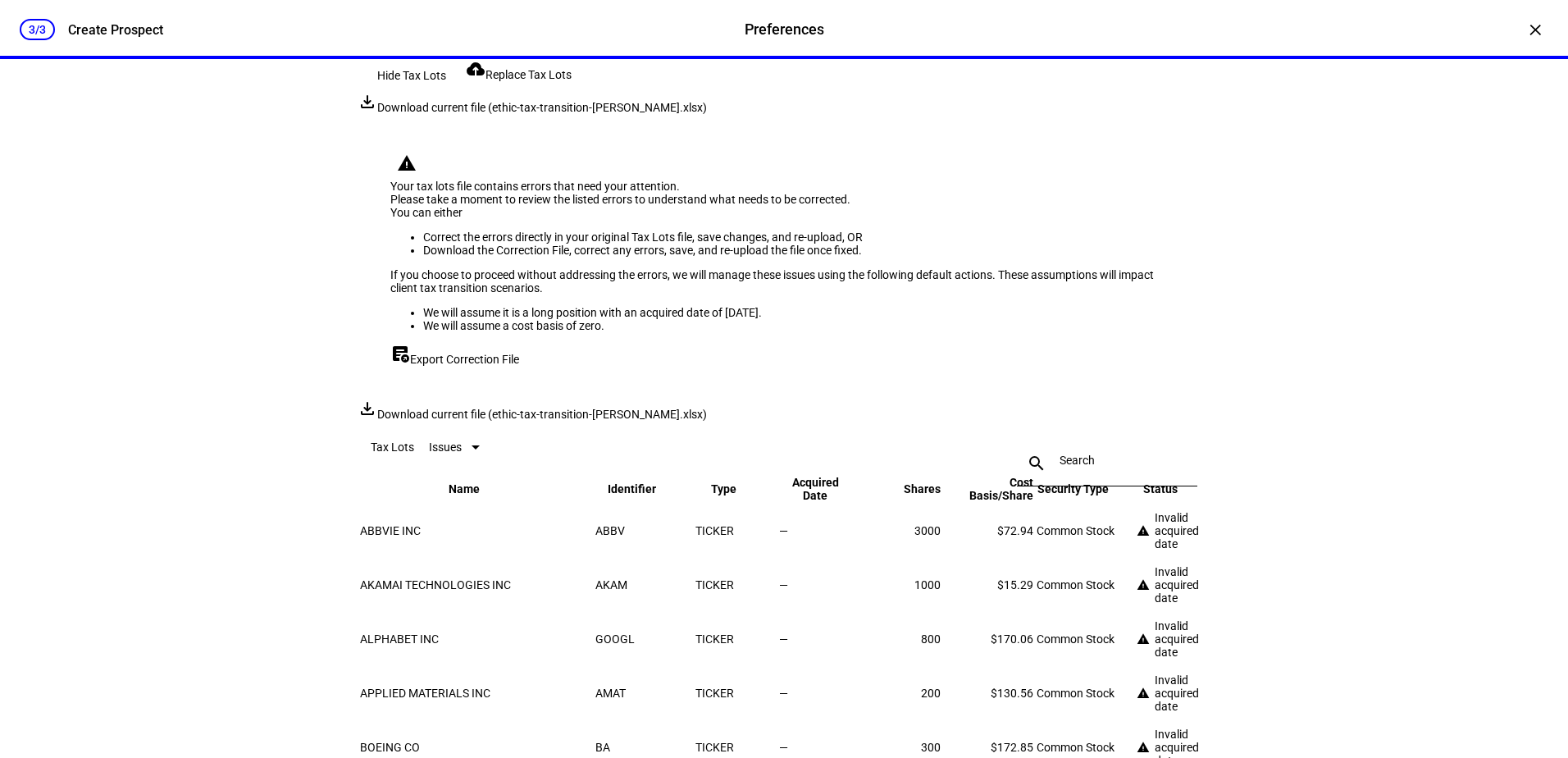
click at [539, 81] on span "Replace Tax Lots" at bounding box center [528, 74] width 86 height 13
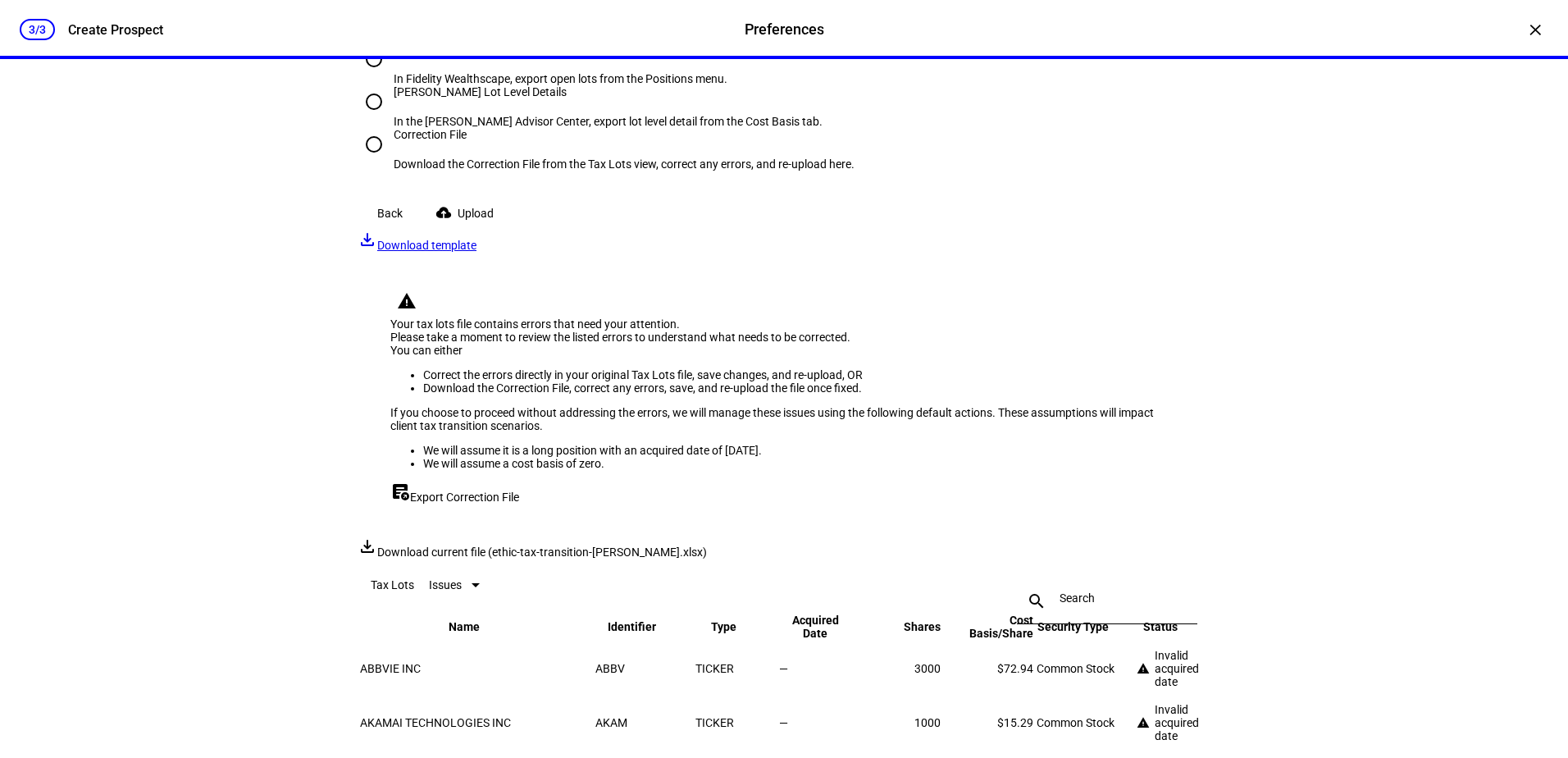
click at [471, 229] on span "Upload" at bounding box center [475, 213] width 36 height 32
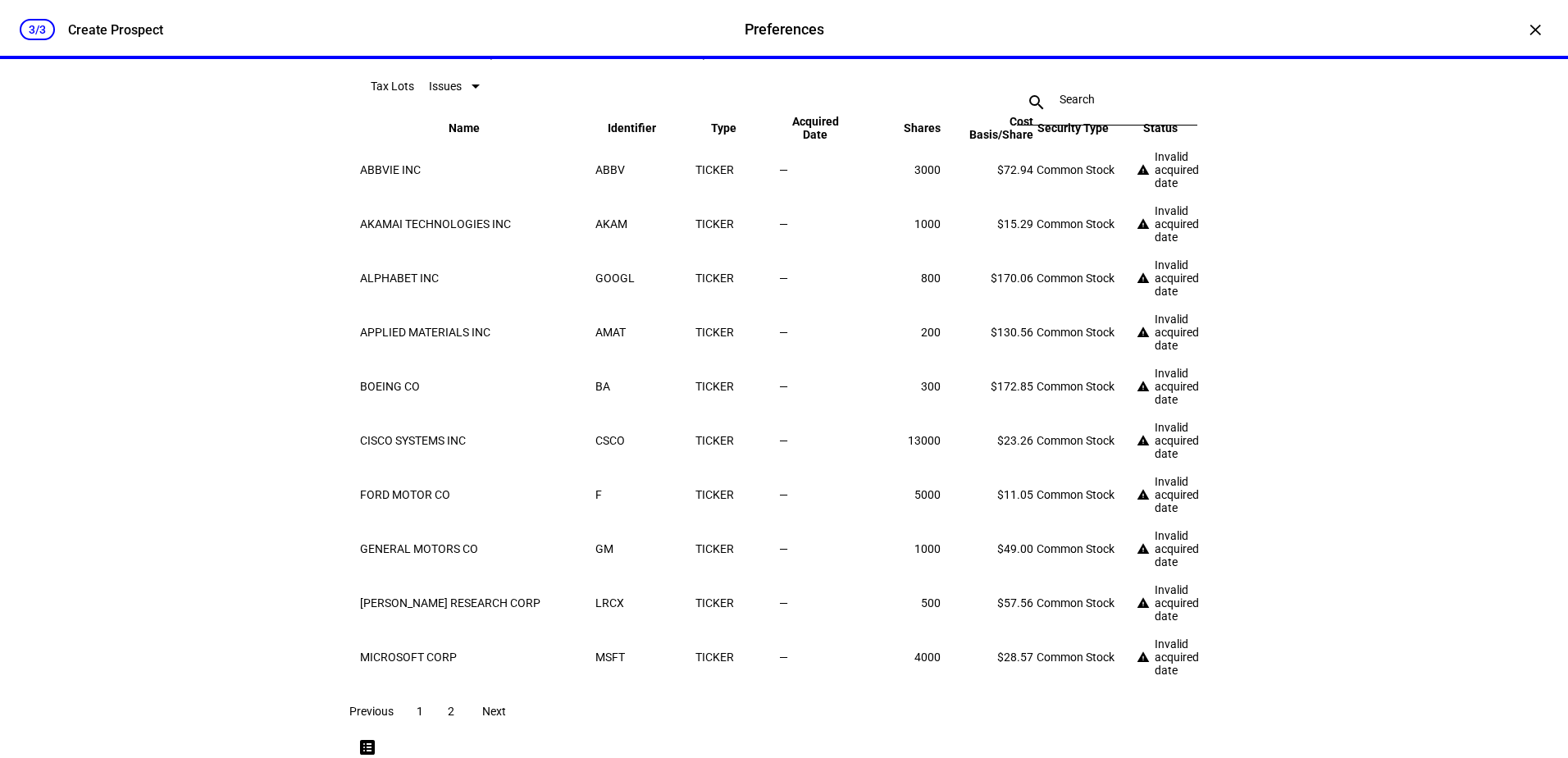
scroll to position [2653, 0]
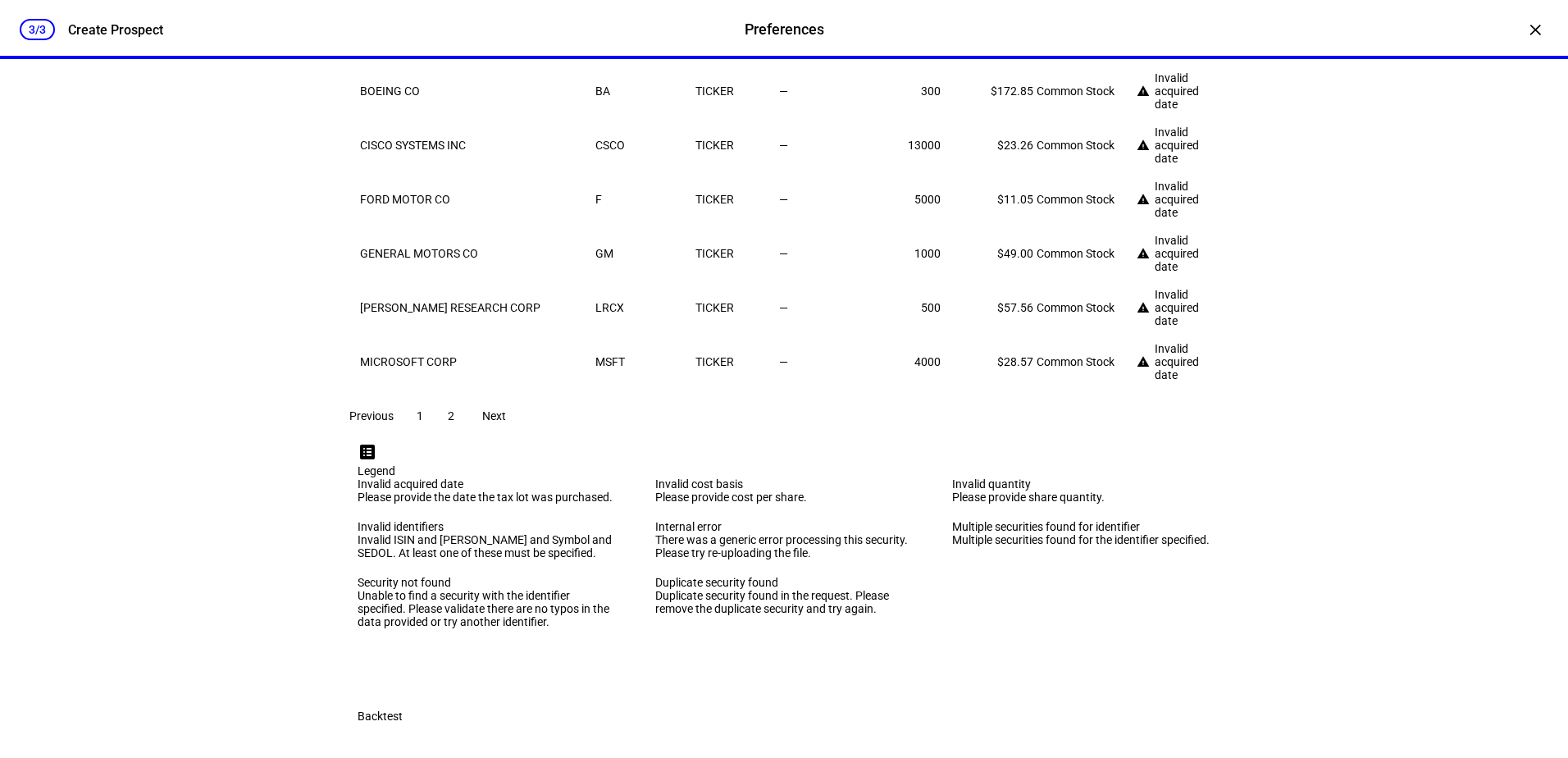
click at [1142, 468] on div "Invalid acquired date" at bounding box center [1154, 471] width 119 height 20
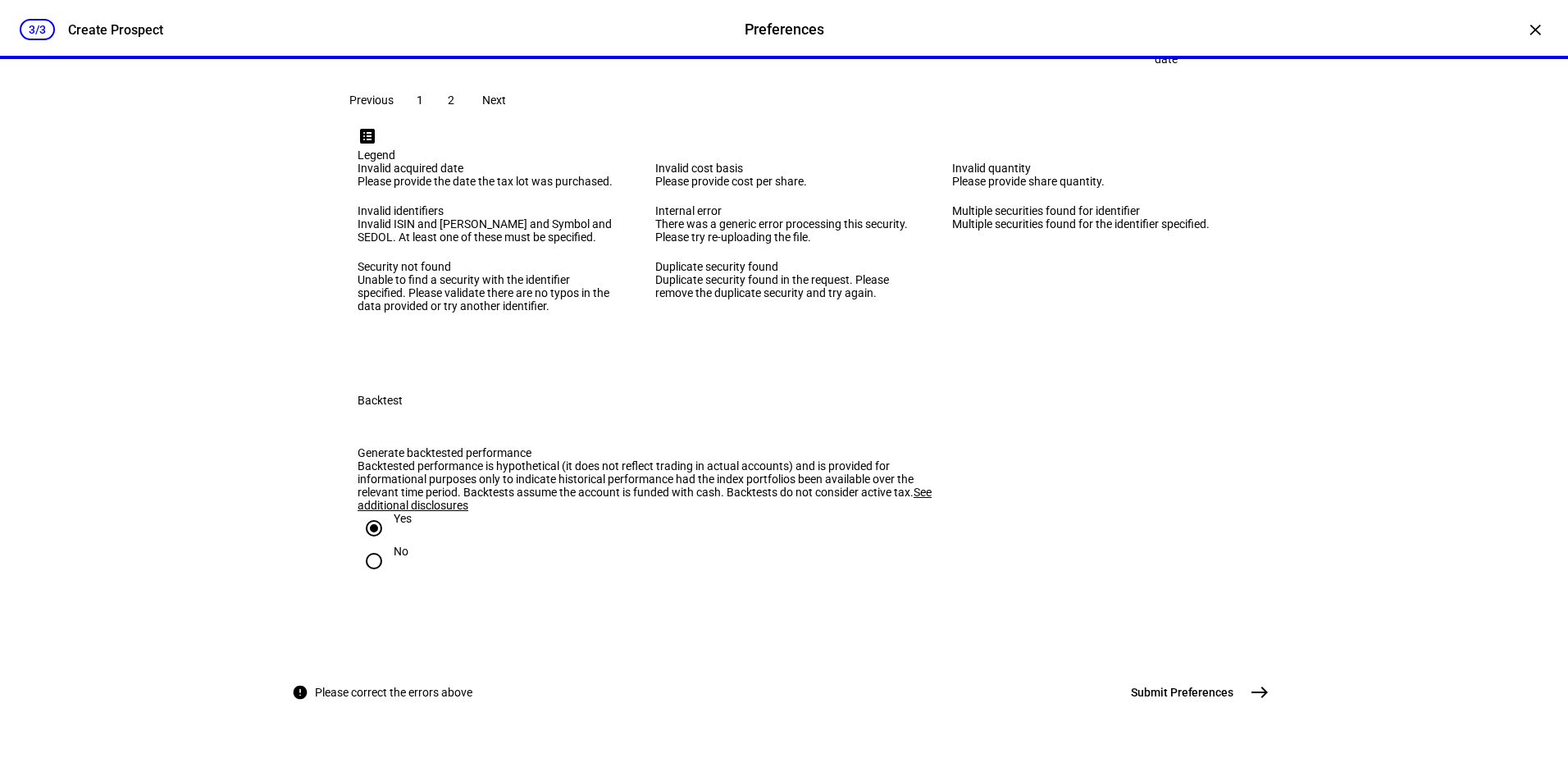
scroll to position [3228, 0]
click at [519, 120] on span at bounding box center [494, 100] width 53 height 39
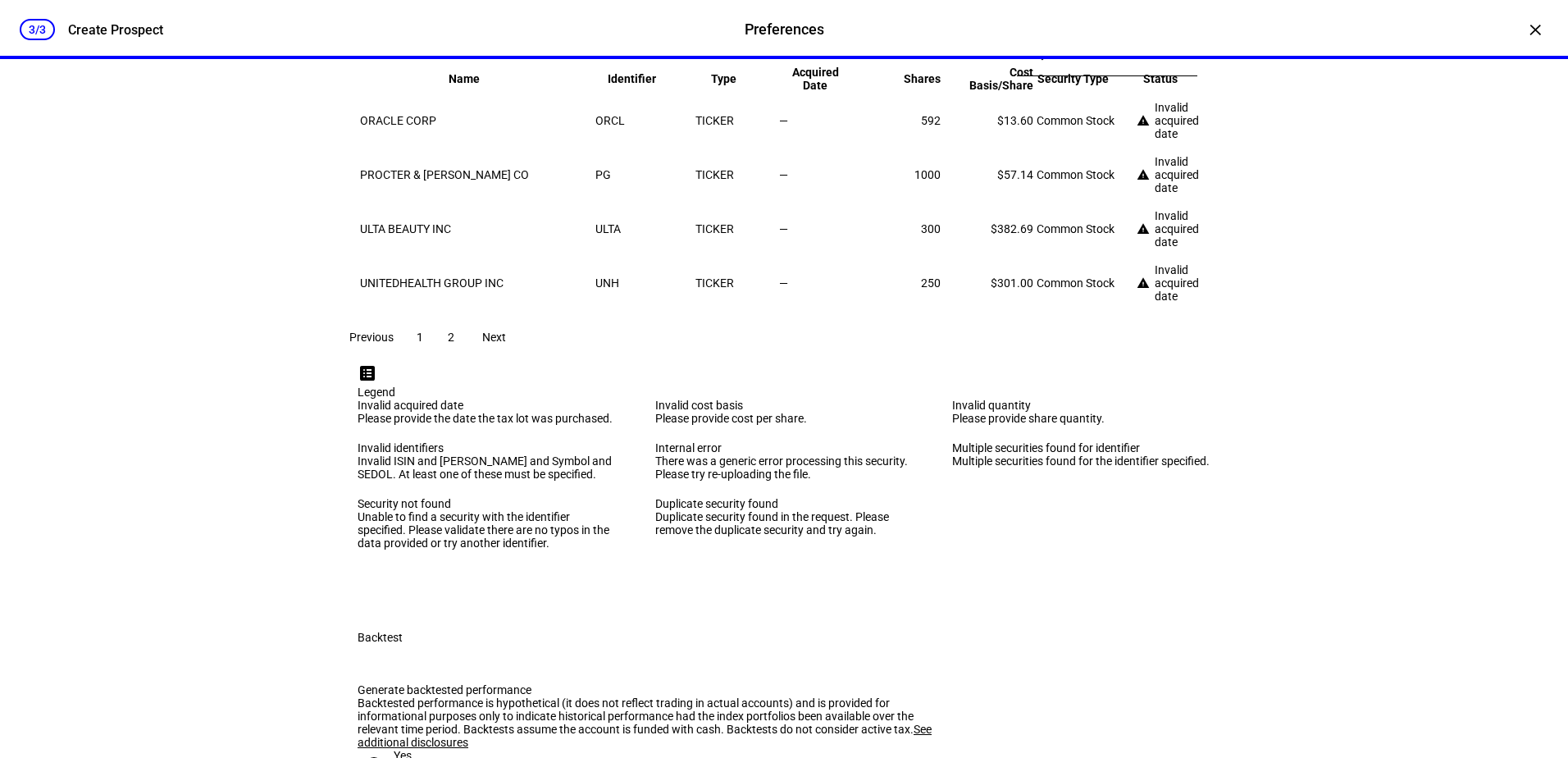
scroll to position [2080, 0]
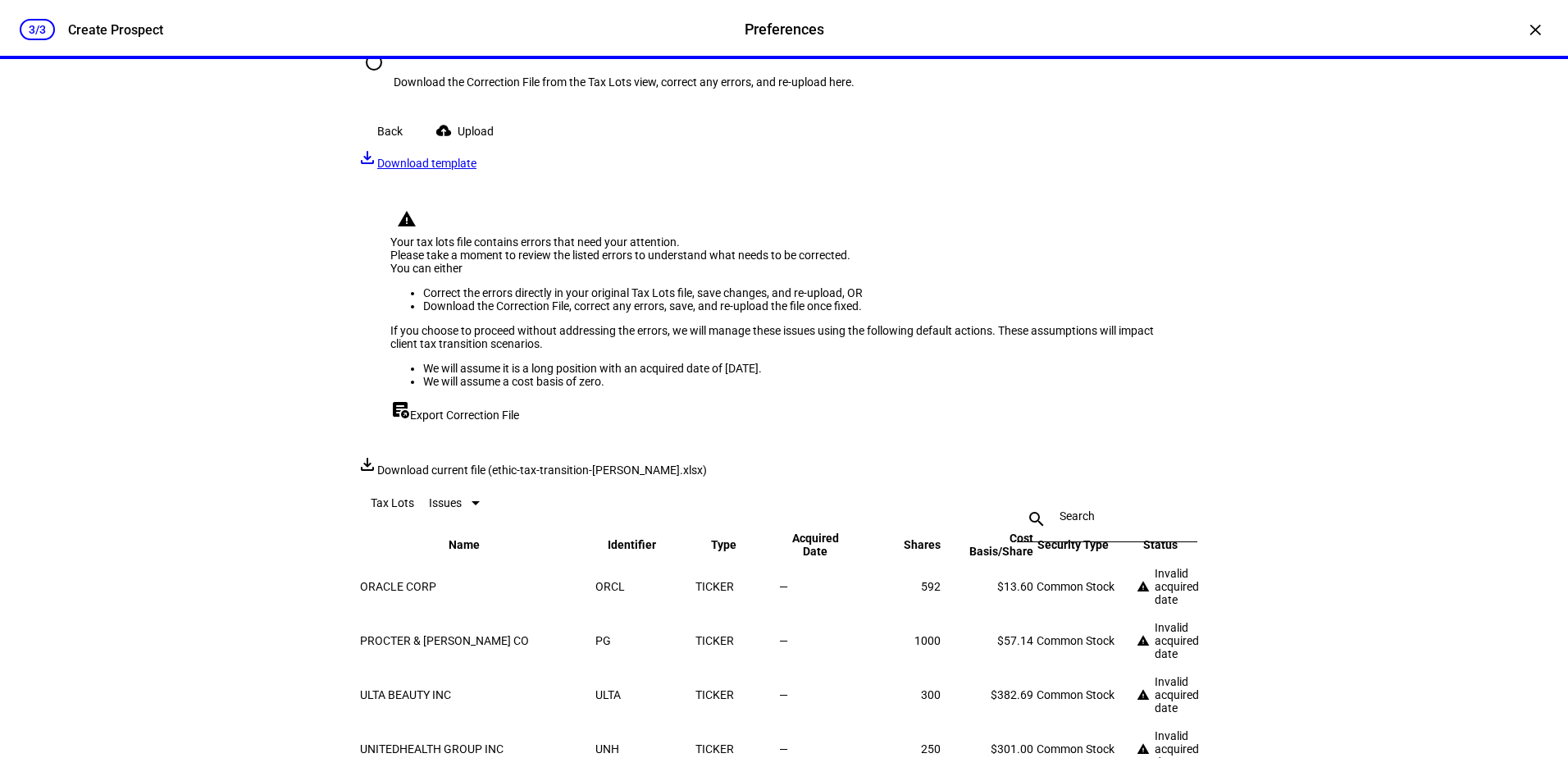
click at [474, 148] on span "Upload" at bounding box center [475, 130] width 36 height 32
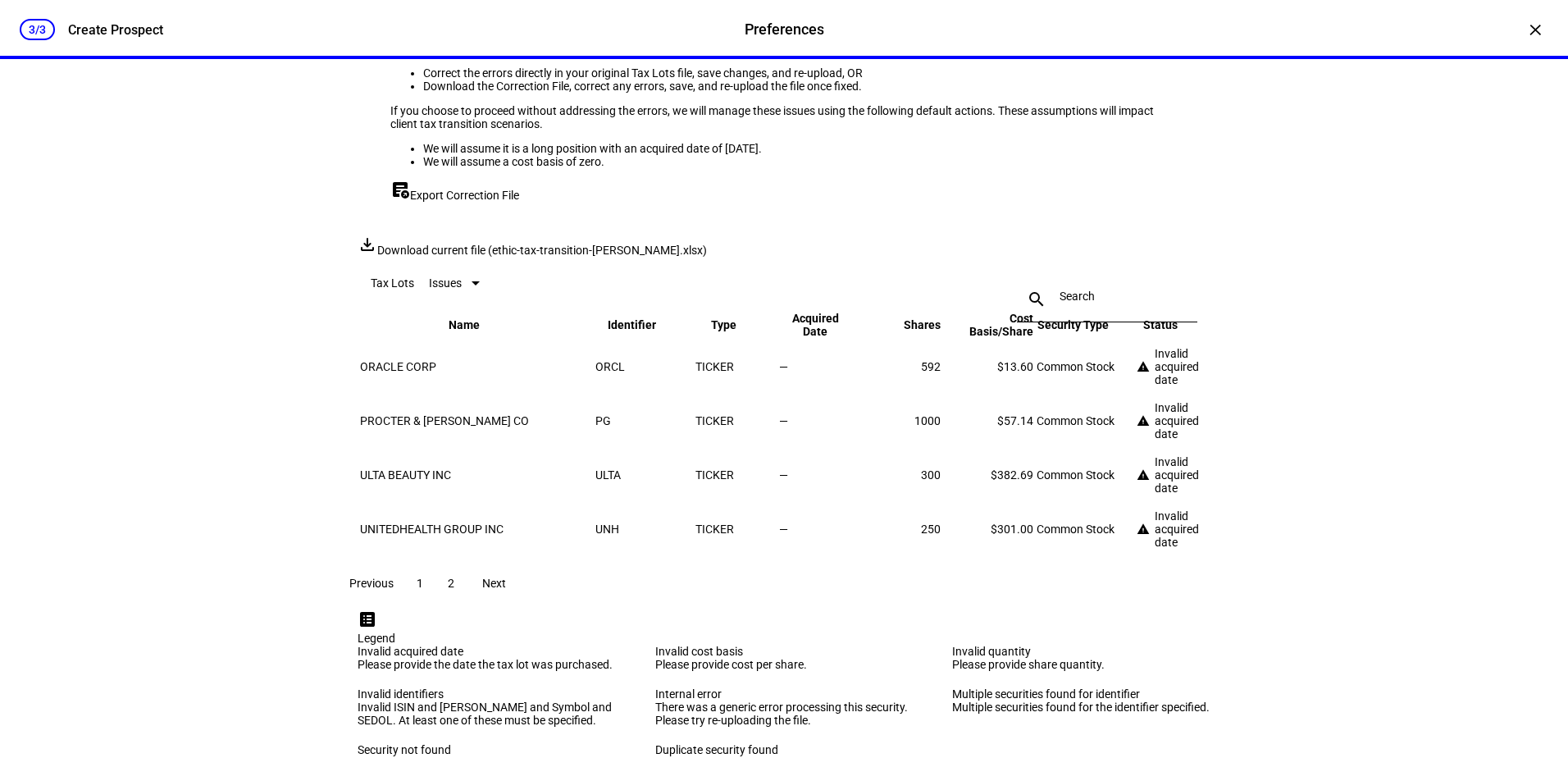
scroll to position [1834, 0]
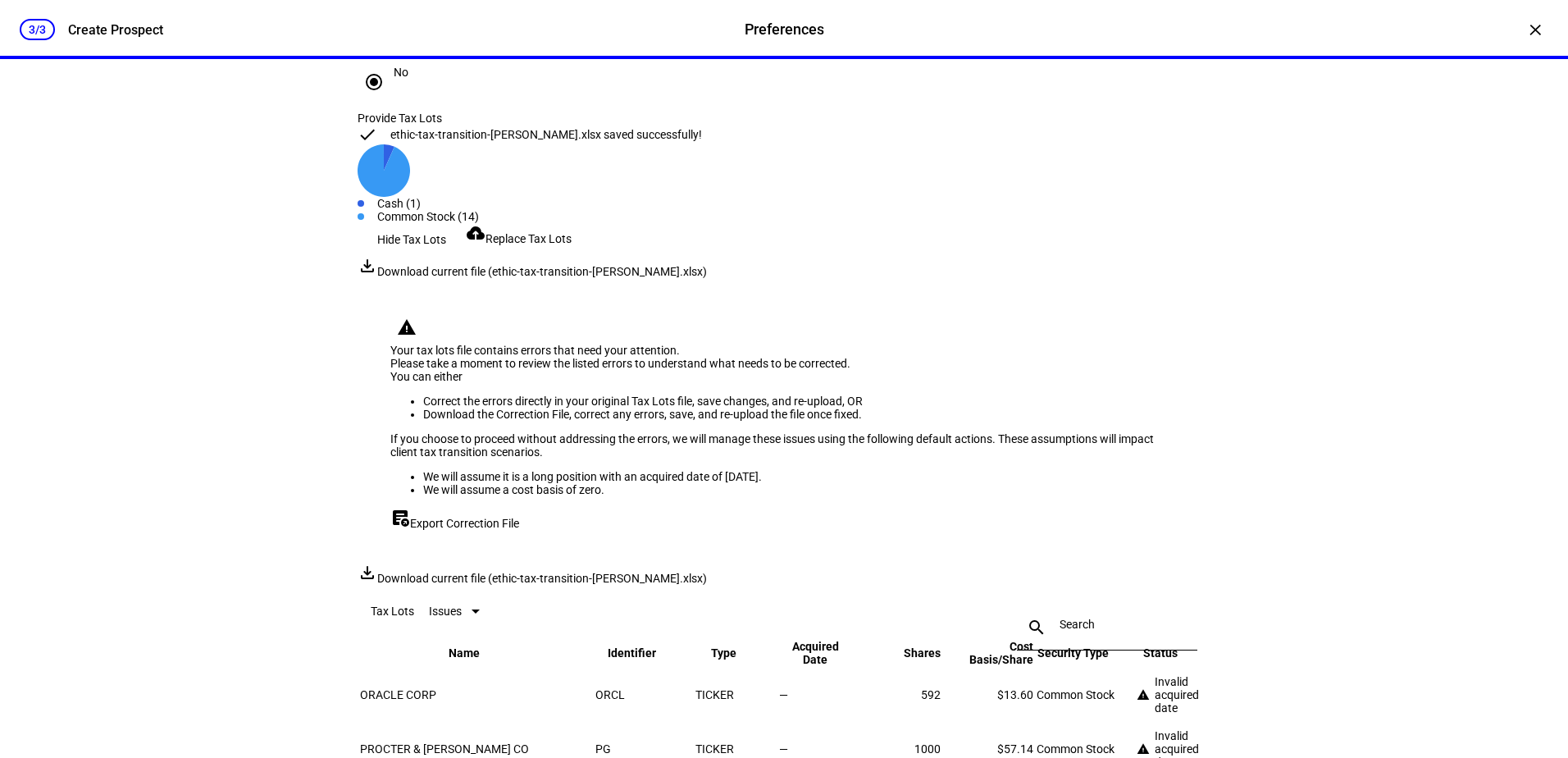
click at [549, 245] on span "Replace Tax Lots" at bounding box center [528, 238] width 86 height 13
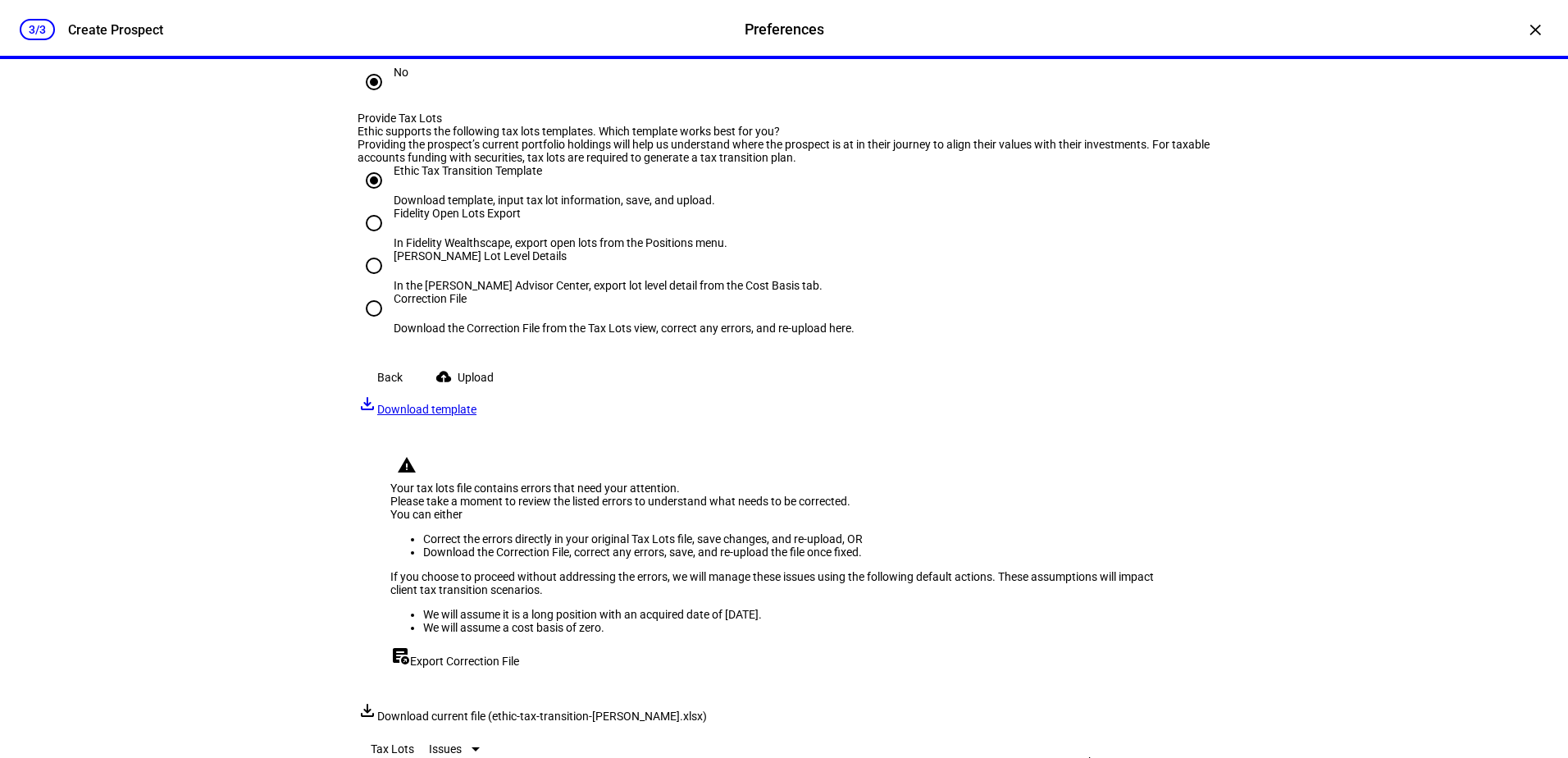
scroll to position [2244, 0]
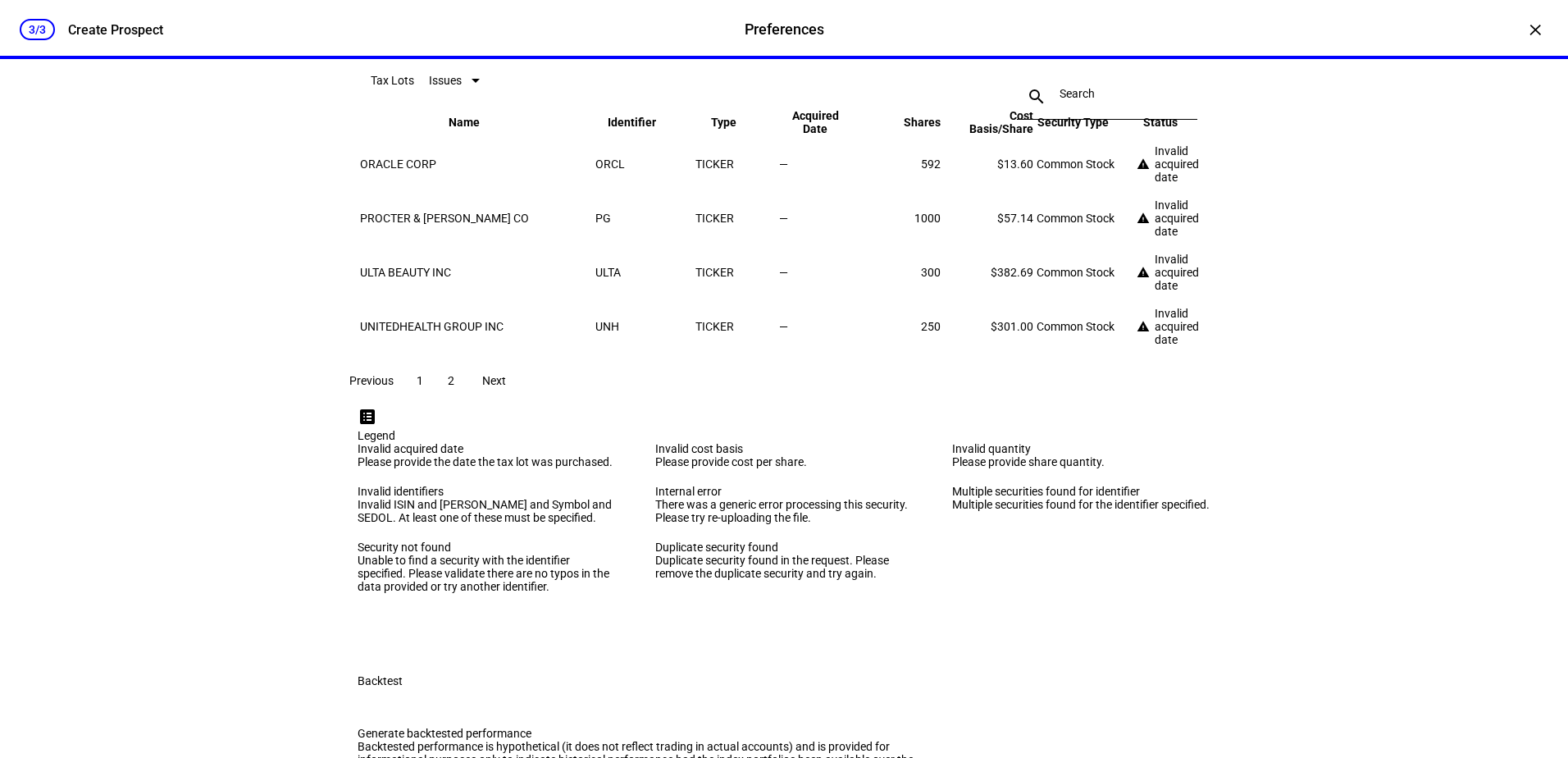
scroll to position [1997, 0]
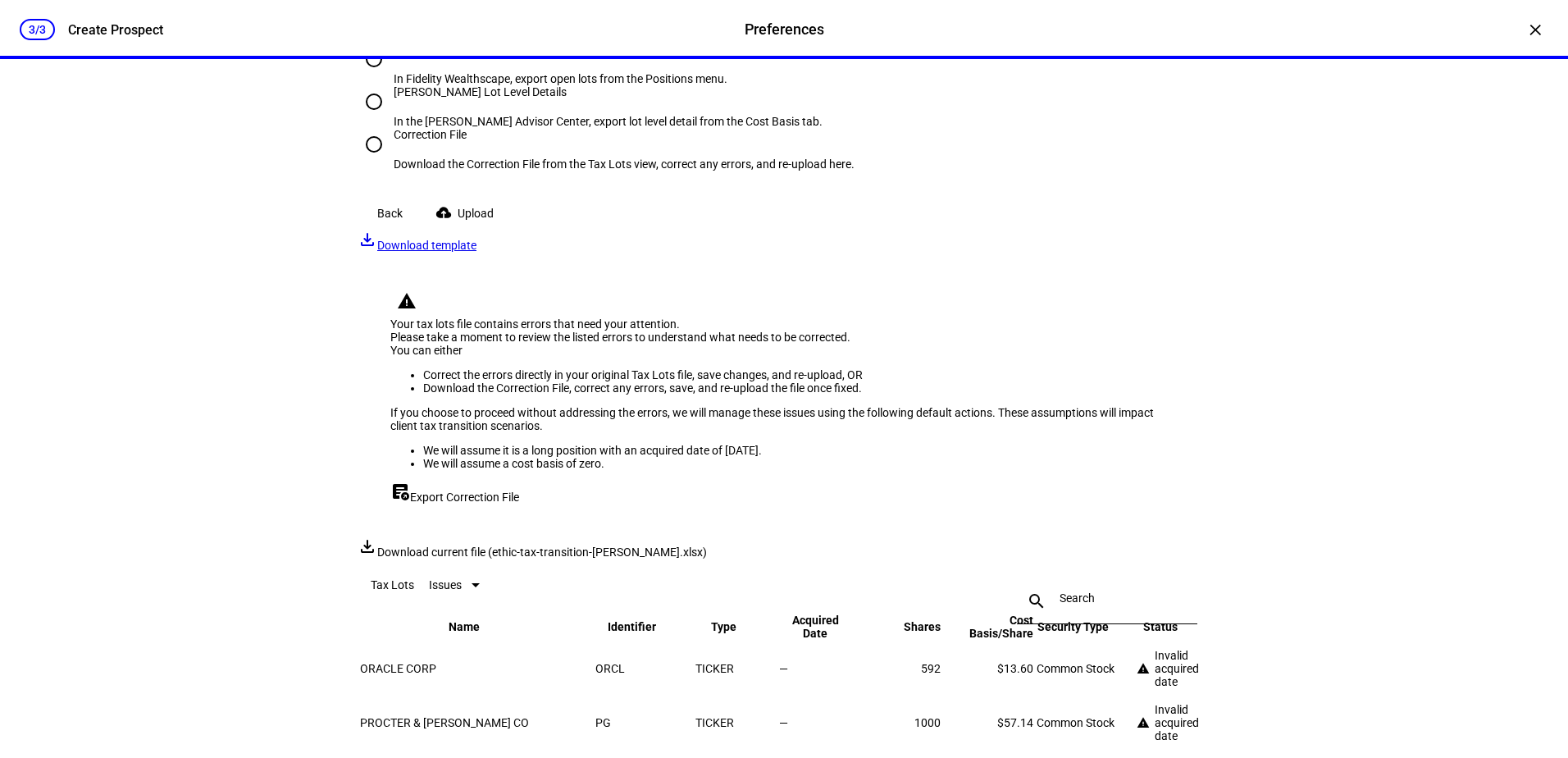
click at [452, 221] on mat-icon "cloud_upload" at bounding box center [443, 212] width 17 height 17
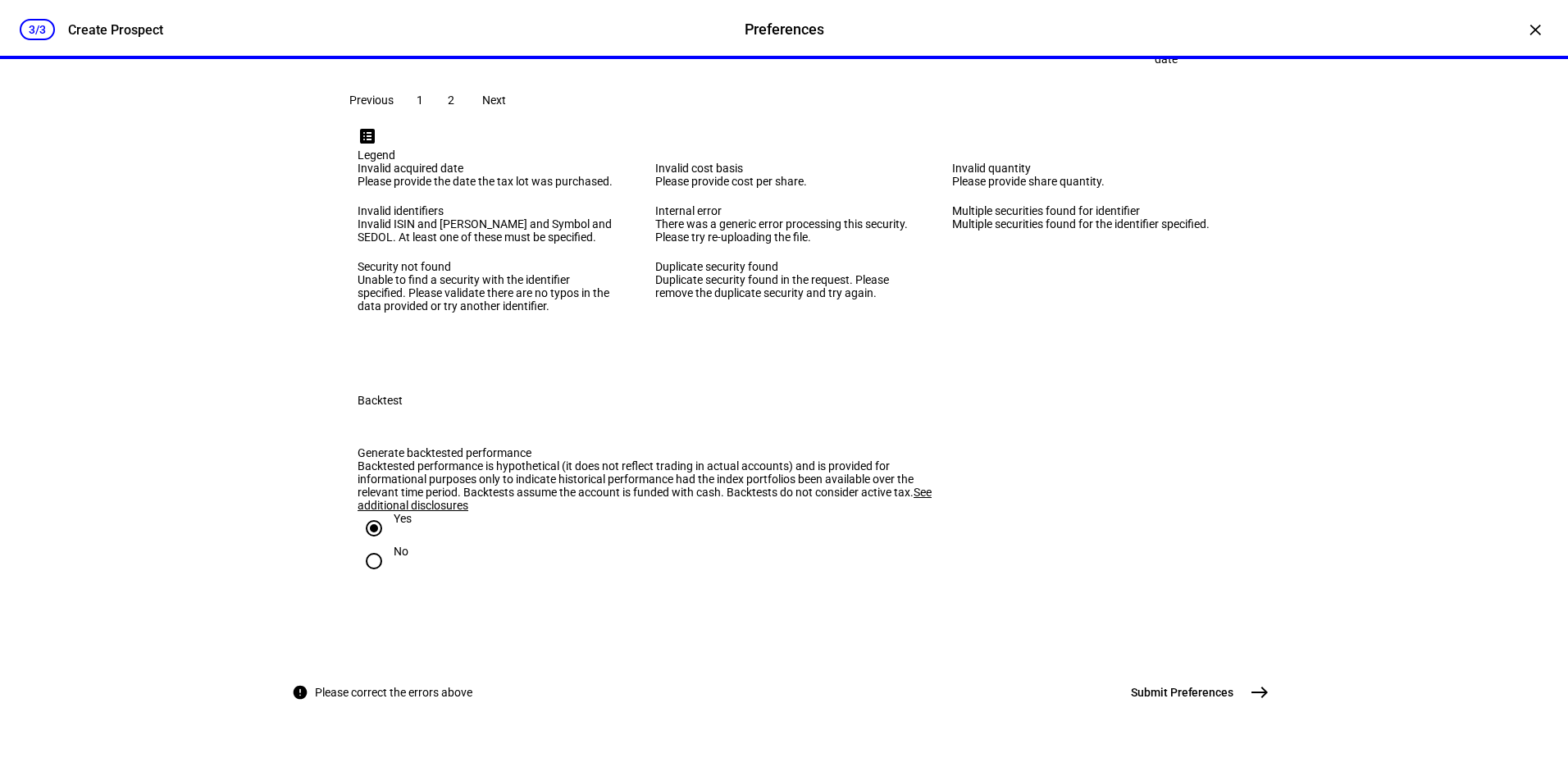
scroll to position [2982, 0]
click at [423, 107] on span "1" at bounding box center [419, 99] width 7 height 13
click at [466, 120] on span at bounding box center [451, 100] width 29 height 39
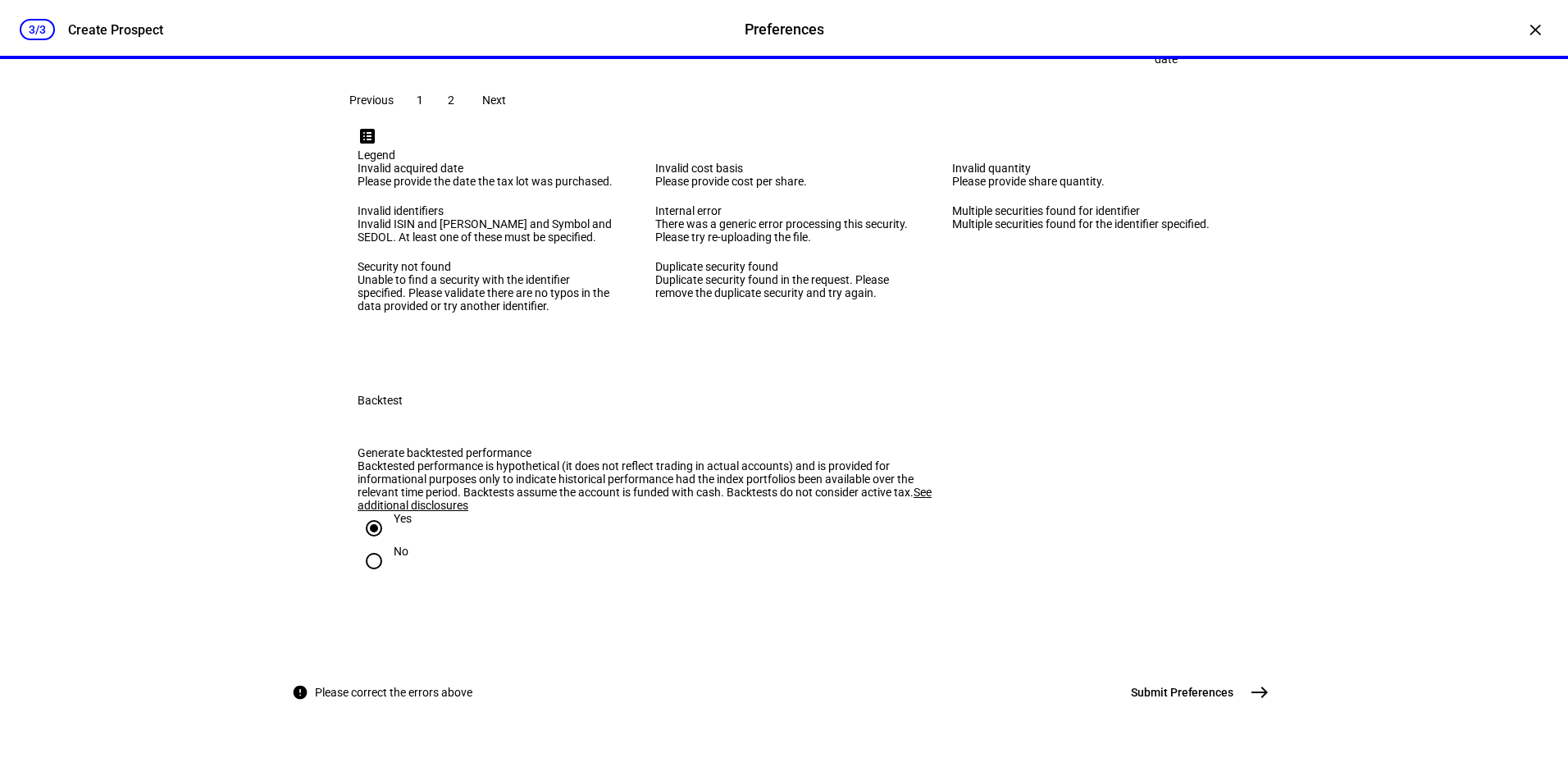
click at [394, 107] on span "Previous" at bounding box center [370, 99] width 44 height 13
click at [1250, 687] on mat-icon "east" at bounding box center [1259, 692] width 20 height 20
click at [1253, 695] on mat-icon "east" at bounding box center [1259, 692] width 20 height 20
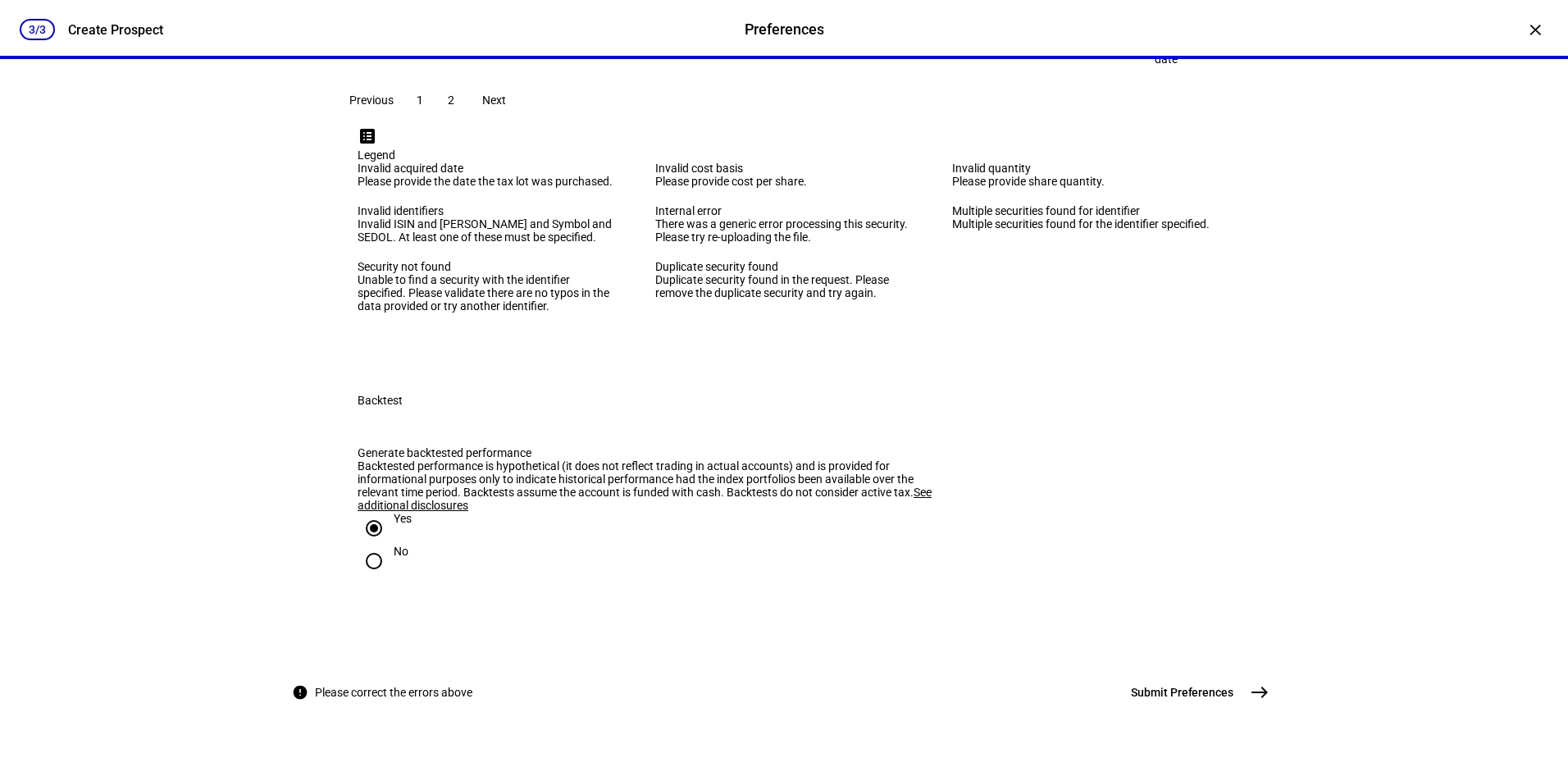
click at [1253, 695] on mat-icon "east" at bounding box center [1259, 692] width 20 height 20
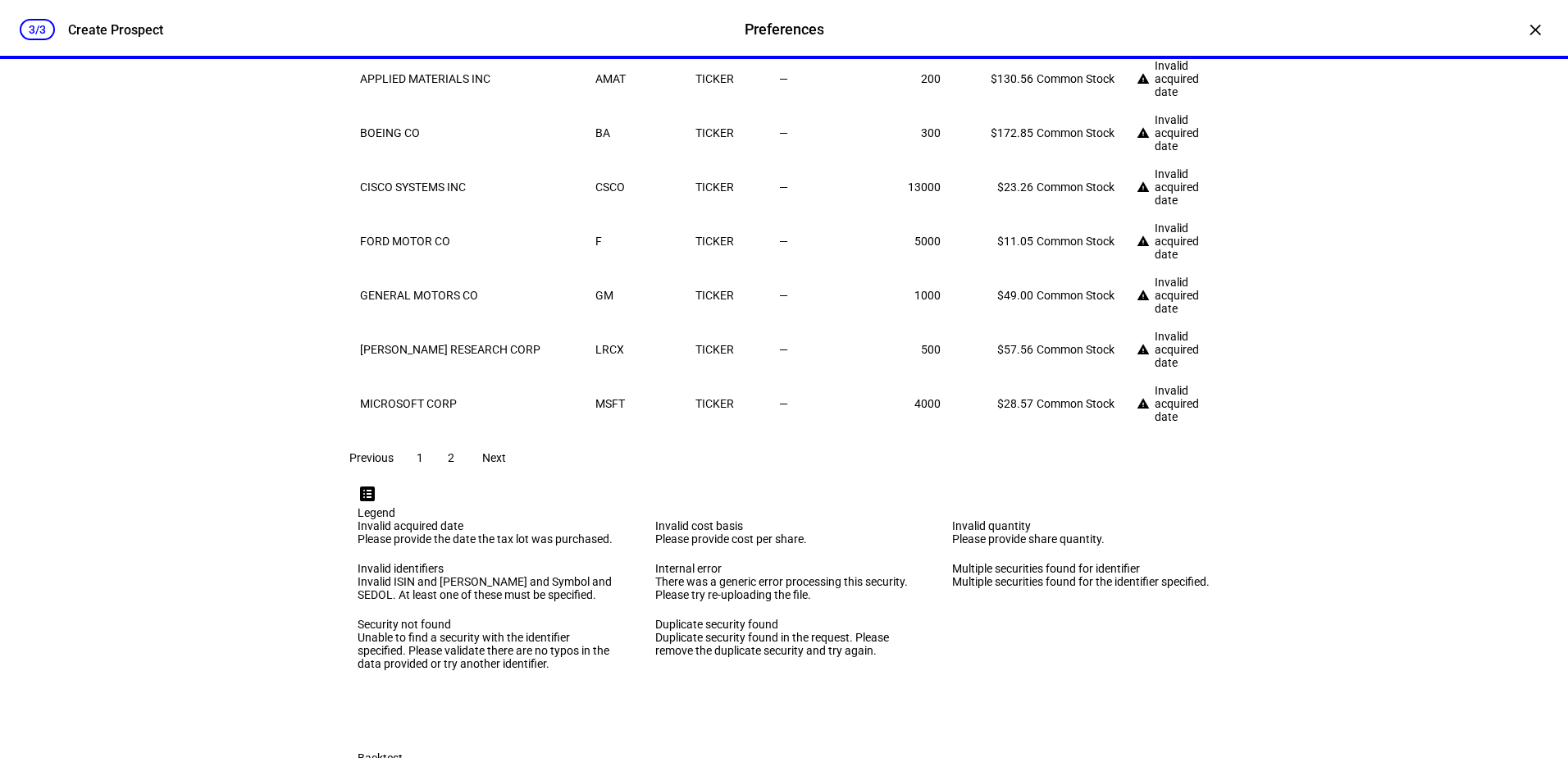
scroll to position [2572, 0]
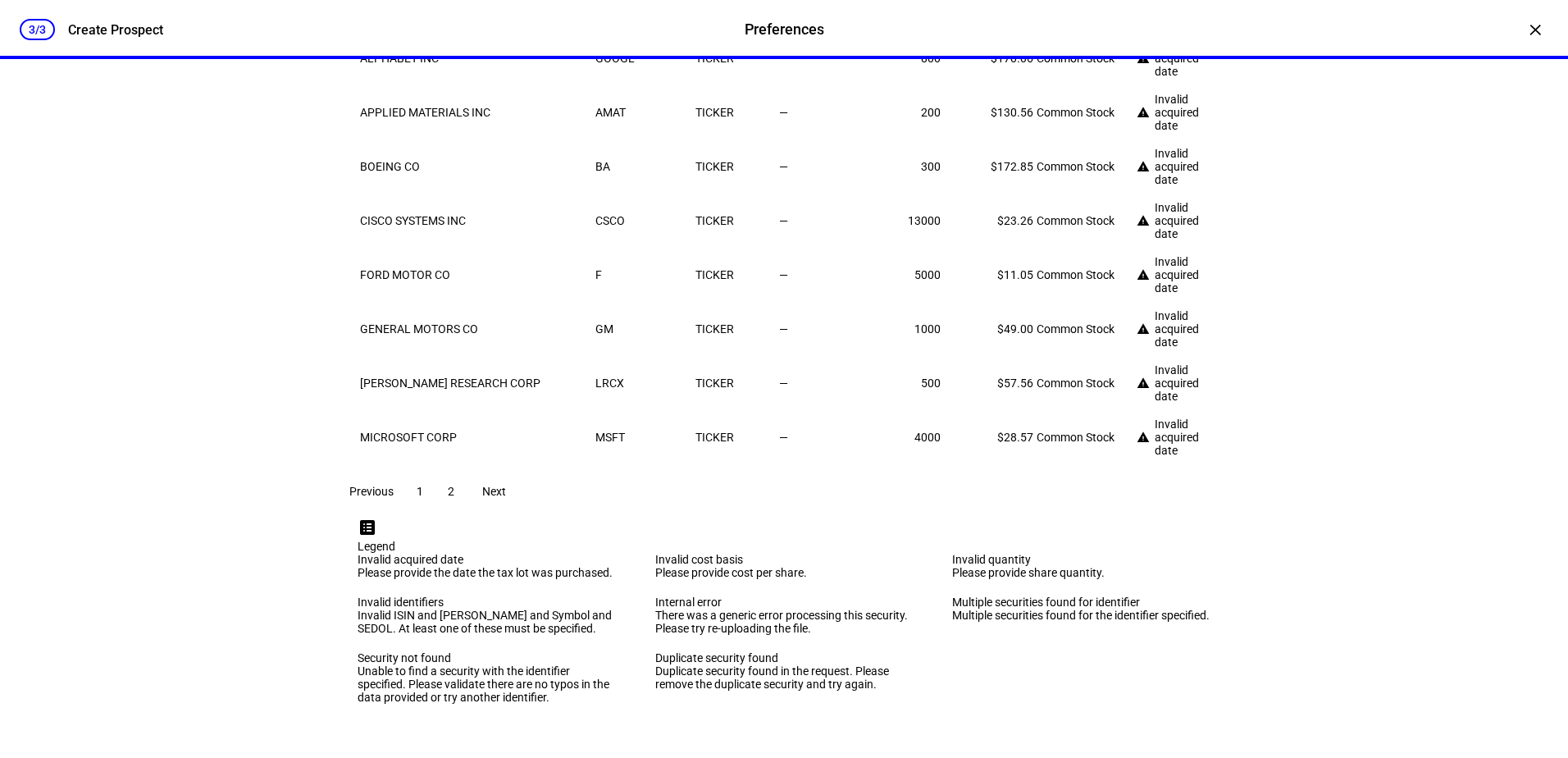
click at [593, 379] on div at bounding box center [784, 379] width 1568 height 758
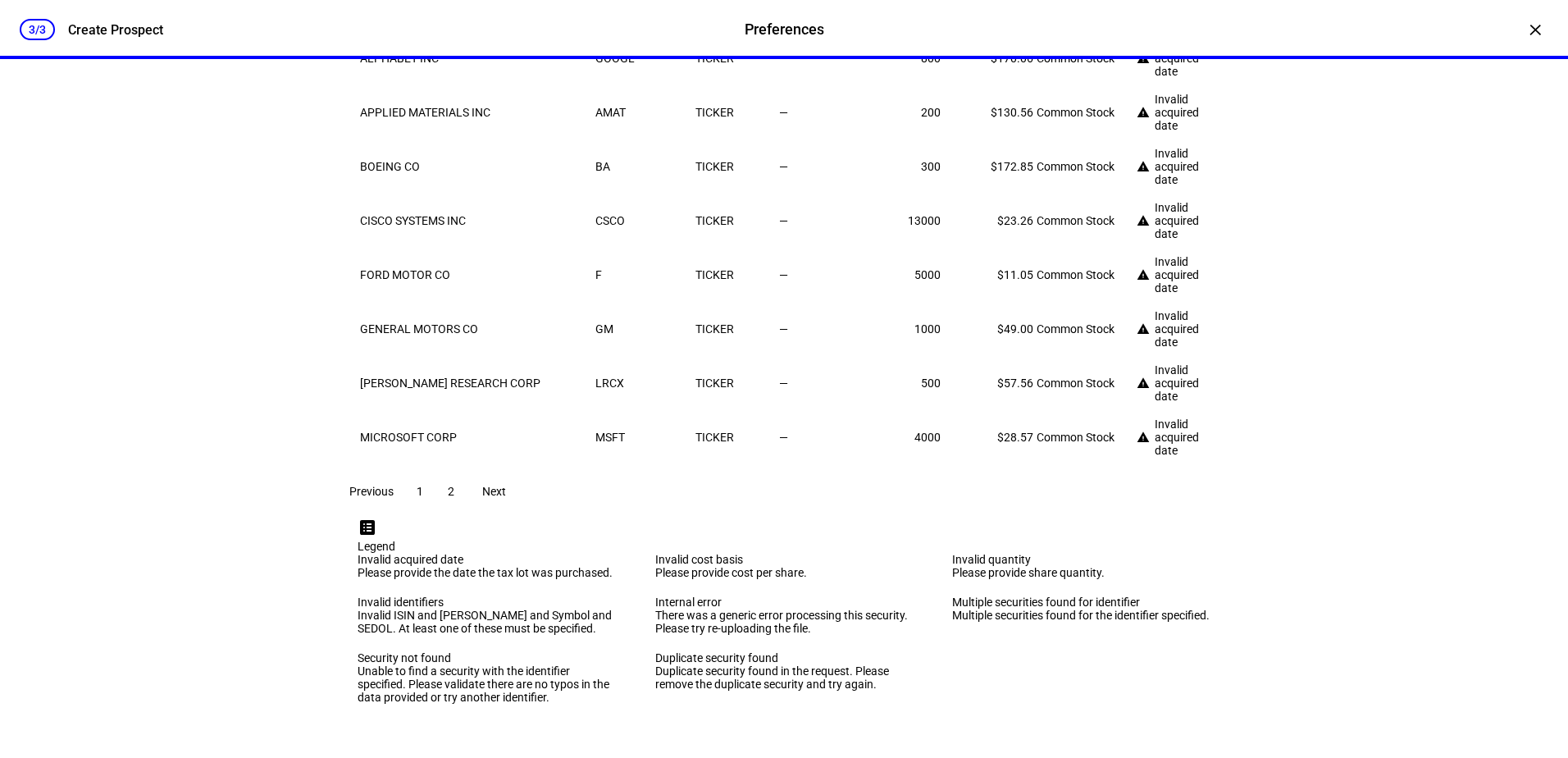
drag, startPoint x: 1136, startPoint y: 515, endPoint x: 1265, endPoint y: 497, distance: 130.2
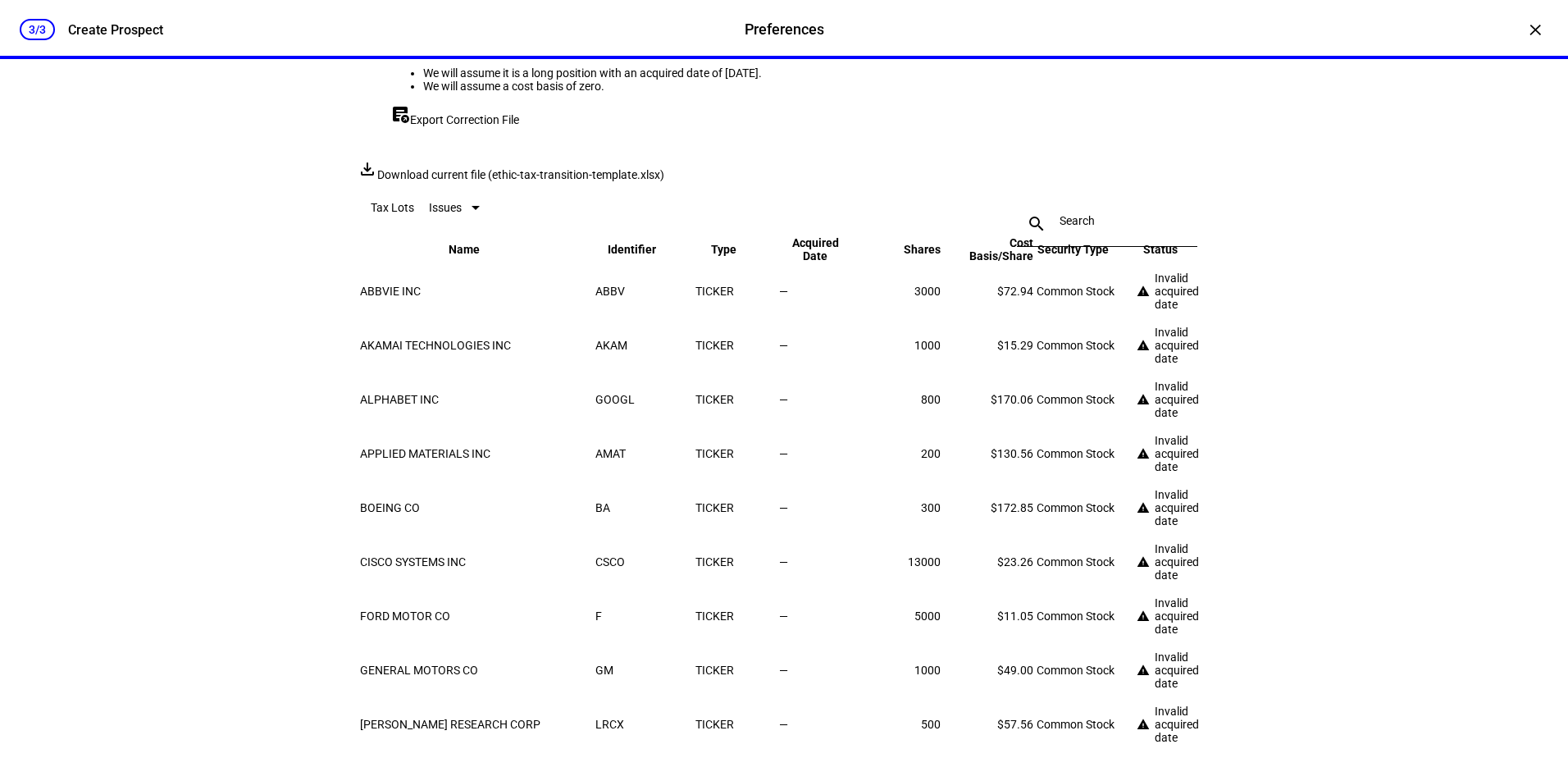
scroll to position [2080, 0]
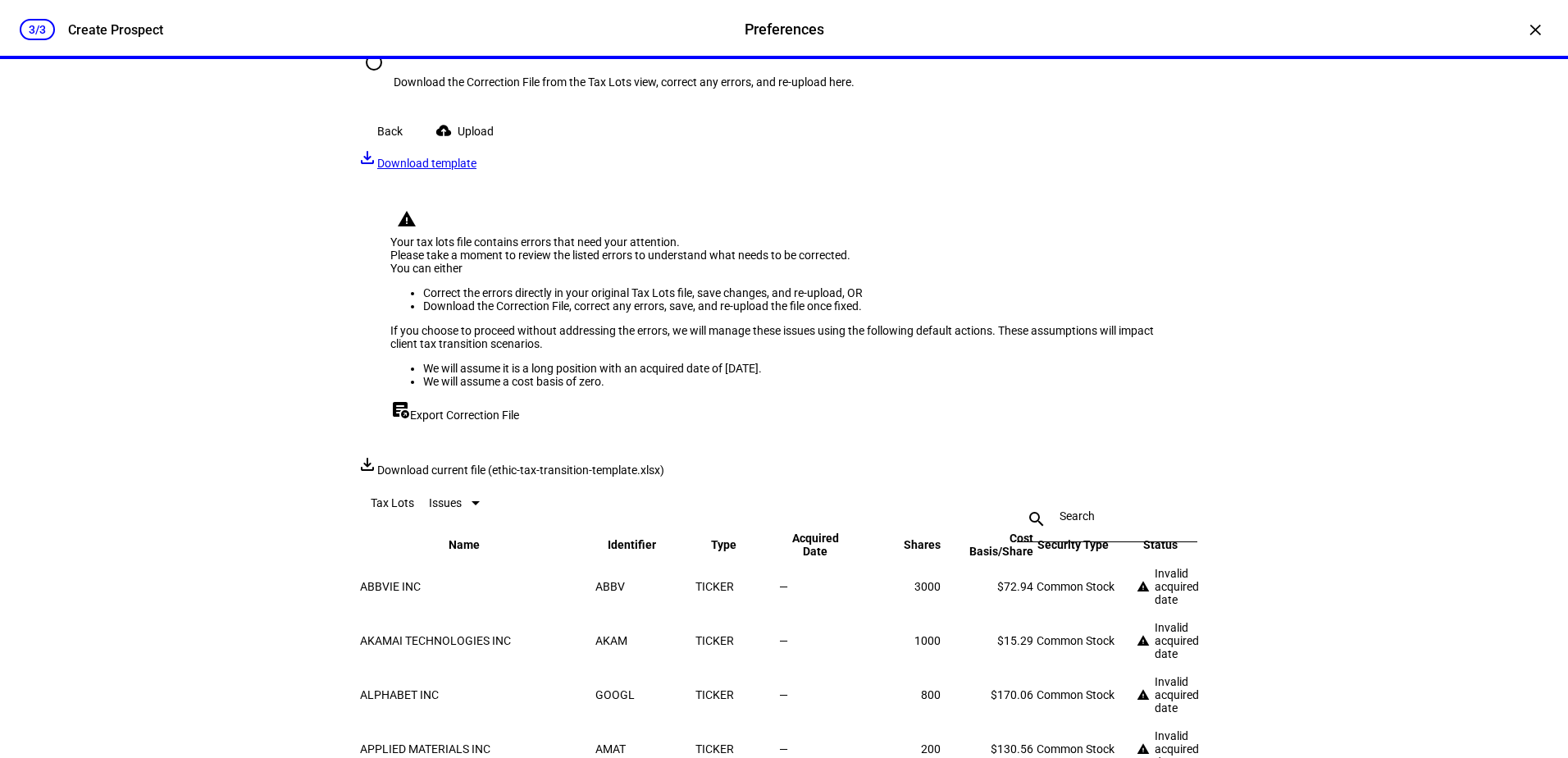
click at [483, 148] on span "Upload" at bounding box center [475, 130] width 36 height 32
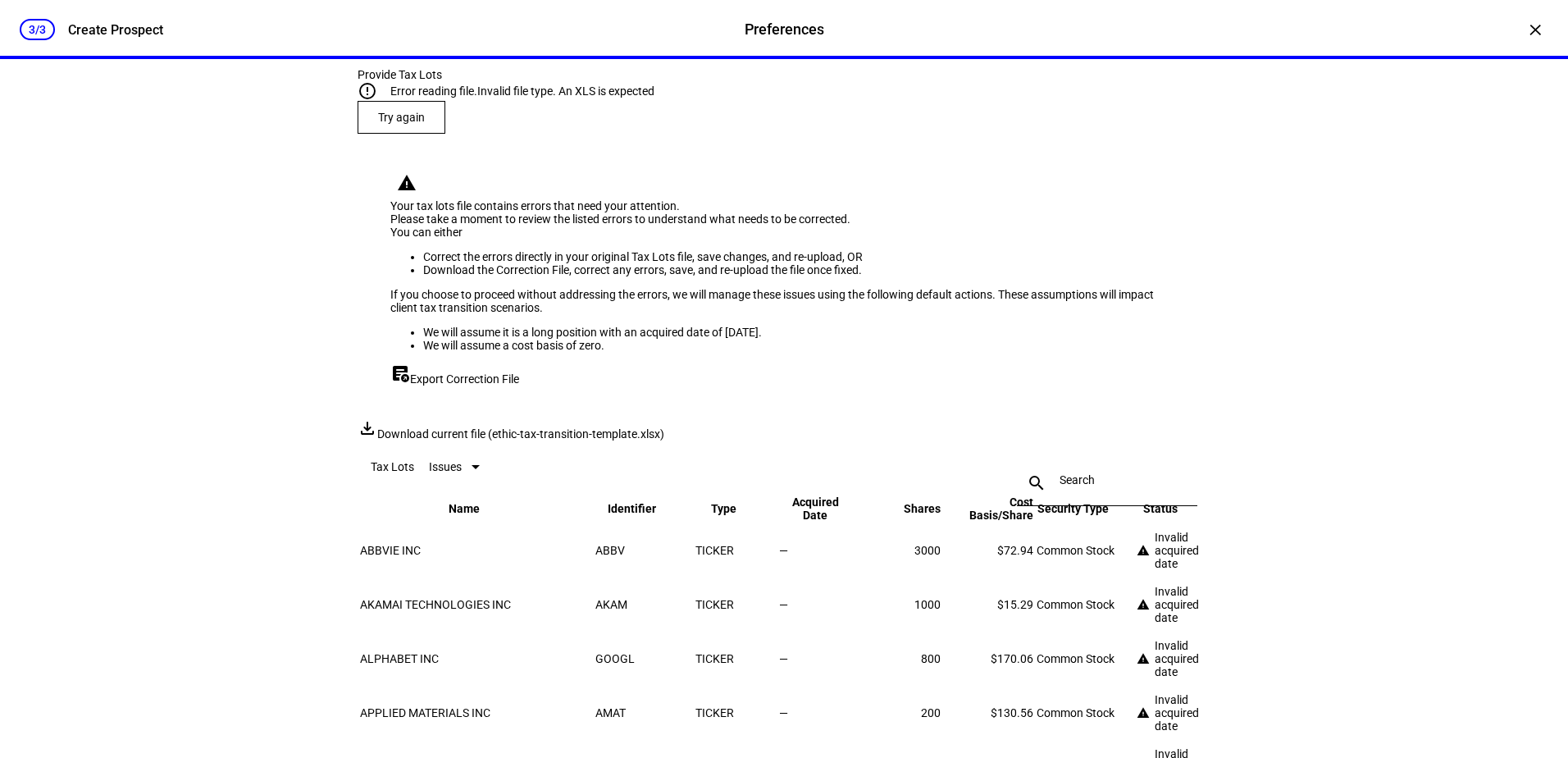
scroll to position [1997, 0]
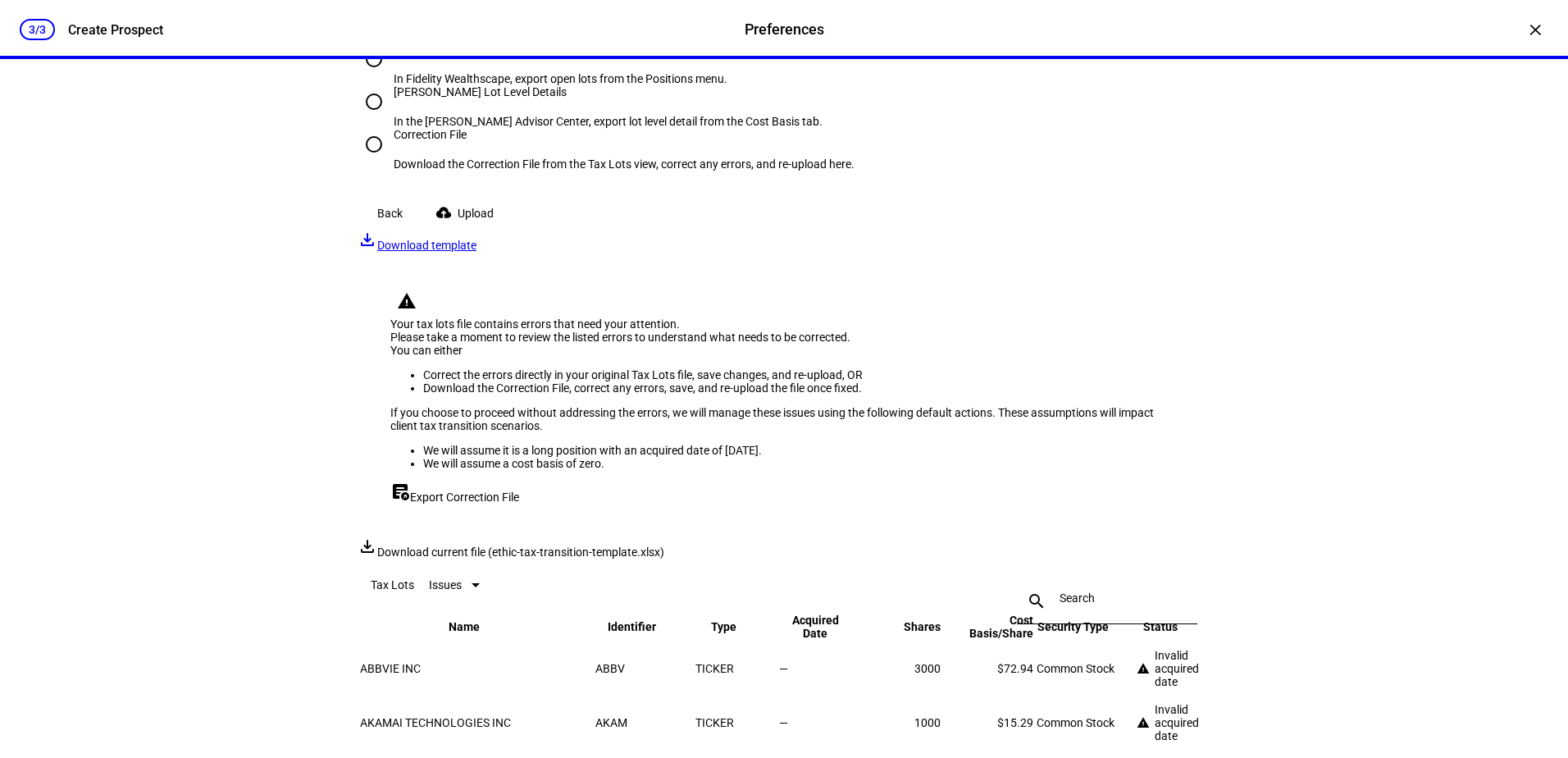
click at [490, 229] on span "Upload" at bounding box center [475, 213] width 36 height 32
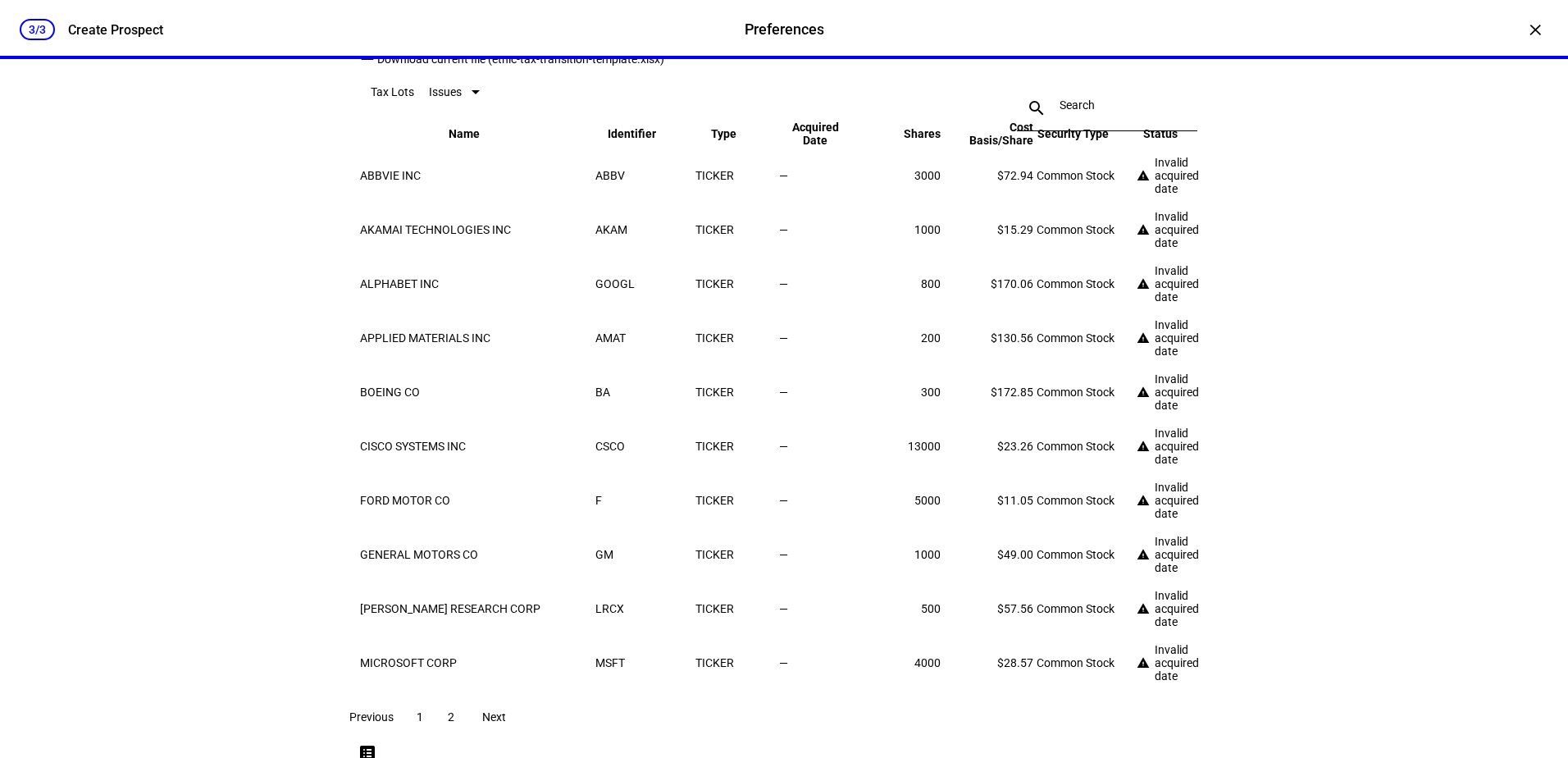
scroll to position [2244, 0]
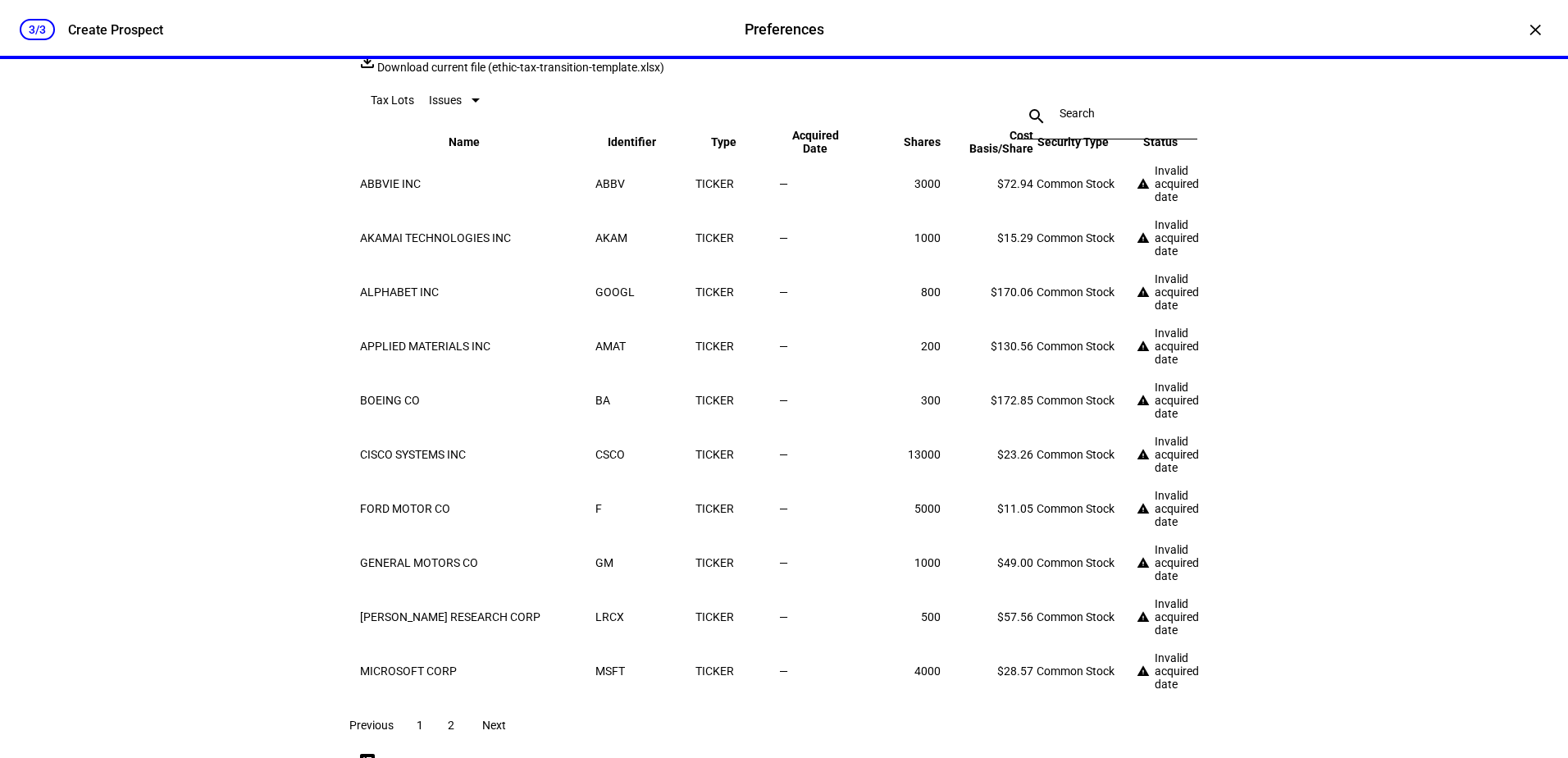
click at [494, 19] on span "Export Correction File" at bounding box center [464, 12] width 109 height 13
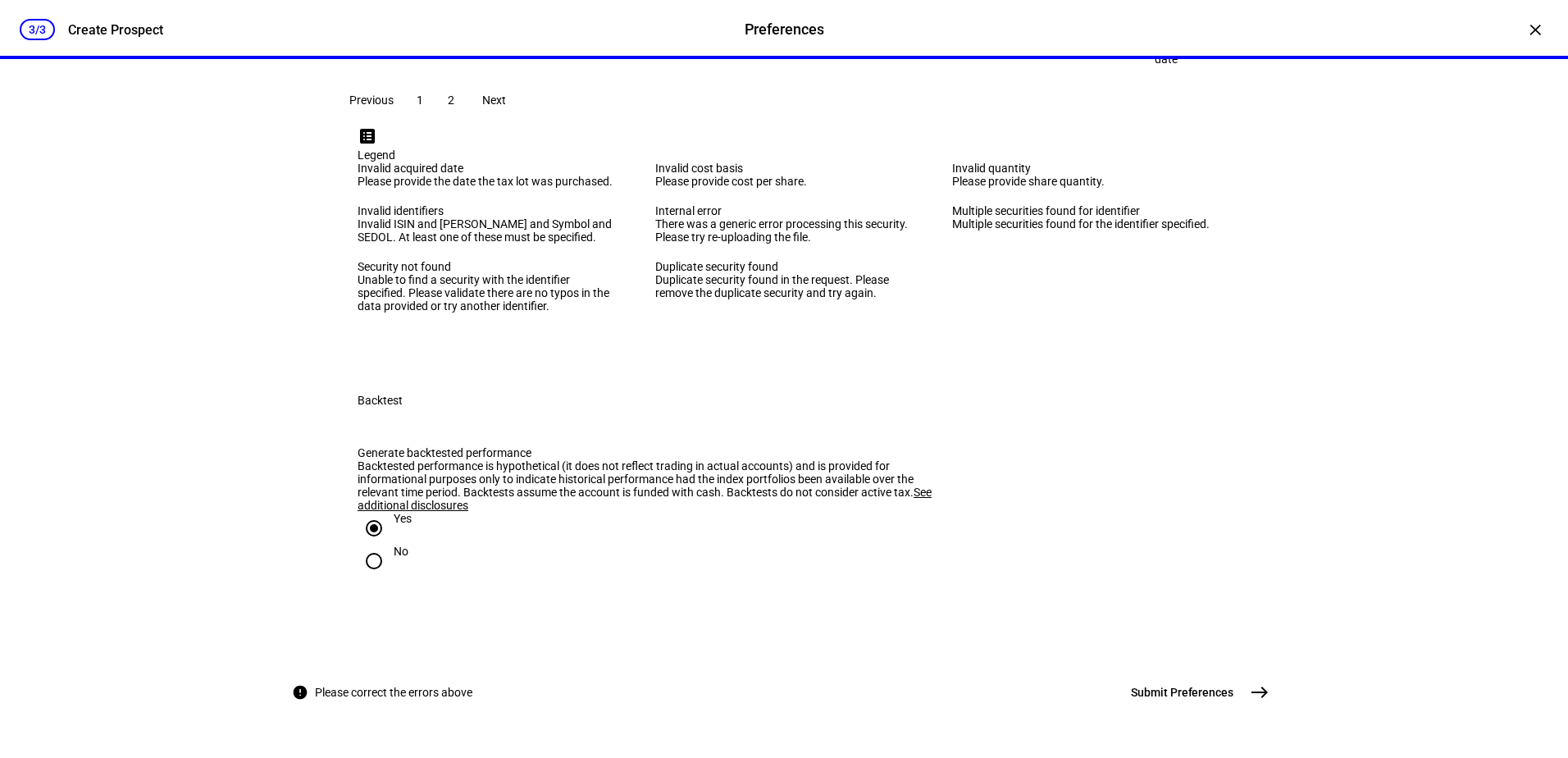
scroll to position [3692, 0]
click at [1243, 688] on span "east" at bounding box center [1258, 691] width 32 height 32
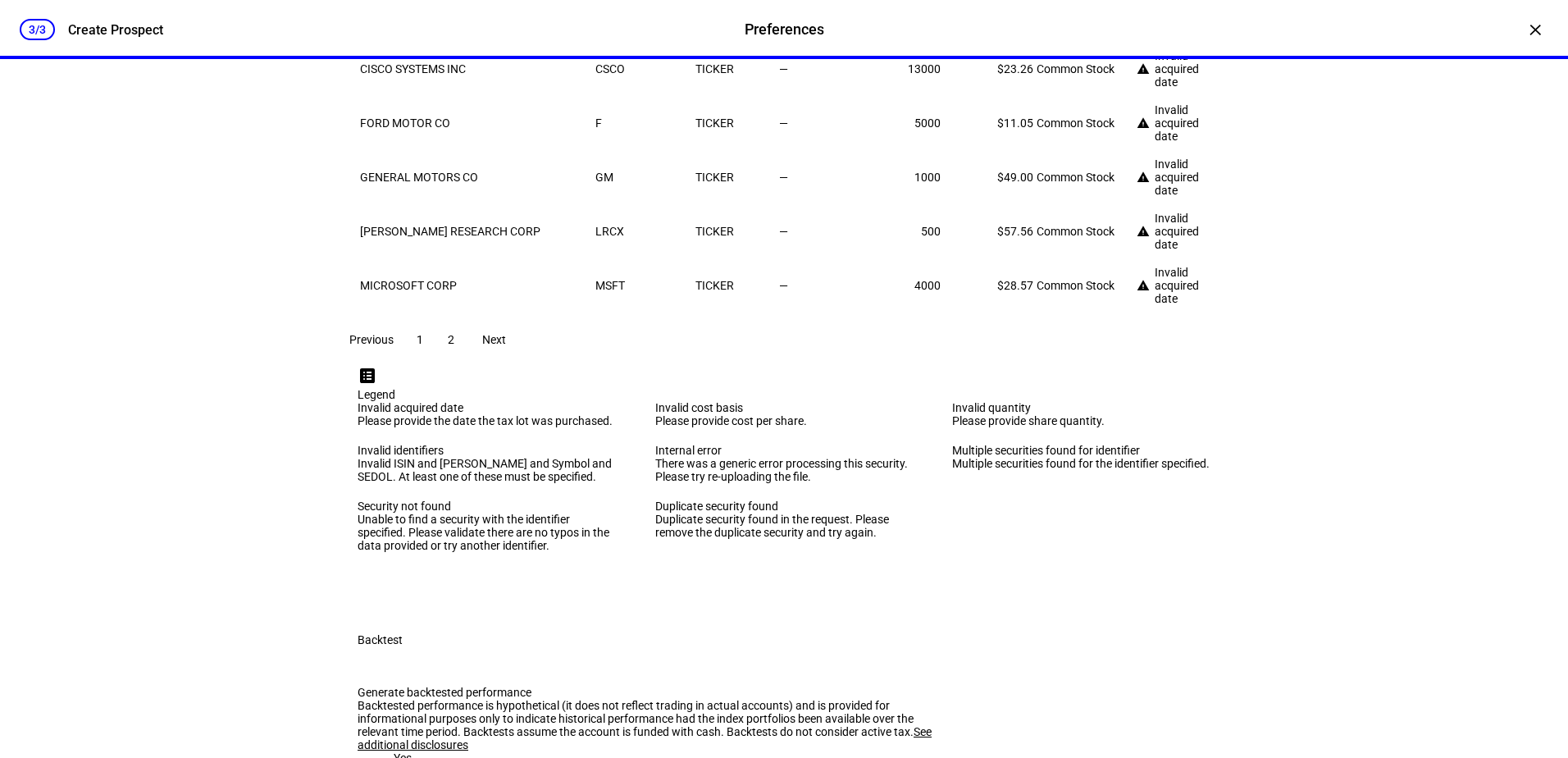
scroll to position [2625, 0]
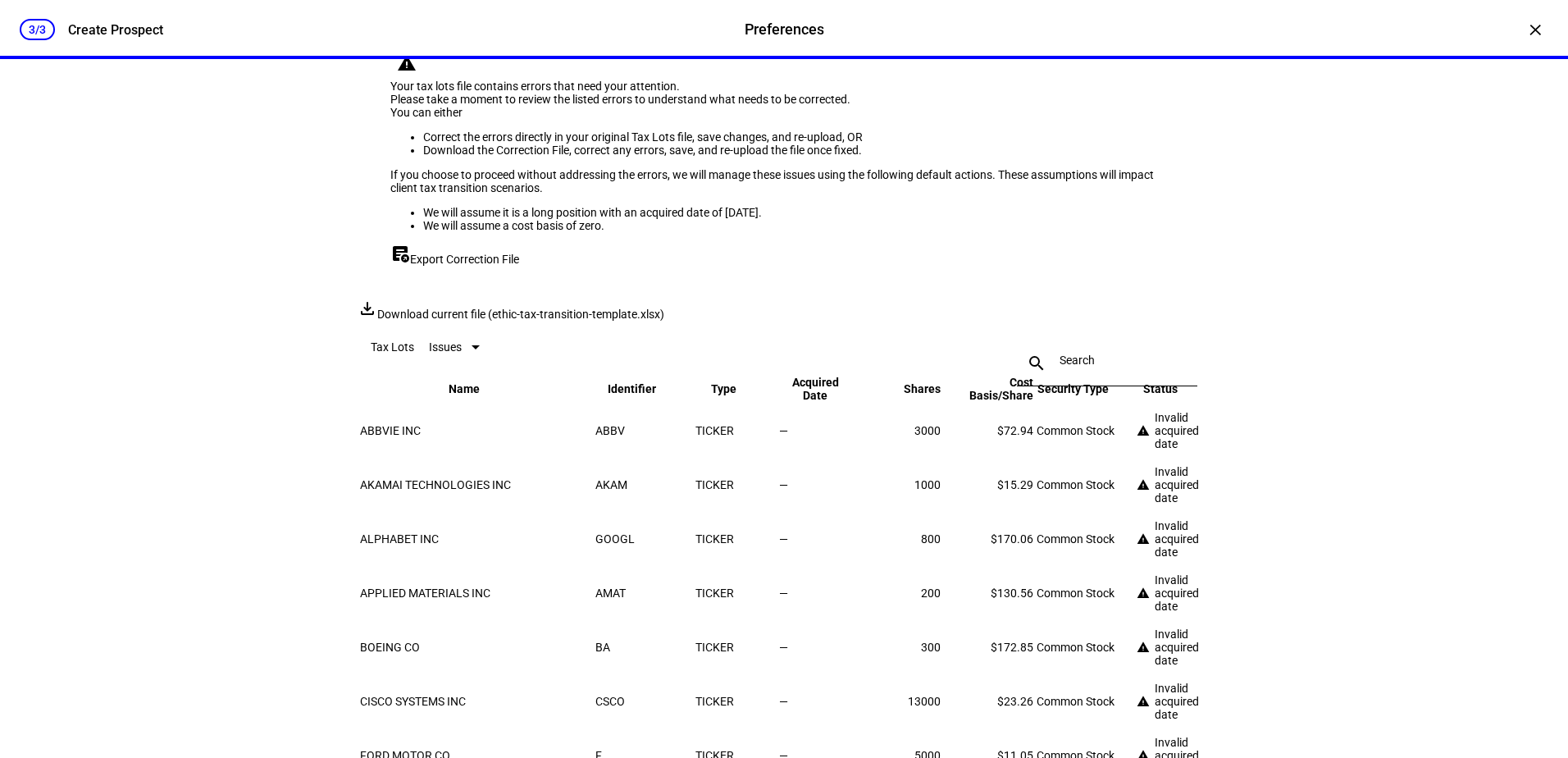
scroll to position [1969, 0]
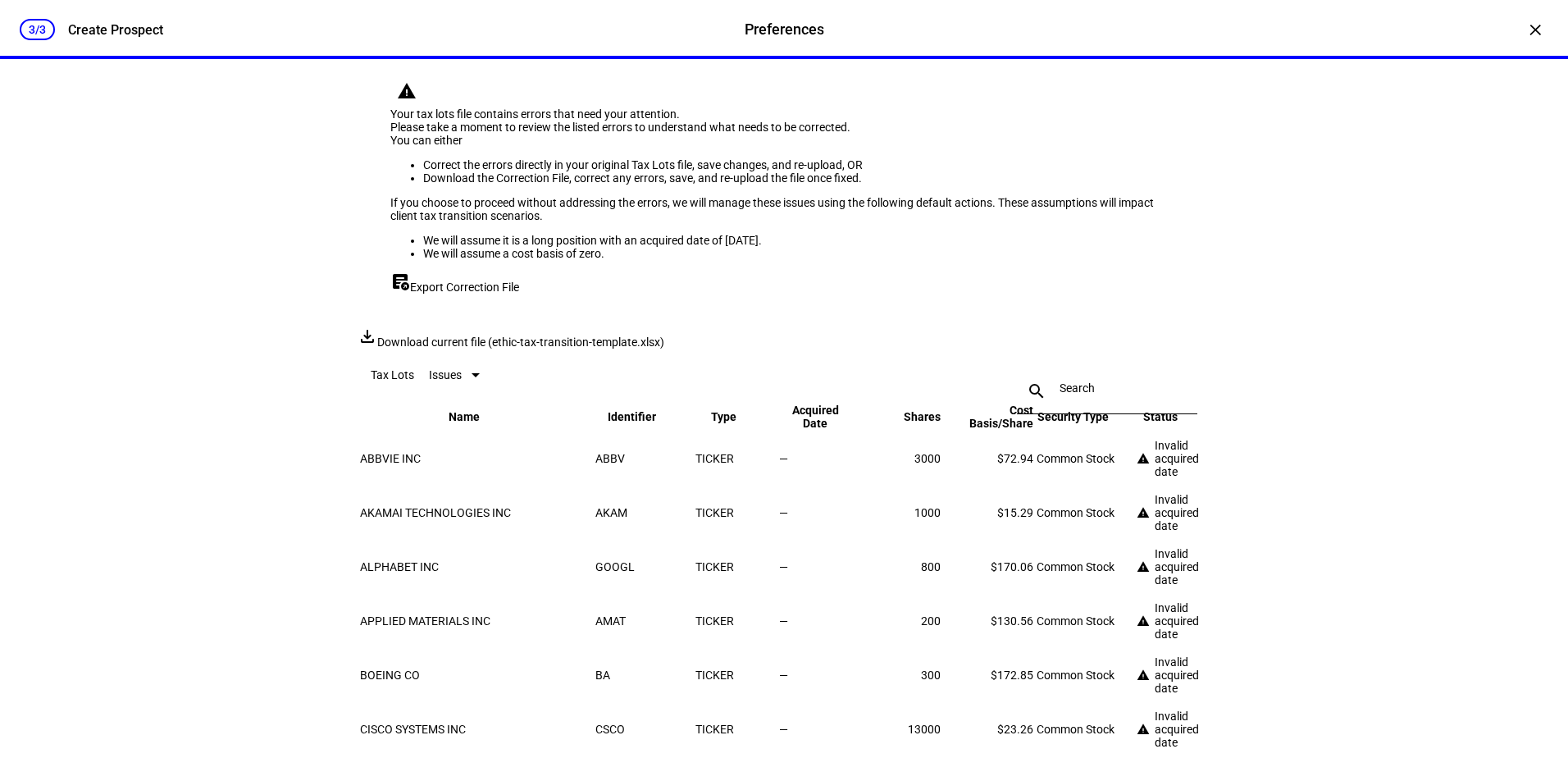
click at [418, 32] on span "Try again" at bounding box center [402, 25] width 47 height 13
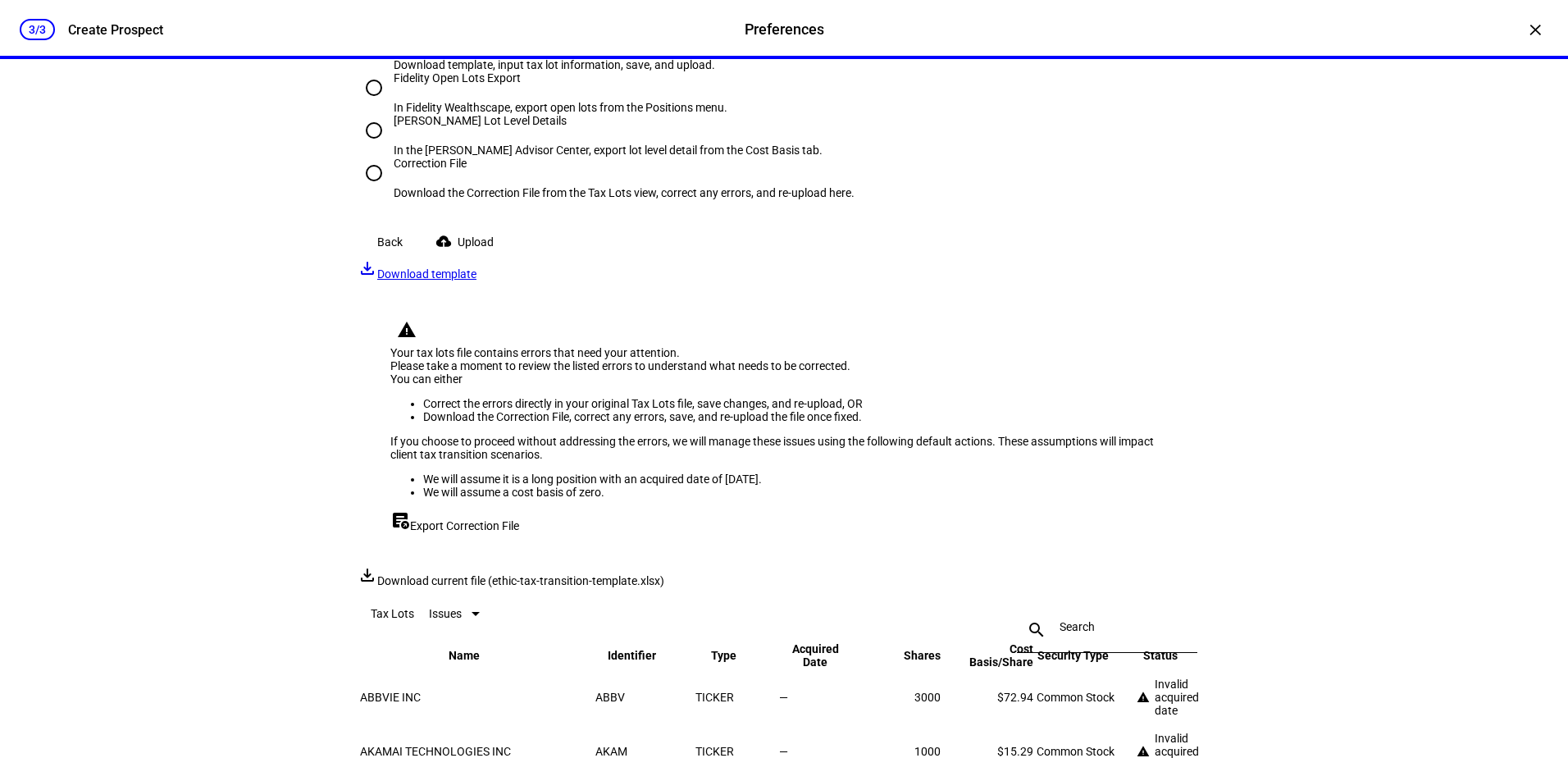
click at [494, 259] on span "Upload" at bounding box center [475, 241] width 36 height 32
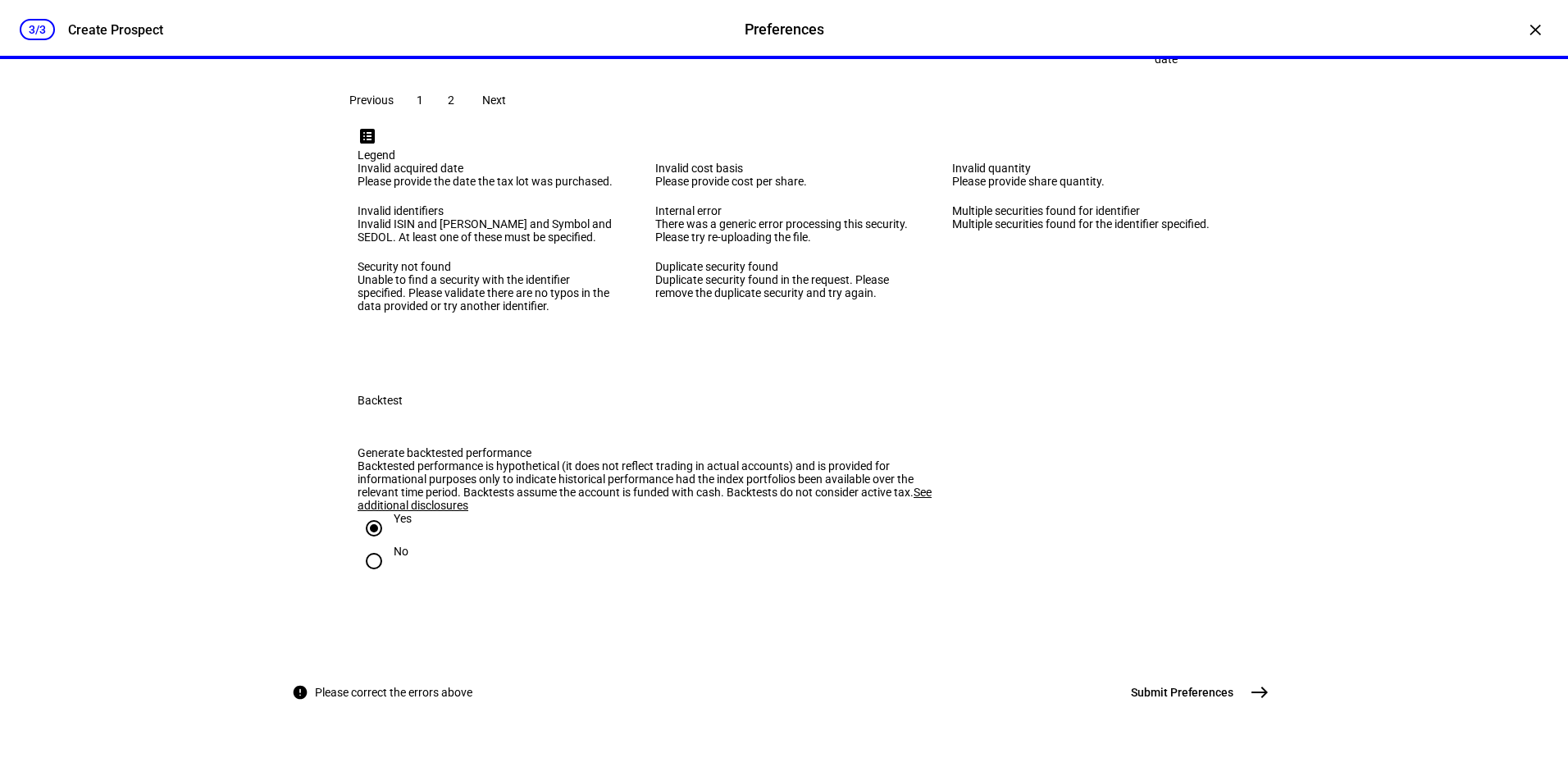
scroll to position [3808, 0]
click at [1251, 693] on mat-icon "east" at bounding box center [1259, 692] width 20 height 20
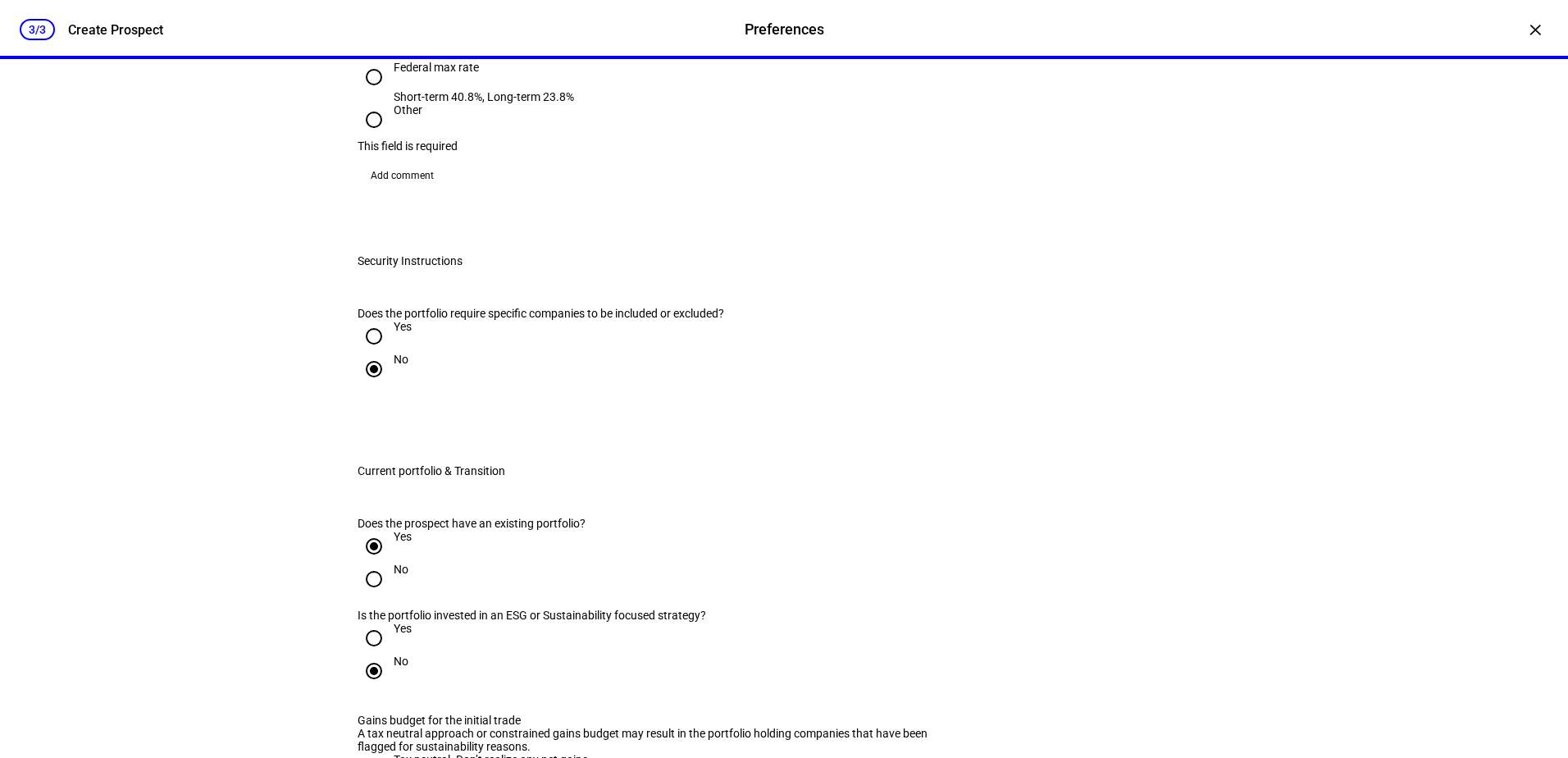
scroll to position [855, 0]
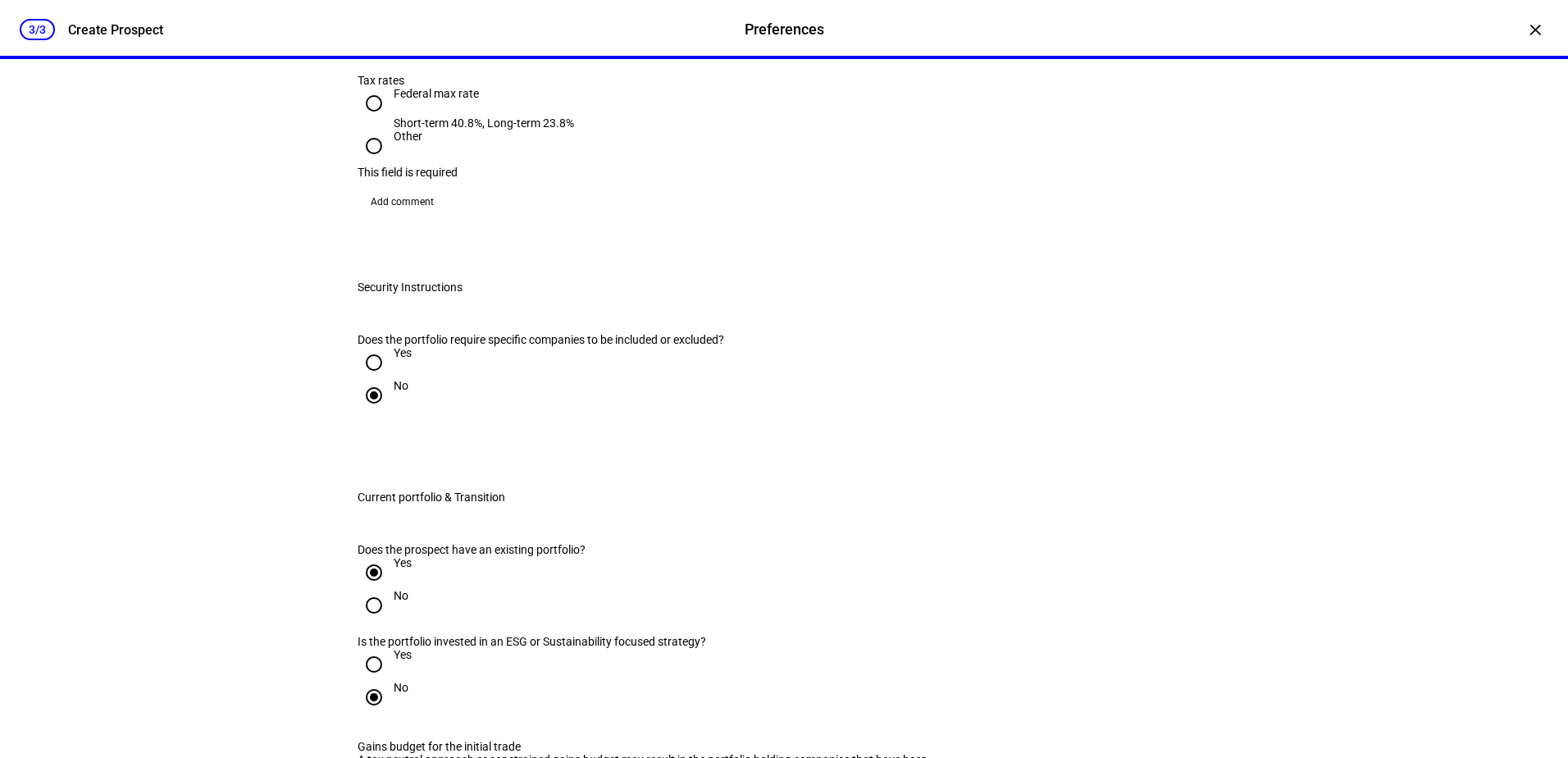
click at [455, 100] on div "Federal max rate" at bounding box center [484, 93] width 180 height 13
click at [390, 120] on input "Federal max rate Short-term 40.8%, Long-term 23.8%" at bounding box center [373, 103] width 32 height 32
radio input "true"
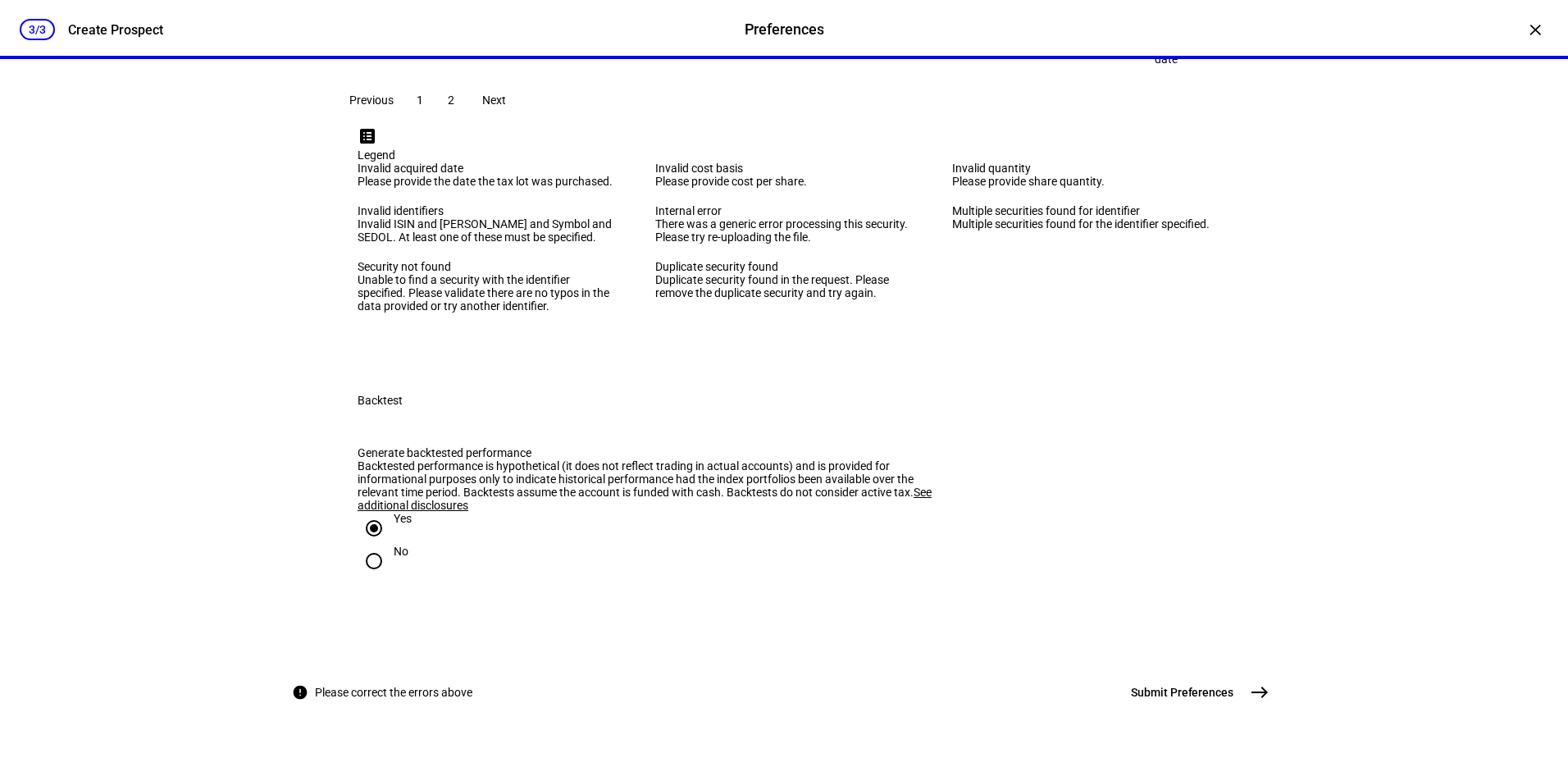
scroll to position [3808, 0]
click at [1243, 696] on span "east" at bounding box center [1258, 691] width 32 height 32
click at [1251, 694] on mat-icon "east" at bounding box center [1259, 692] width 20 height 20
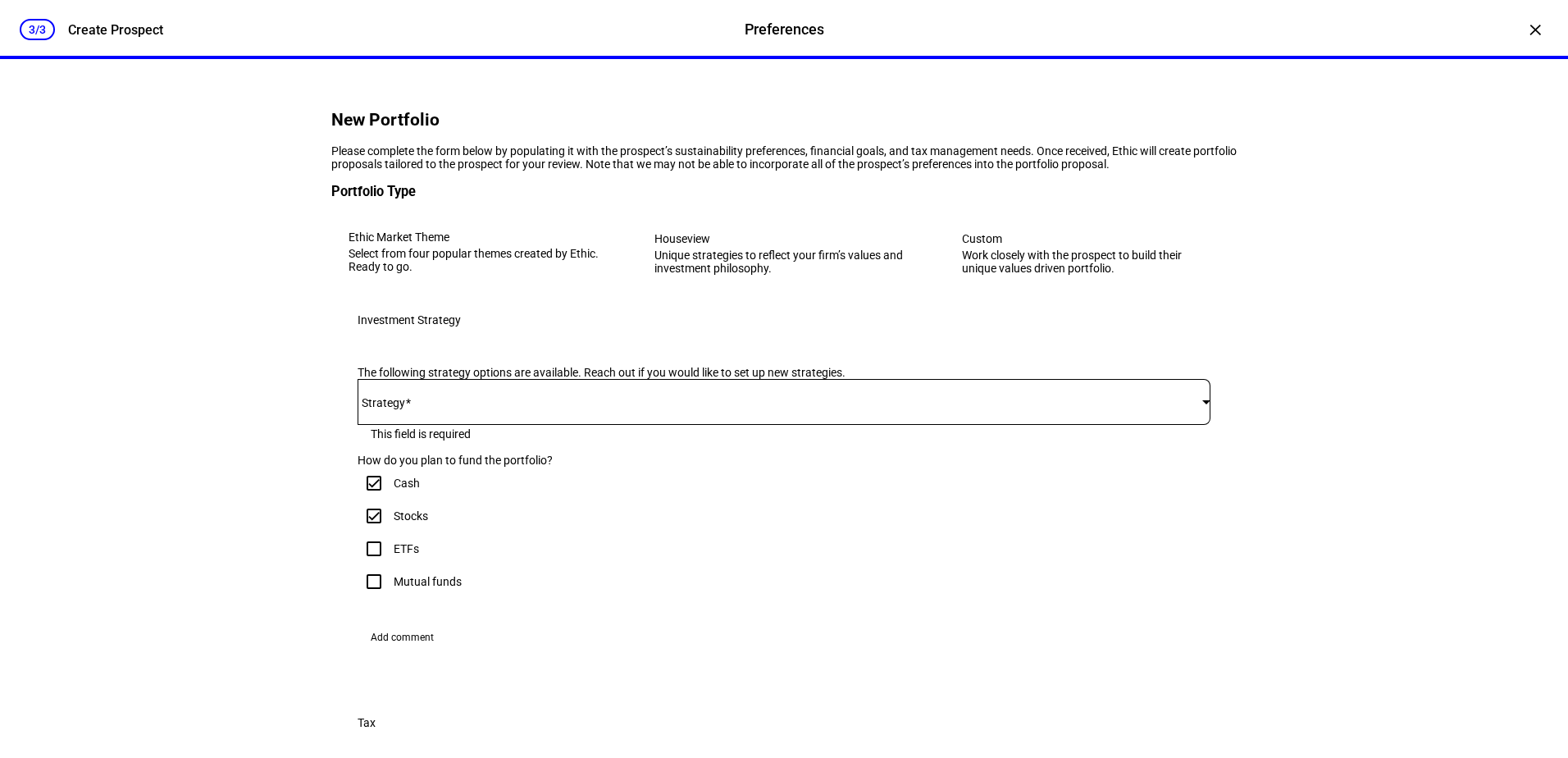
scroll to position [117, 0]
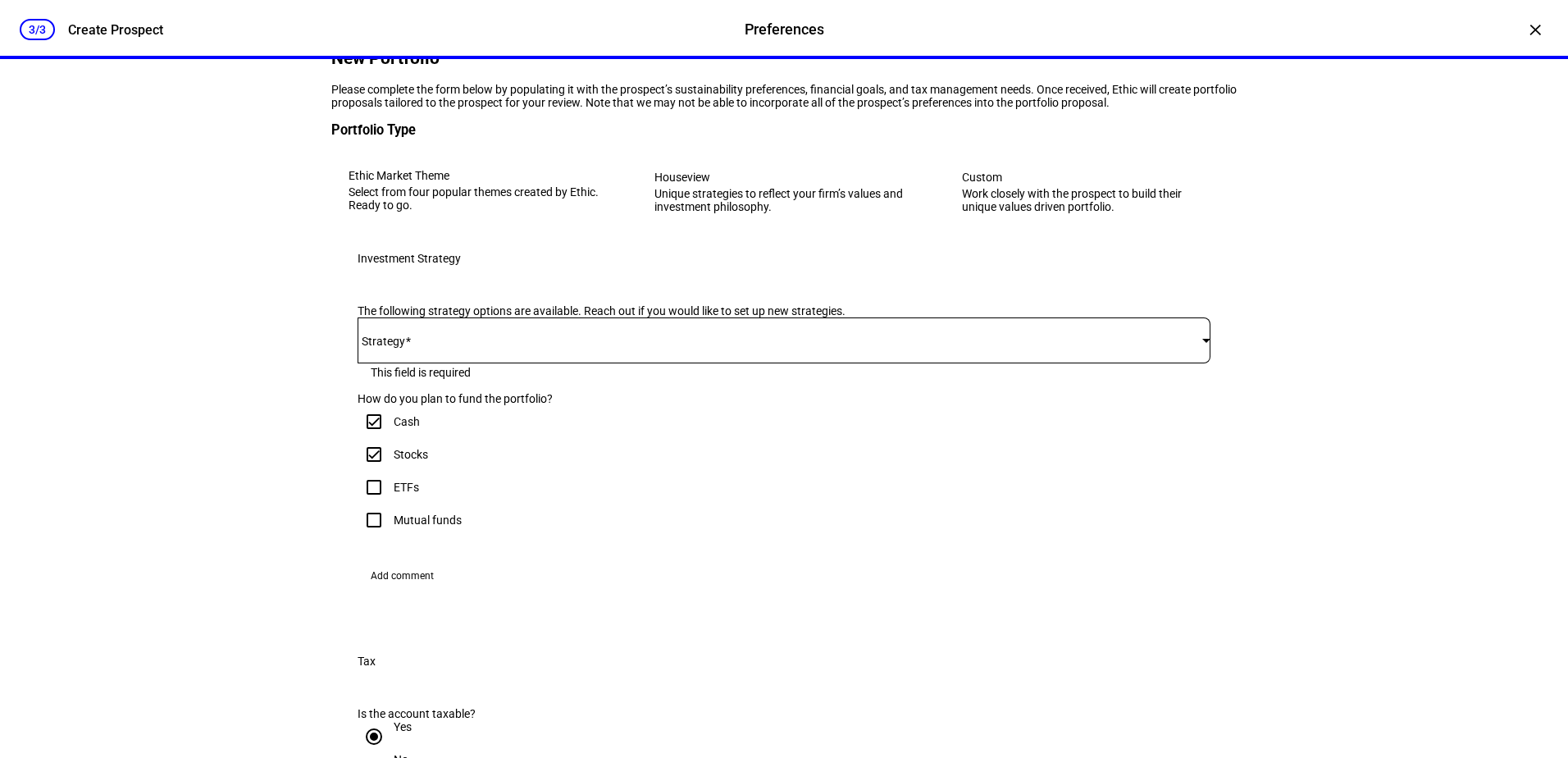
click at [686, 471] on div "Stocks" at bounding box center [784, 454] width 853 height 32
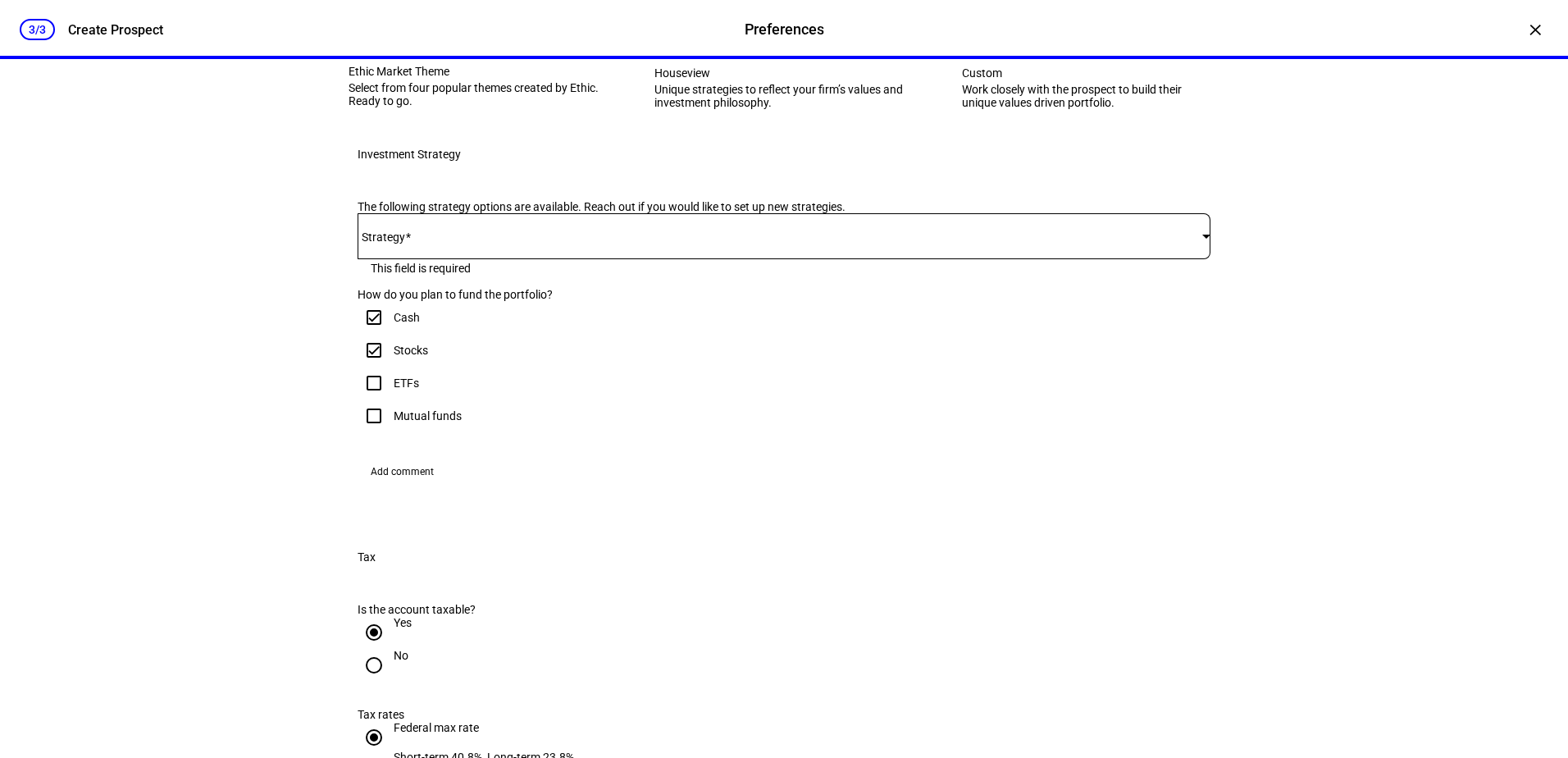
scroll to position [363, 0]
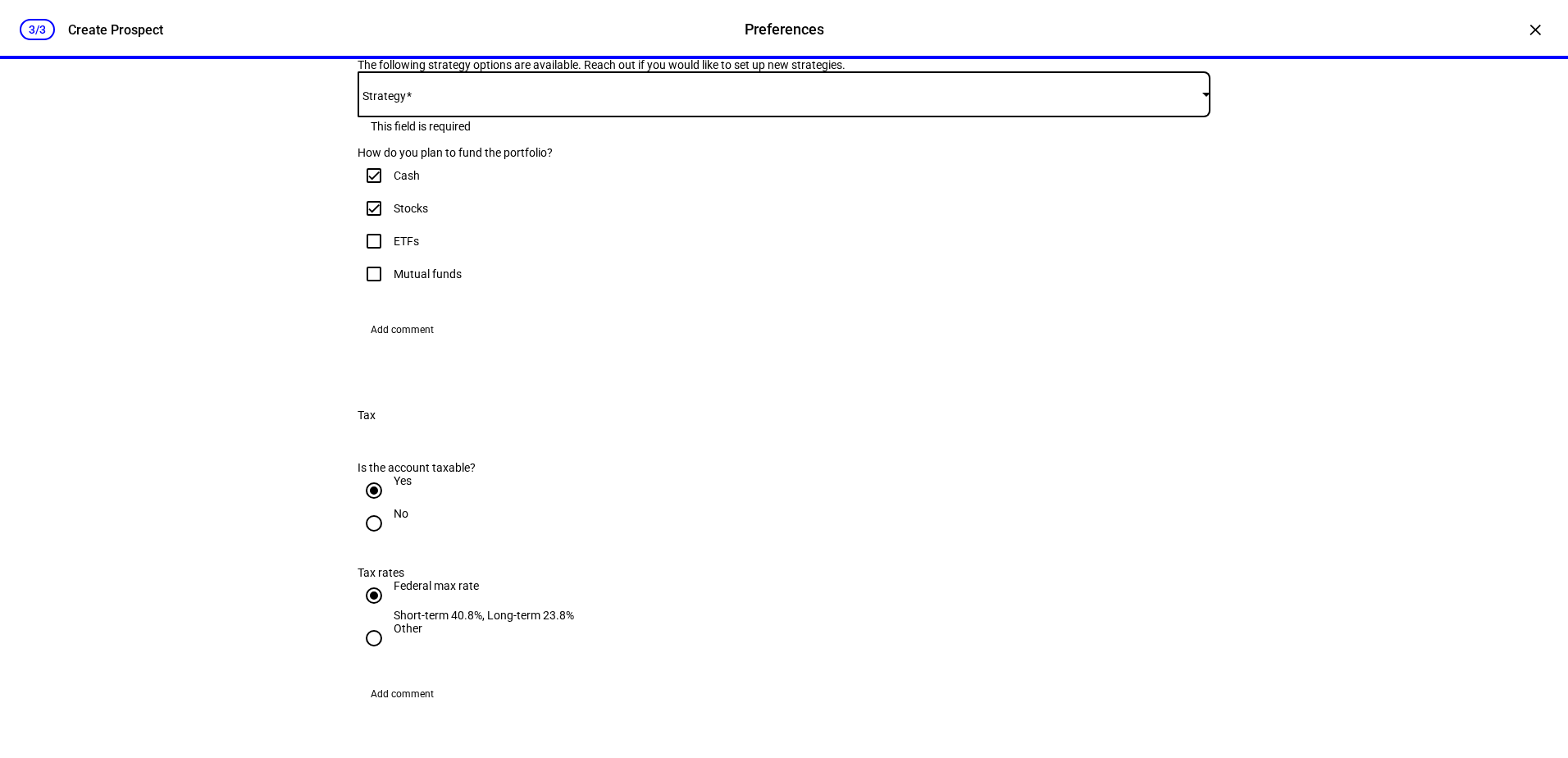
click at [775, 101] on span at bounding box center [780, 94] width 845 height 13
click at [708, 343] on mat-option "Ethic Market Theme - Flagship ESG - High TE - Active Tax - IVV" at bounding box center [778, 353] width 850 height 39
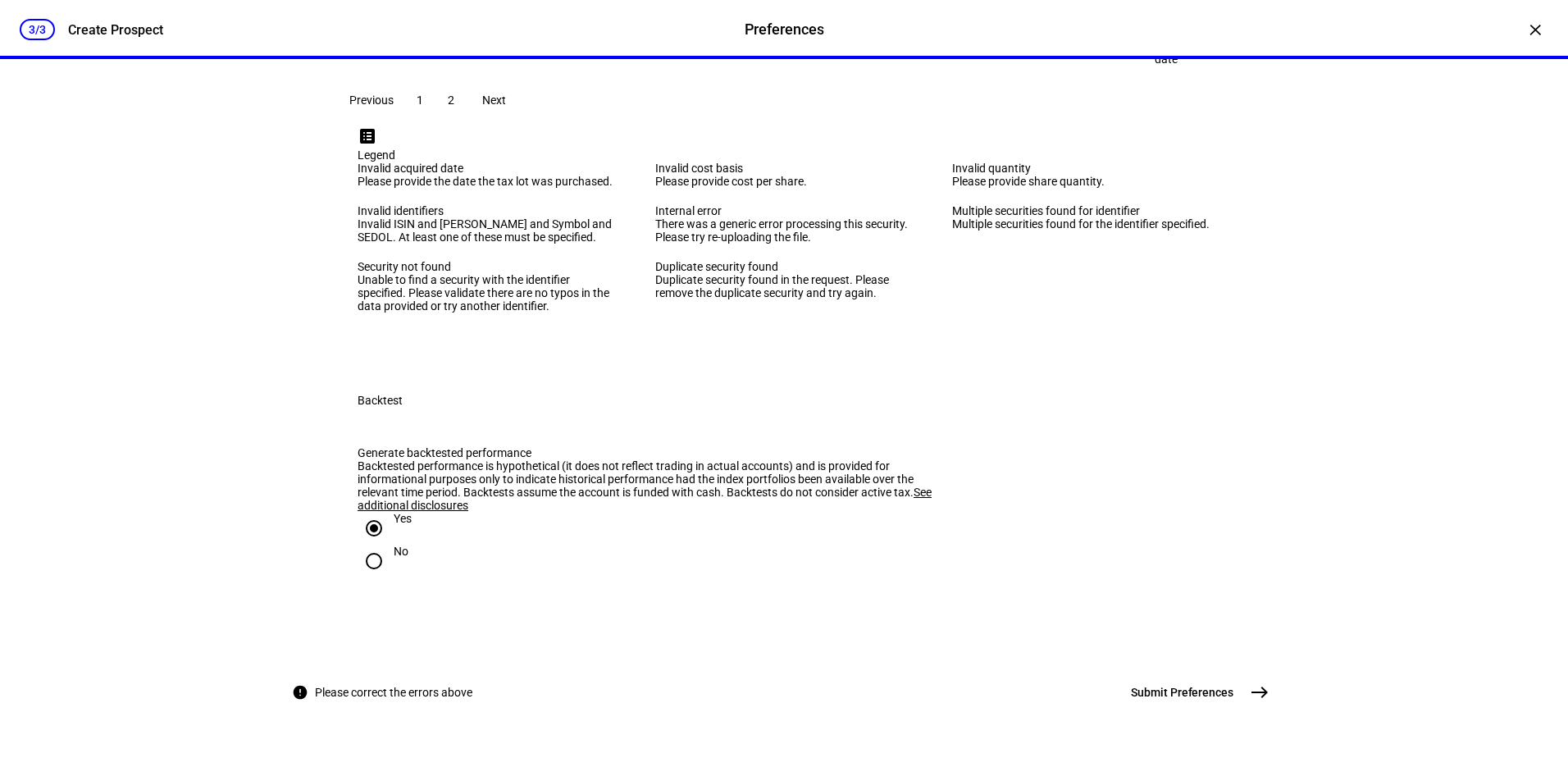
scroll to position [3991, 0]
click at [1250, 690] on mat-icon "east" at bounding box center [1259, 692] width 20 height 20
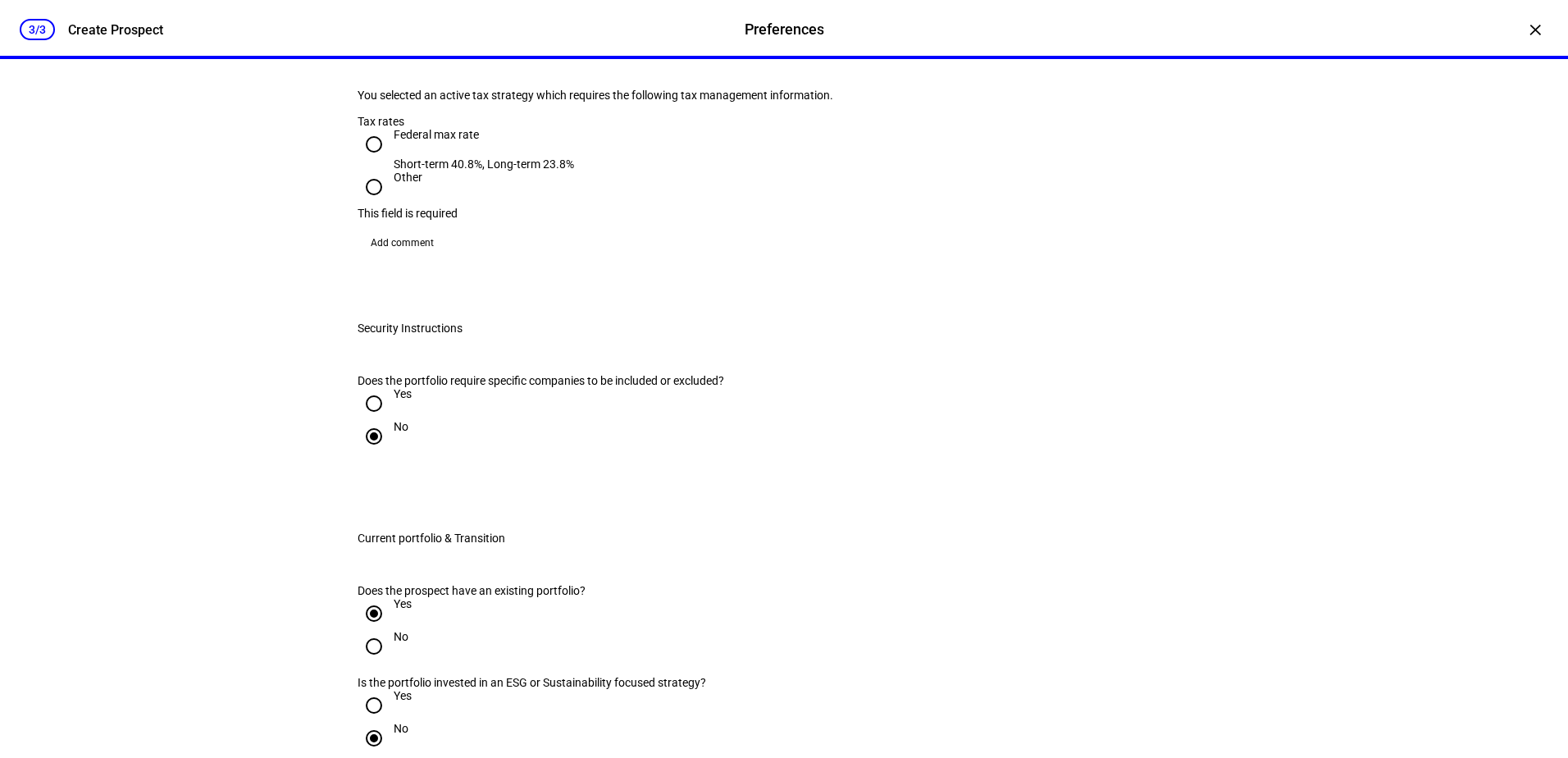
scroll to position [956, 0]
click at [454, 143] on div "Federal max rate" at bounding box center [484, 136] width 180 height 13
click at [390, 163] on input "Federal max rate Short-term 40.8%, Long-term 23.8%" at bounding box center [373, 146] width 32 height 32
radio input "true"
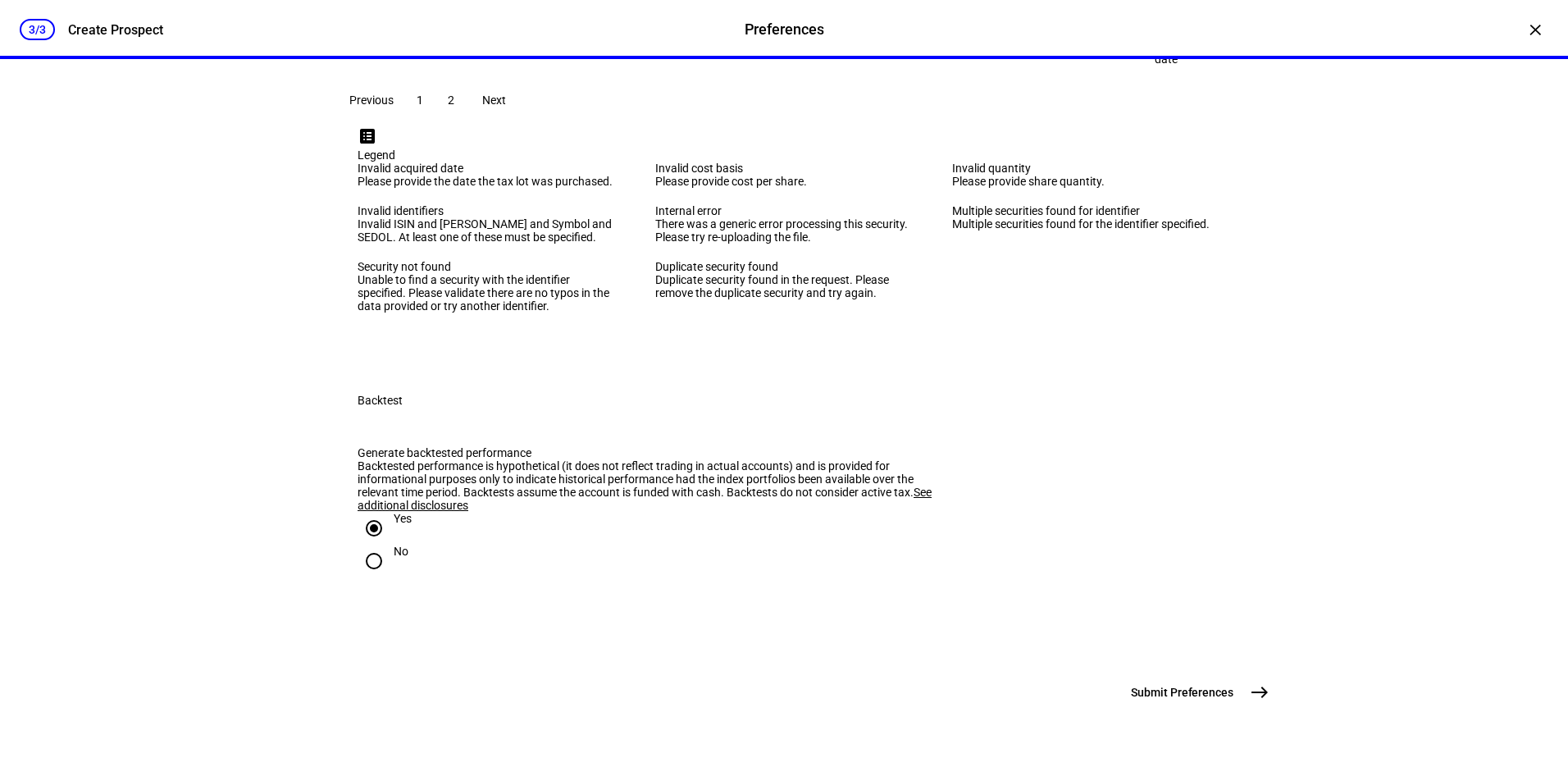
scroll to position [3991, 0]
click at [1254, 686] on mat-icon "east" at bounding box center [1259, 692] width 20 height 20
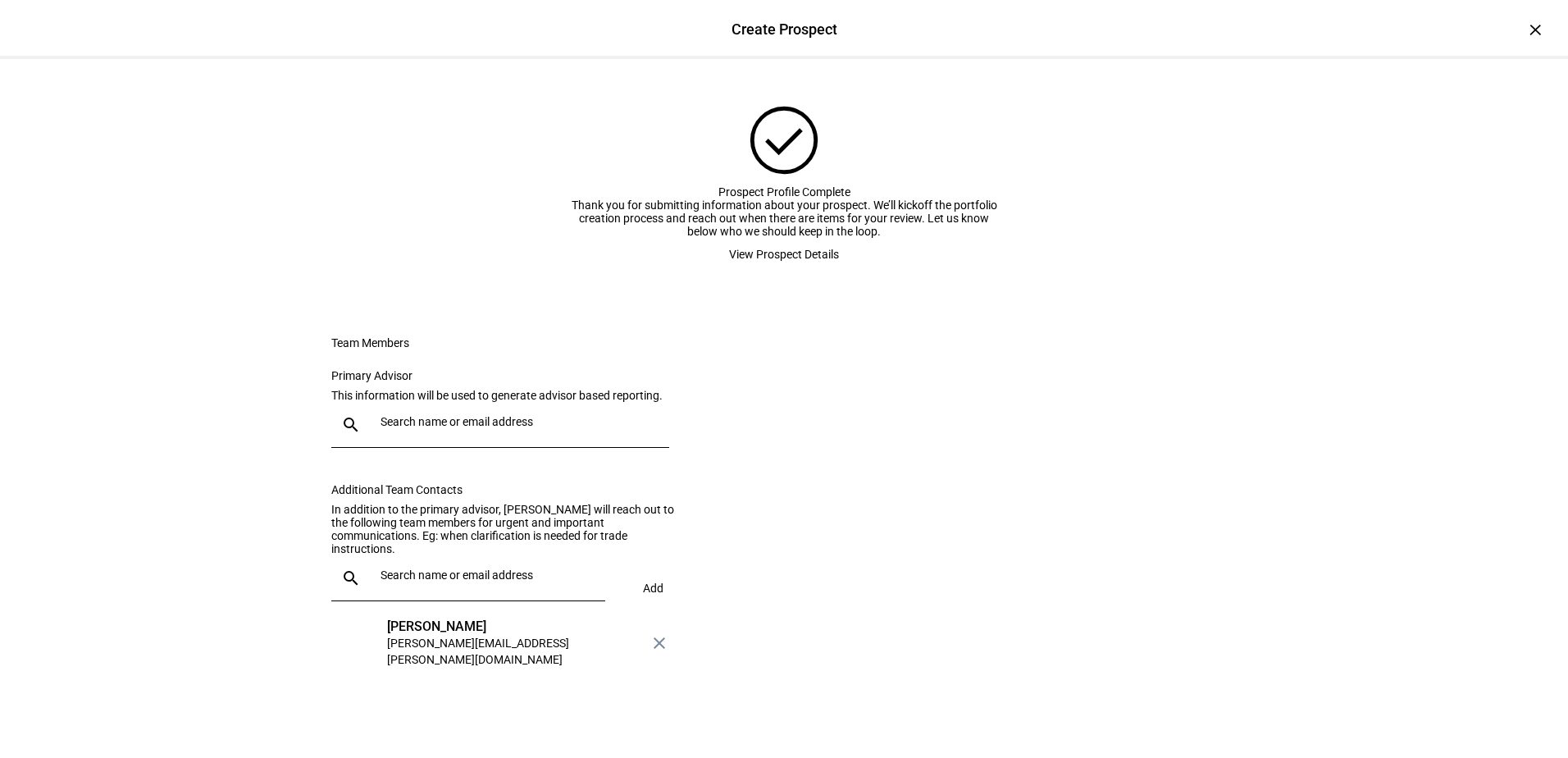
scroll to position [153, 0]
click at [380, 416] on input "text" at bounding box center [521, 421] width 282 height 13
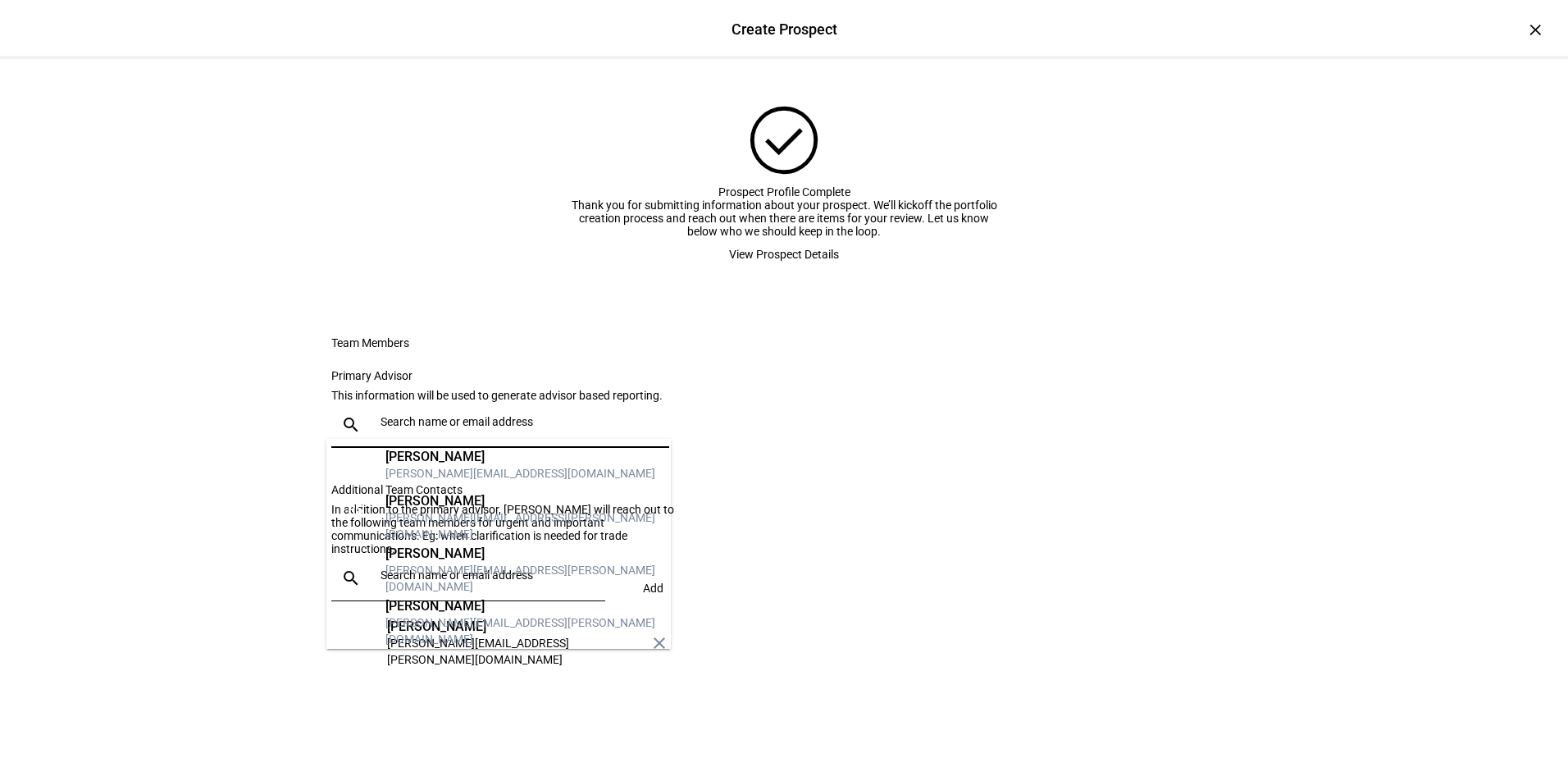
scroll to position [5906, 0]
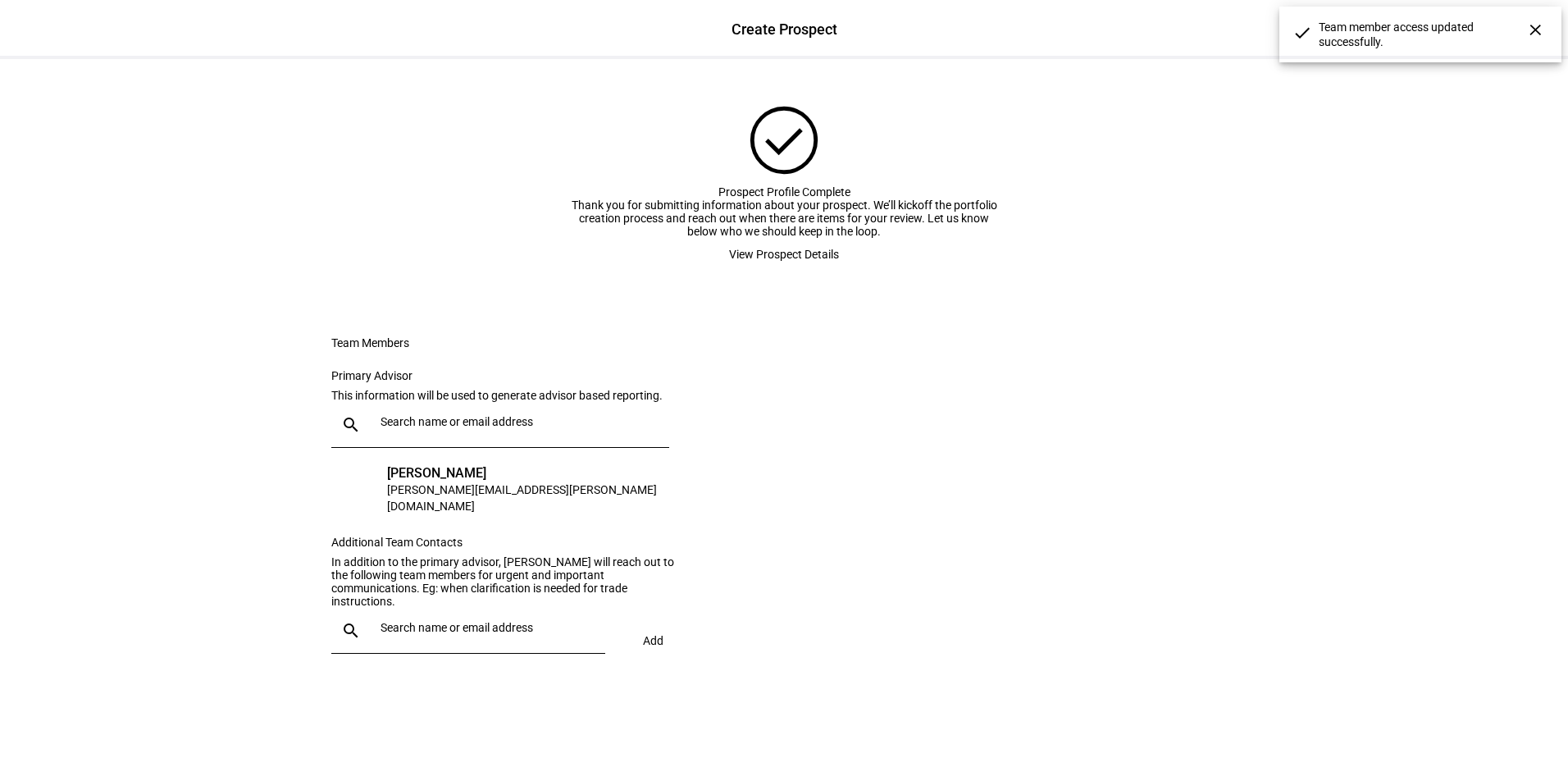
scroll to position [166, 0]
click at [411, 630] on input "text" at bounding box center [489, 627] width 219 height 13
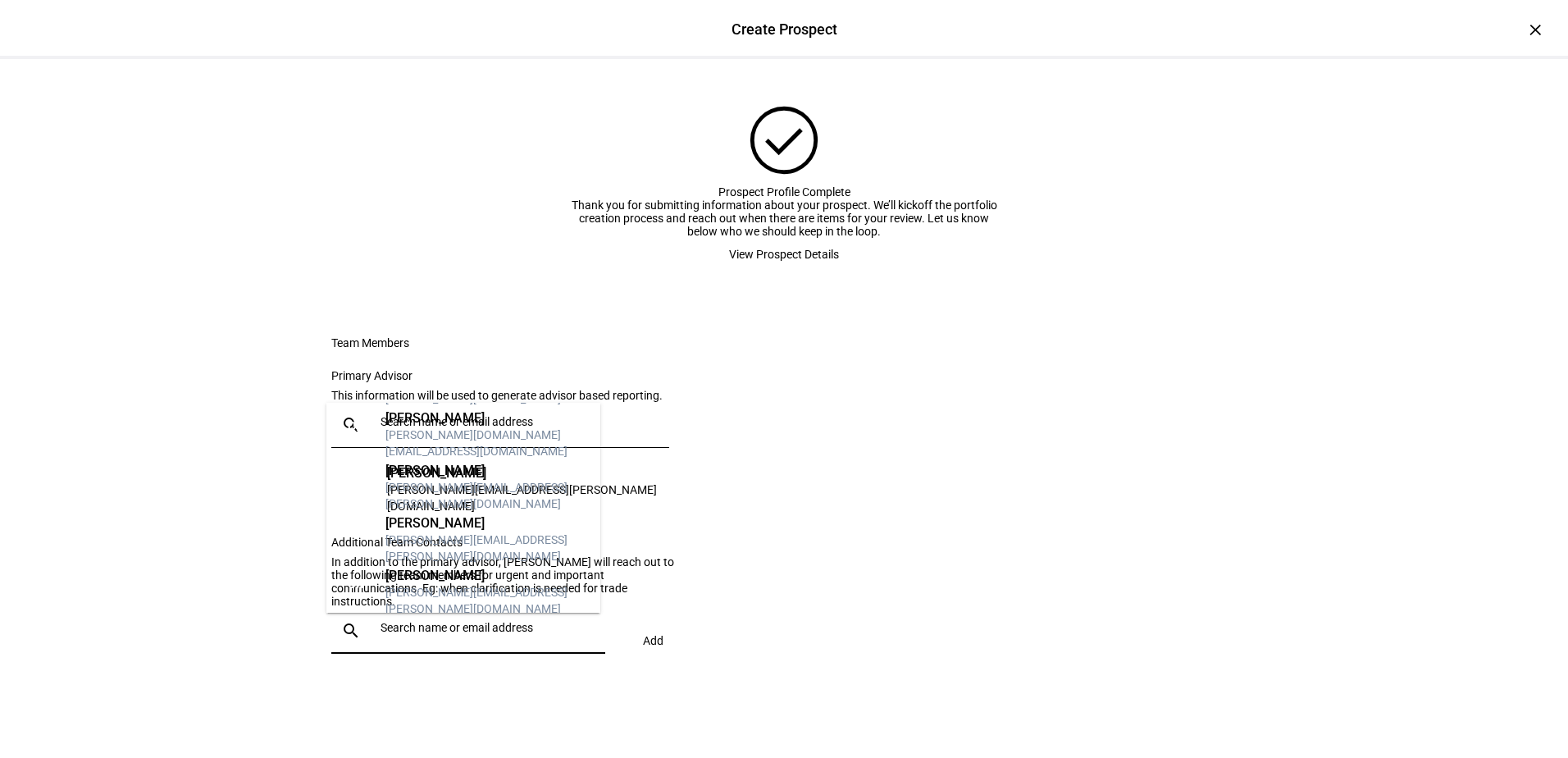
scroll to position [985, 0]
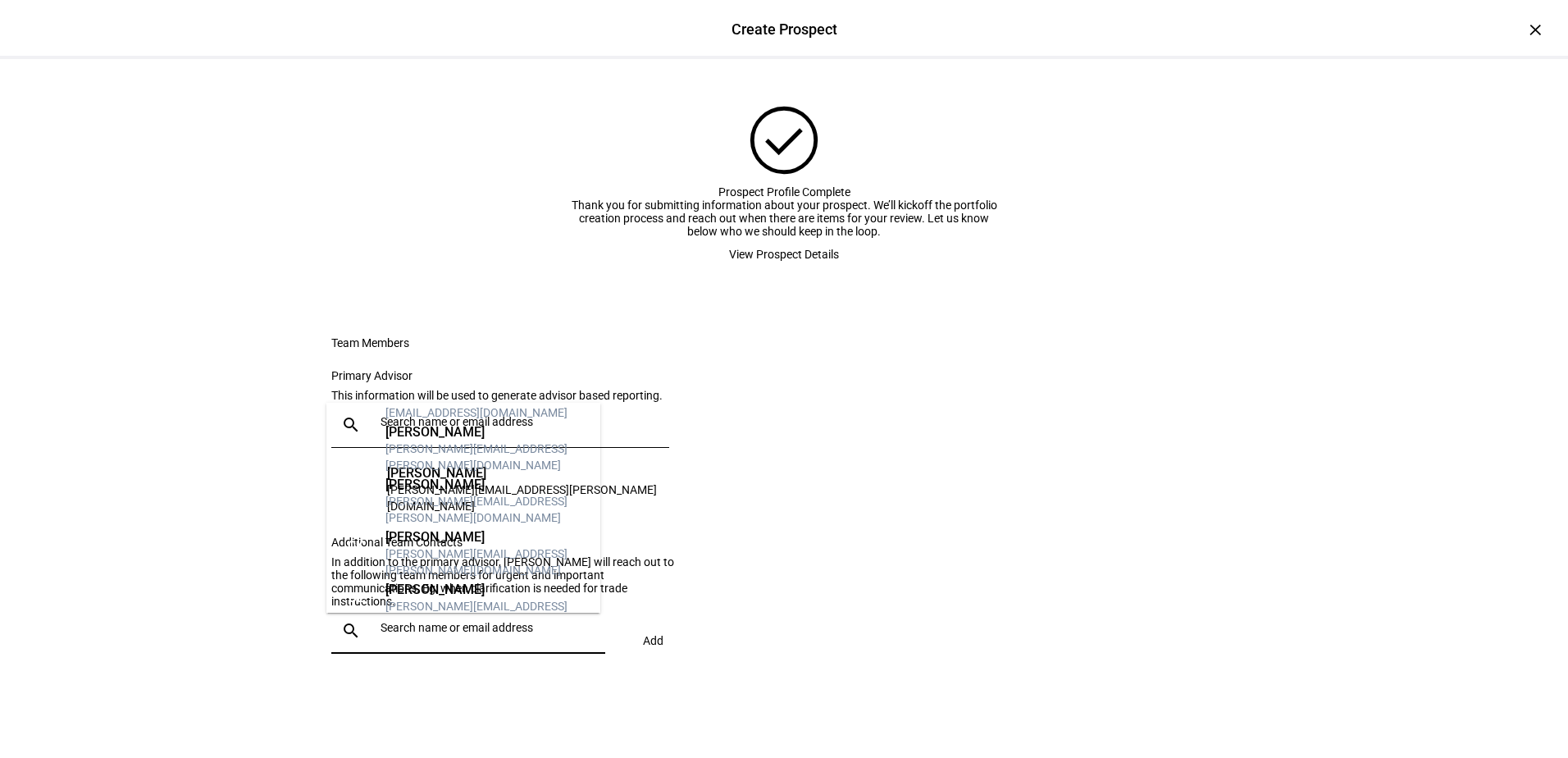
click at [419, 622] on div at bounding box center [482, 631] width 219 height 46
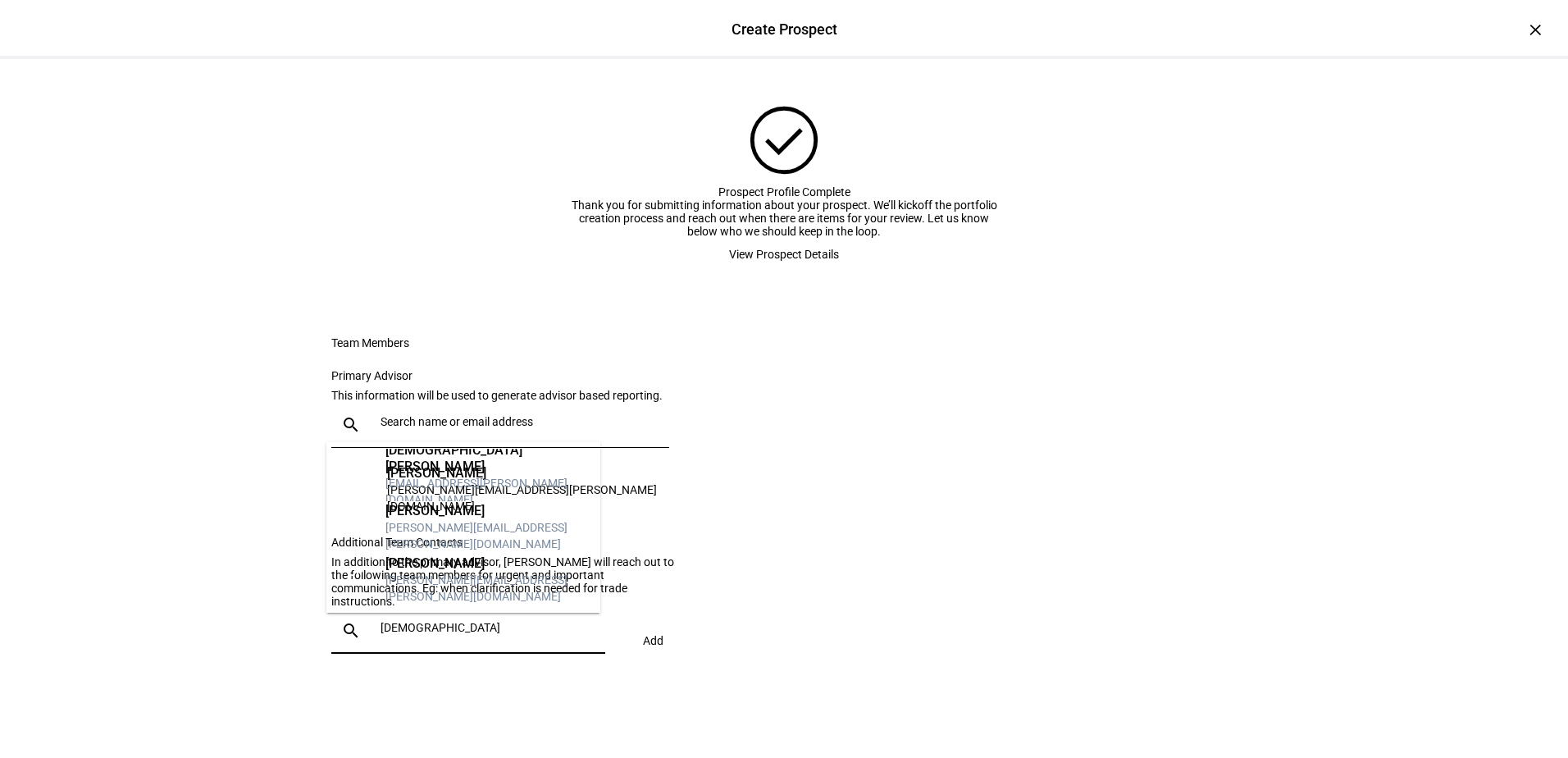
scroll to position [0, 0]
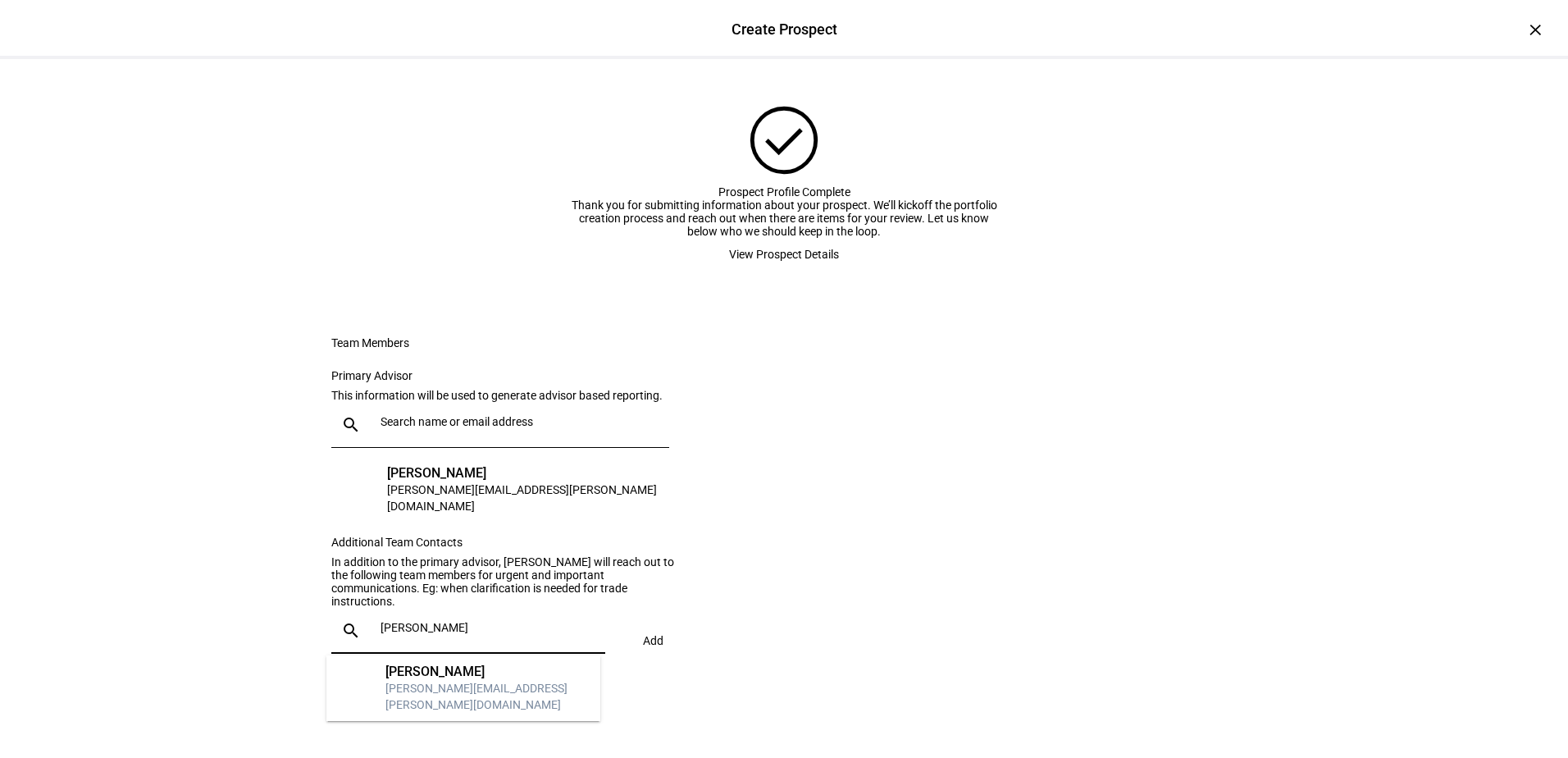
type input "[PERSON_NAME]"
click at [394, 665] on mat-option "CP [PERSON_NAME] [PERSON_NAME][EMAIL_ADDRESS][PERSON_NAME][DOMAIN_NAME]" at bounding box center [463, 688] width 273 height 53
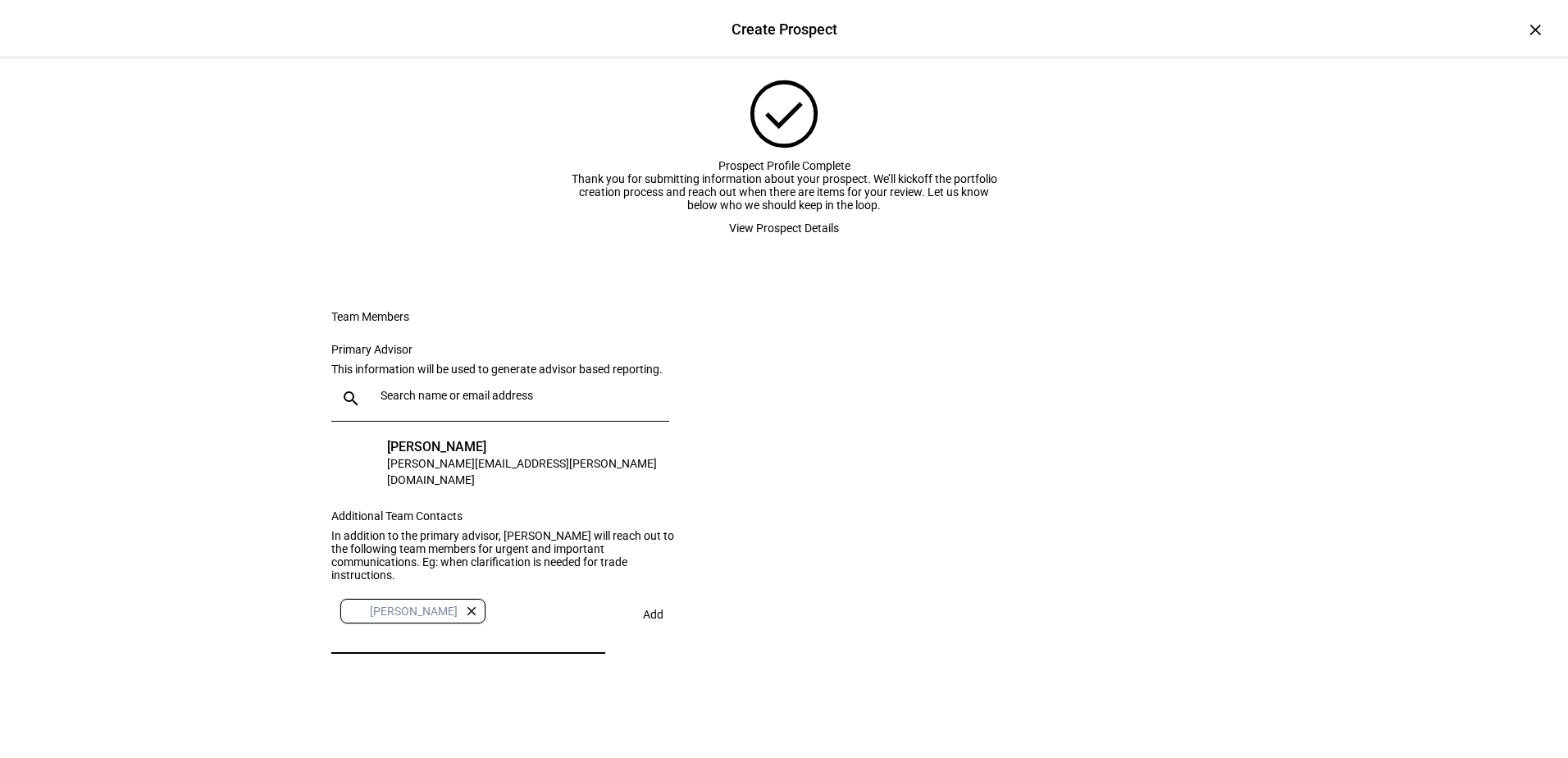
scroll to position [183, 0]
click at [627, 619] on span at bounding box center [653, 615] width 57 height 39
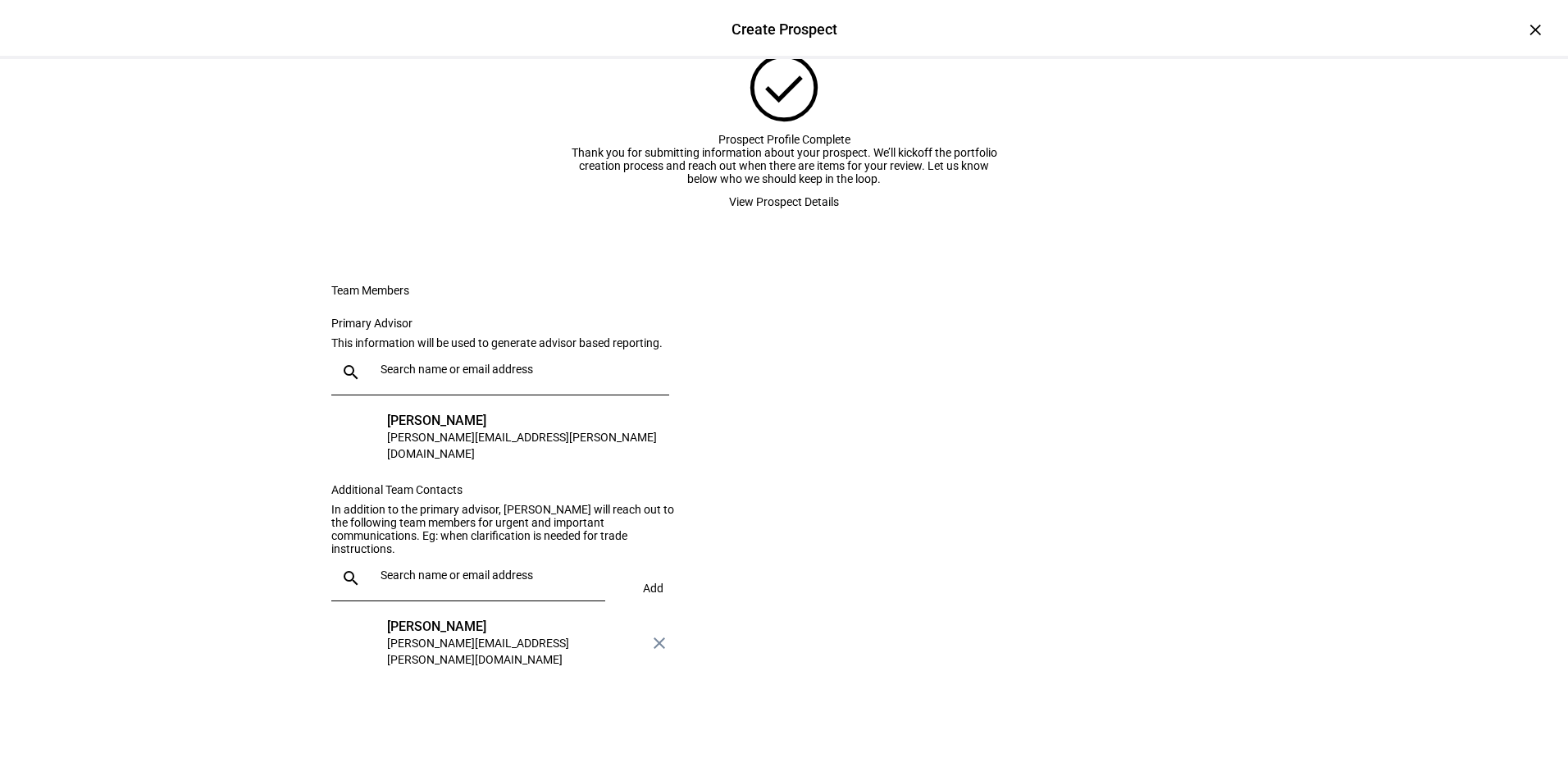
scroll to position [0, 0]
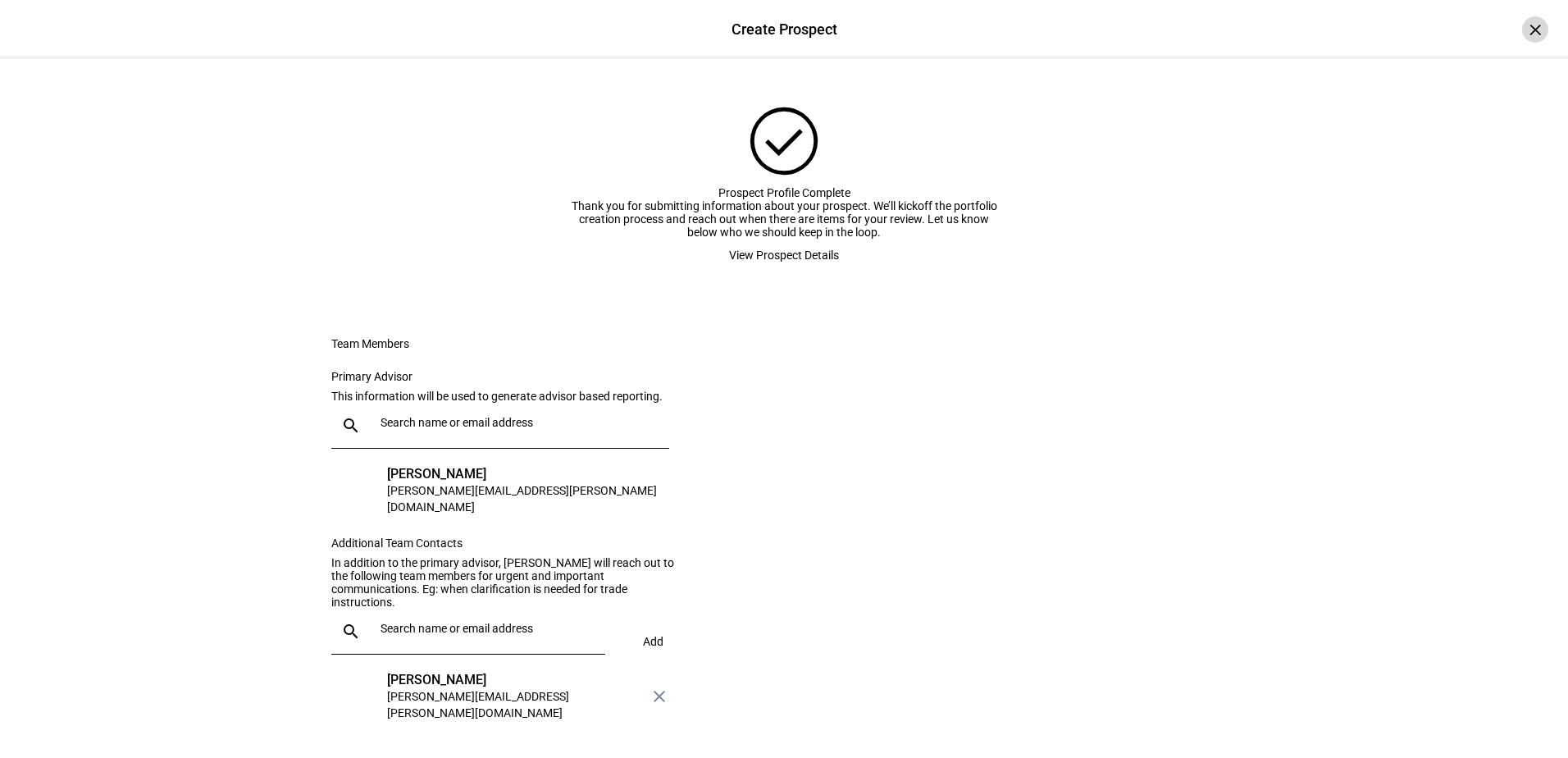
click at [1528, 31] on div "×" at bounding box center [1535, 29] width 26 height 26
